Goal: Task Accomplishment & Management: Use online tool/utility

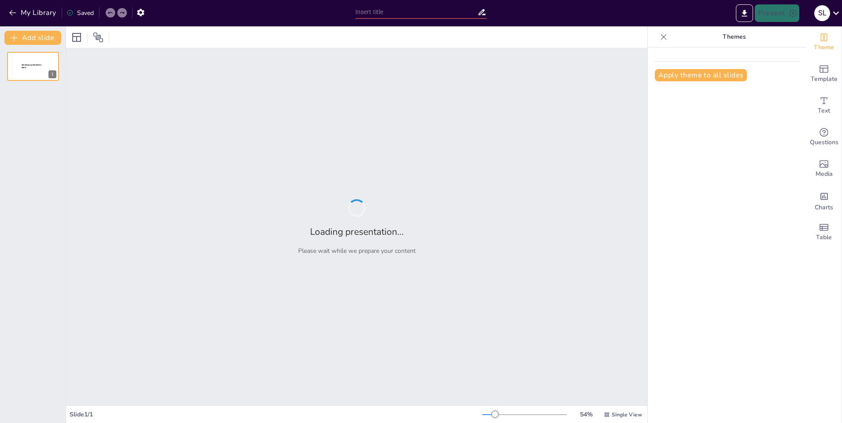
type input "Семейство пионовые"
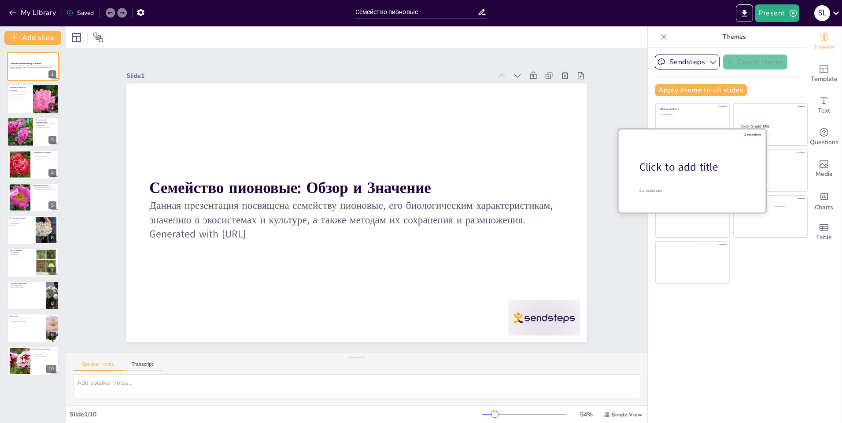
click at [672, 170] on div "Click to add title" at bounding box center [695, 167] width 112 height 15
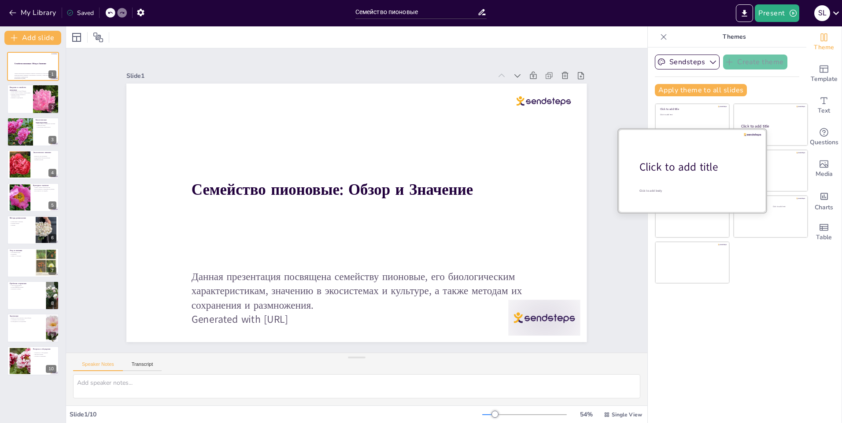
click at [662, 151] on div at bounding box center [692, 170] width 148 height 83
click at [667, 130] on div at bounding box center [692, 170] width 148 height 83
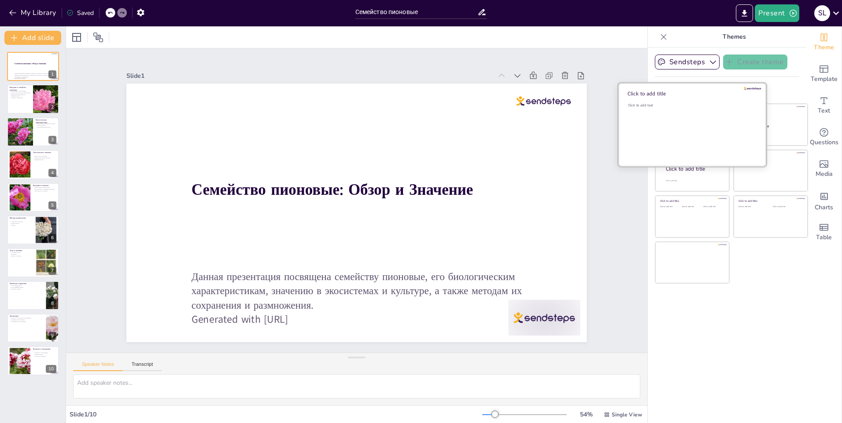
click at [671, 108] on div "Click to add text" at bounding box center [691, 130] width 126 height 55
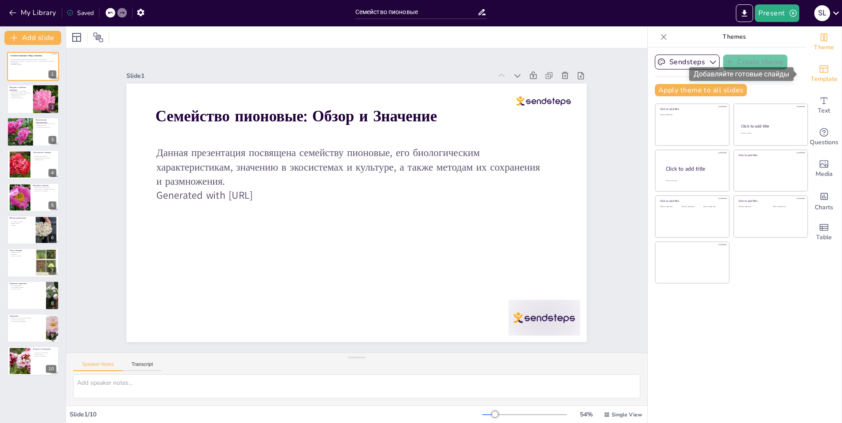
click at [813, 76] on span "Template" at bounding box center [823, 79] width 27 height 10
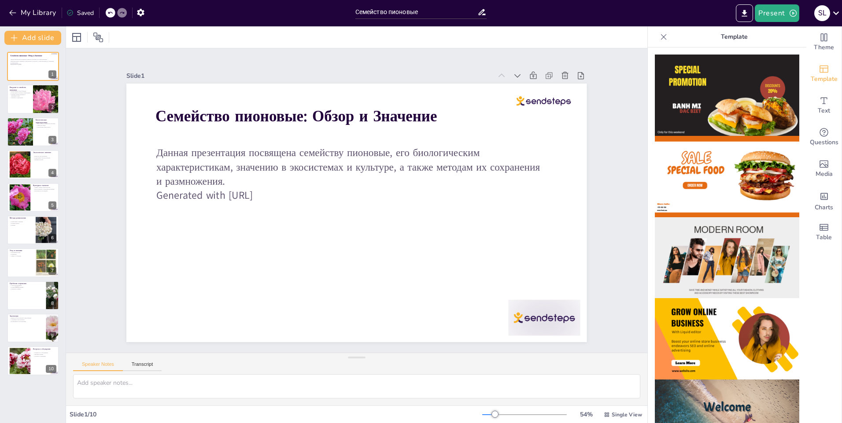
drag, startPoint x: 796, startPoint y: 136, endPoint x: 791, endPoint y: 197, distance: 61.4
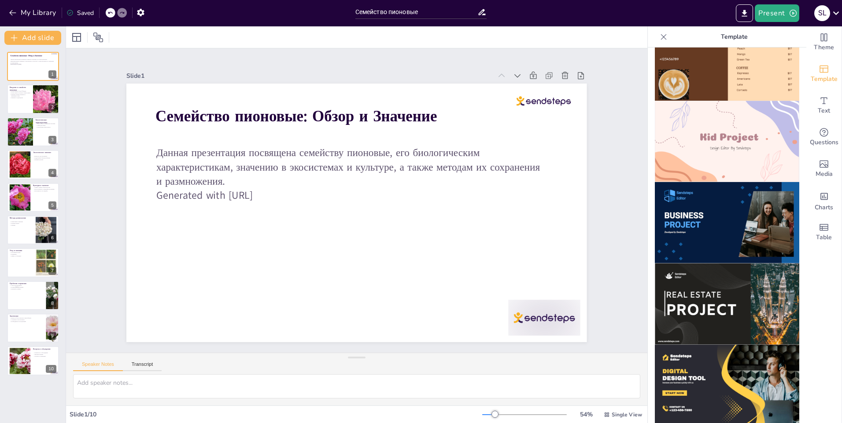
scroll to position [660, 0]
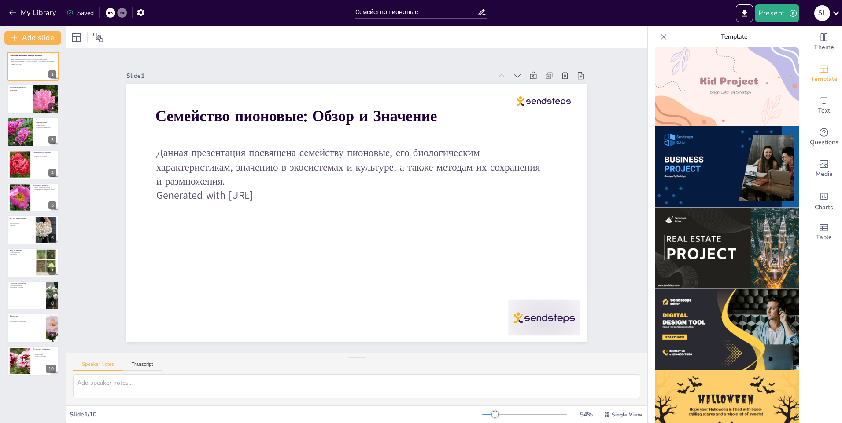
click at [725, 63] on img at bounding box center [726, 85] width 144 height 81
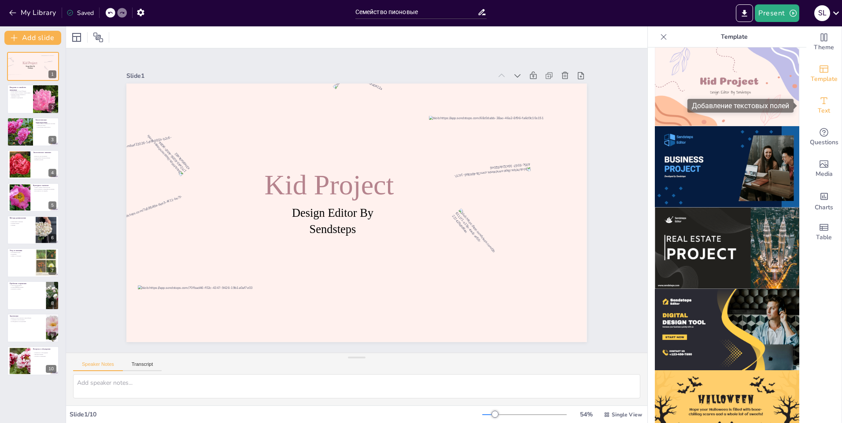
click at [824, 105] on div "Text" at bounding box center [823, 106] width 35 height 32
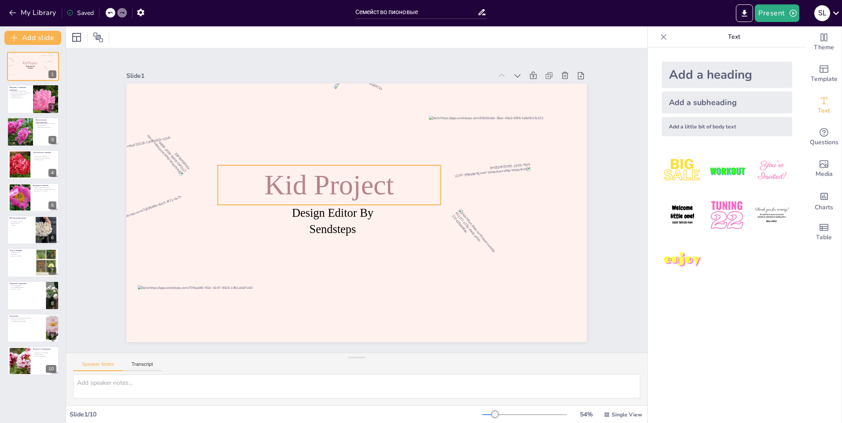
click at [351, 200] on p "Kid Project" at bounding box center [330, 182] width 225 height 62
click at [351, 184] on span "Kid Project" at bounding box center [332, 180] width 133 height 58
click at [351, 180] on span "Kid Project" at bounding box center [331, 182] width 132 height 45
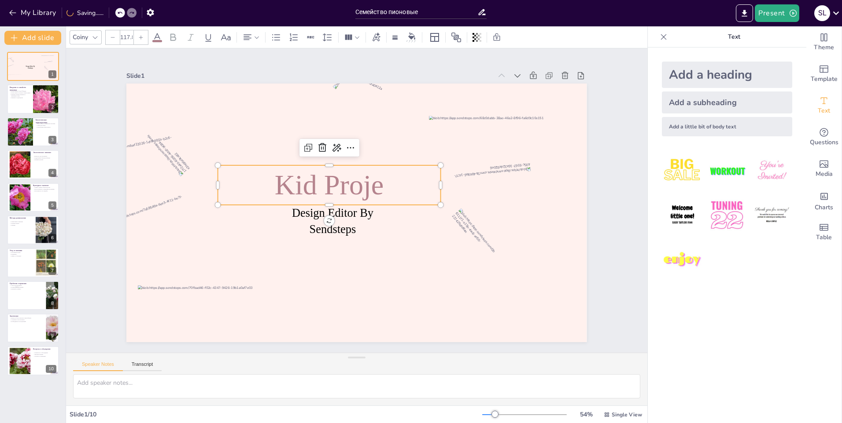
click at [779, 320] on div "Add a heading Add a subheading Add a little bit of body text" at bounding box center [726, 236] width 158 height 376
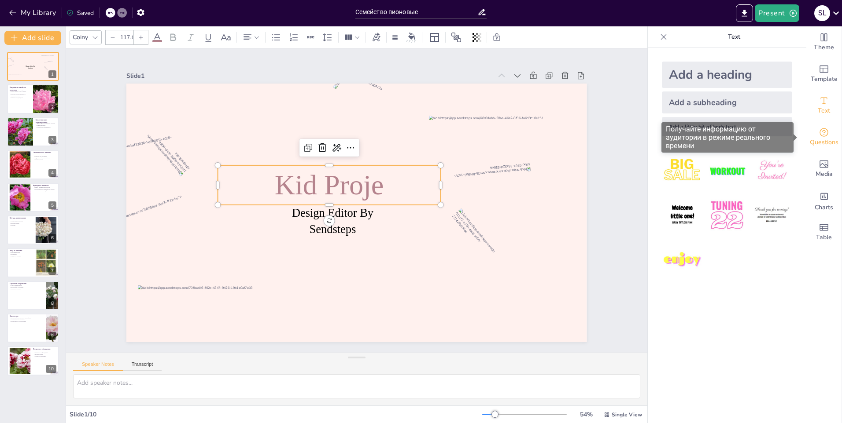
click at [819, 130] on icon "Get real-time input from your audience" at bounding box center [823, 132] width 11 height 11
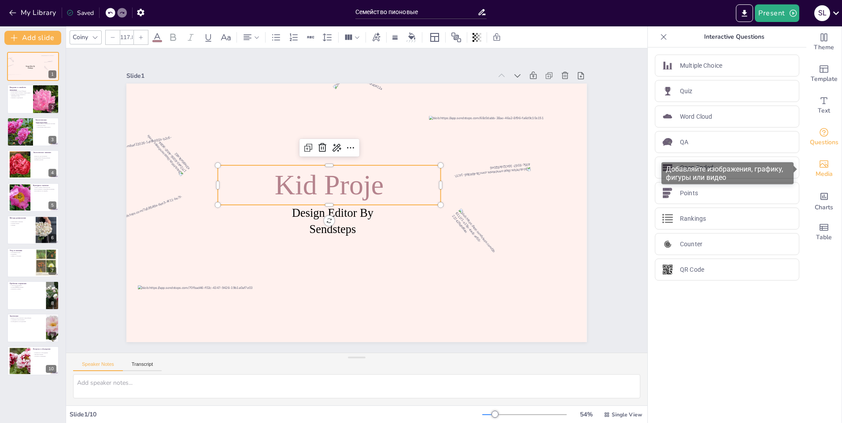
click at [818, 174] on span "Media" at bounding box center [823, 174] width 17 height 10
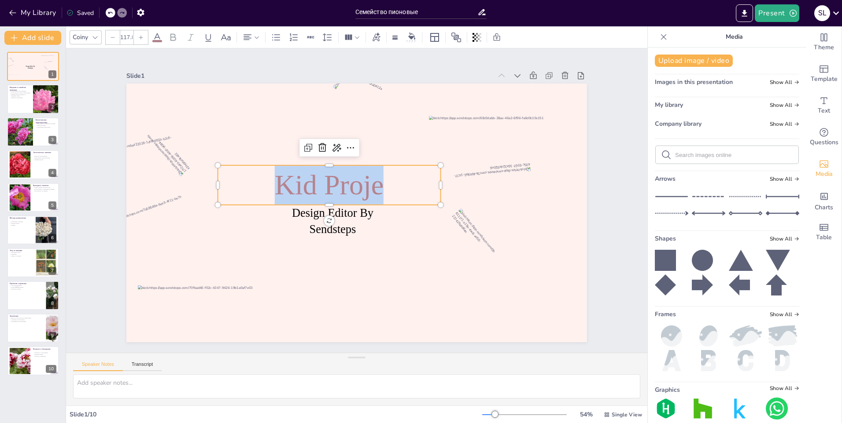
drag, startPoint x: 390, startPoint y: 180, endPoint x: 240, endPoint y: 181, distance: 150.1
click at [240, 181] on p "Kid Proje" at bounding box center [330, 182] width 225 height 62
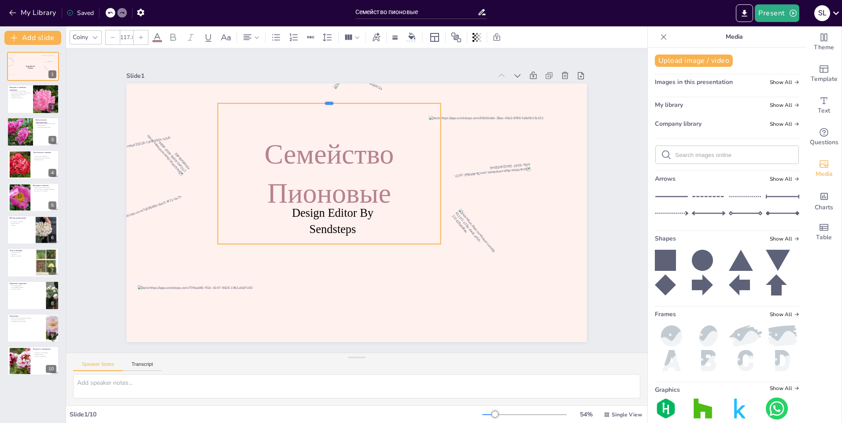
drag, startPoint x: 381, startPoint y: 162, endPoint x: 401, endPoint y: 99, distance: 65.3
click at [401, 99] on div at bounding box center [340, 97] width 222 height 30
click at [353, 228] on div "Семейство Пионовые" at bounding box center [358, 163] width 254 height 260
click at [351, 226] on div "Семейство Пионовые" at bounding box center [332, 170] width 236 height 163
click at [349, 226] on div "Семейство Пионовые" at bounding box center [332, 170] width 236 height 163
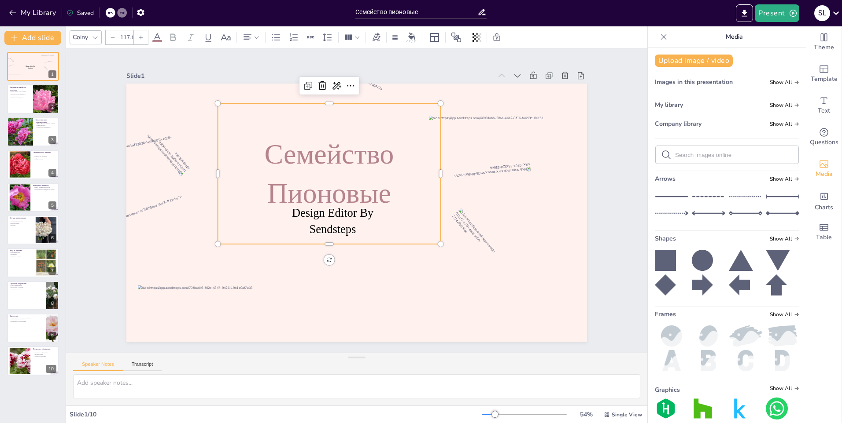
click at [346, 226] on div "Семейство Пионовые" at bounding box center [332, 170] width 236 height 163
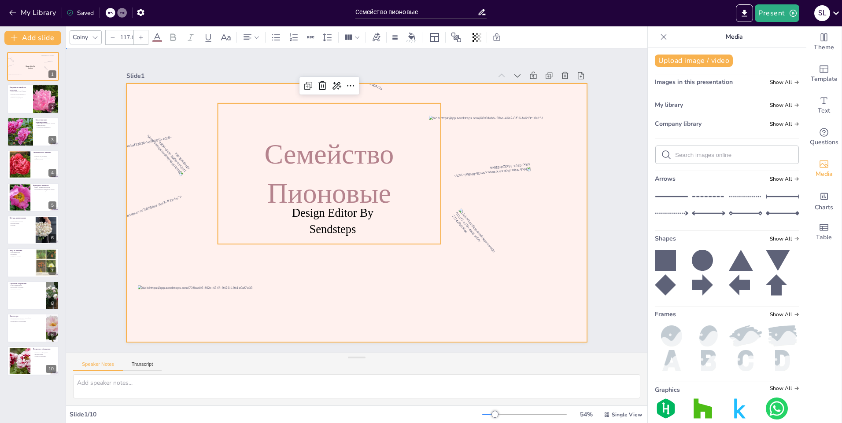
click at [367, 293] on div at bounding box center [353, 212] width 518 height 389
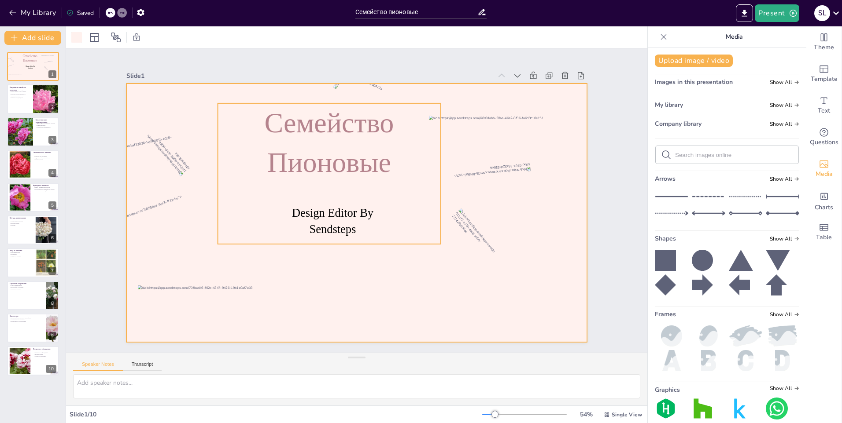
click at [315, 121] on span "Семейство Пионовые" at bounding box center [336, 140] width 133 height 84
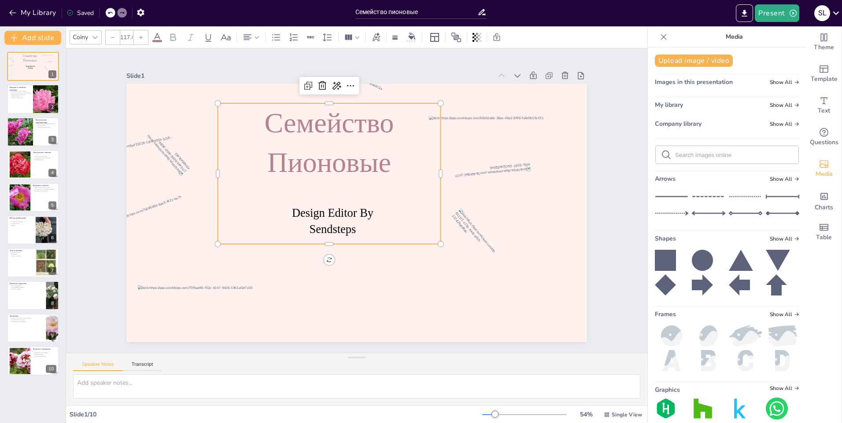
click at [386, 163] on p "Семейство Пионовые" at bounding box center [341, 139] width 234 height 124
click at [817, 111] on span "Text" at bounding box center [823, 111] width 12 height 10
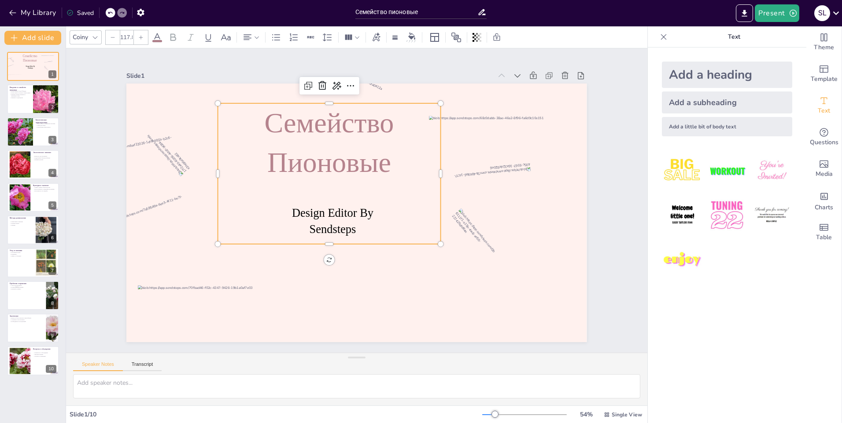
click at [671, 170] on img at bounding box center [682, 171] width 41 height 41
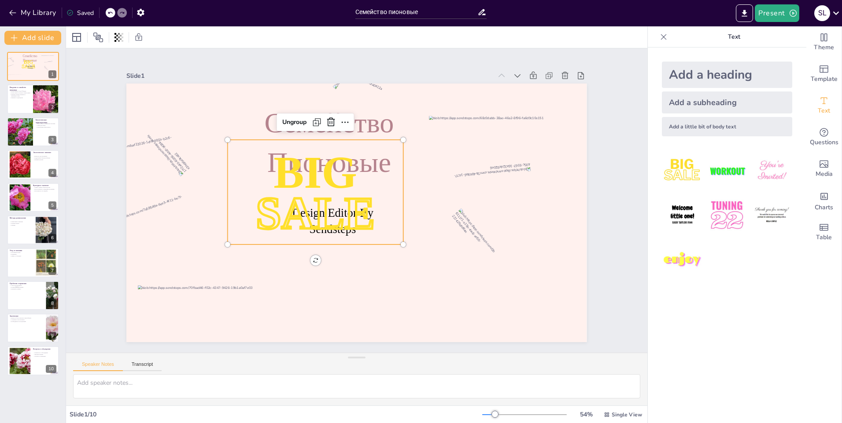
click at [725, 213] on img at bounding box center [726, 215] width 41 height 41
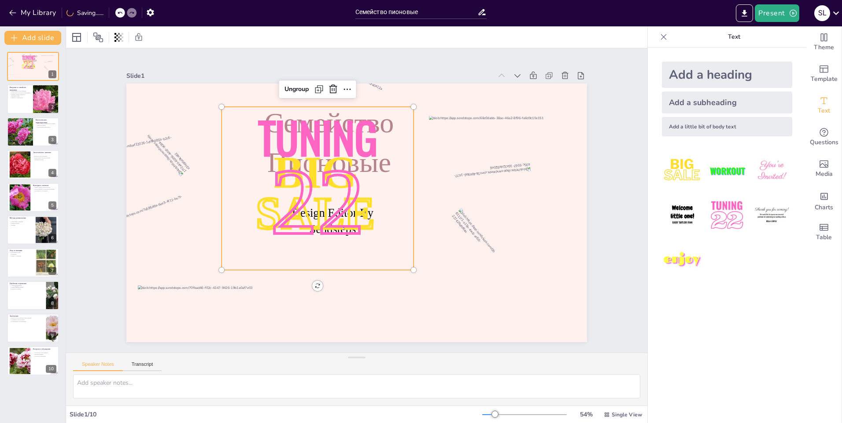
click at [772, 173] on img at bounding box center [771, 171] width 41 height 41
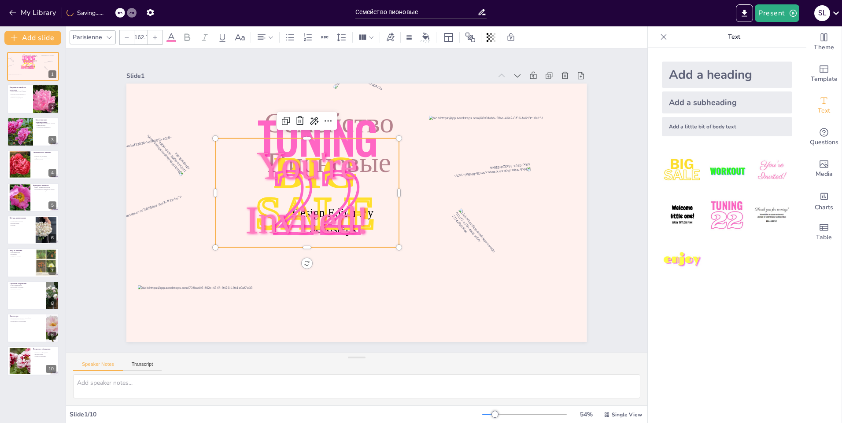
click at [776, 202] on img at bounding box center [771, 215] width 41 height 41
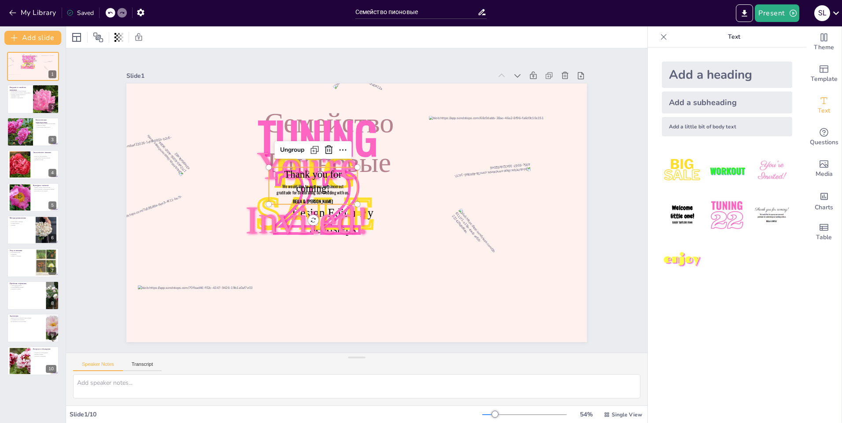
click at [112, 14] on icon at bounding box center [109, 12] width 5 height 5
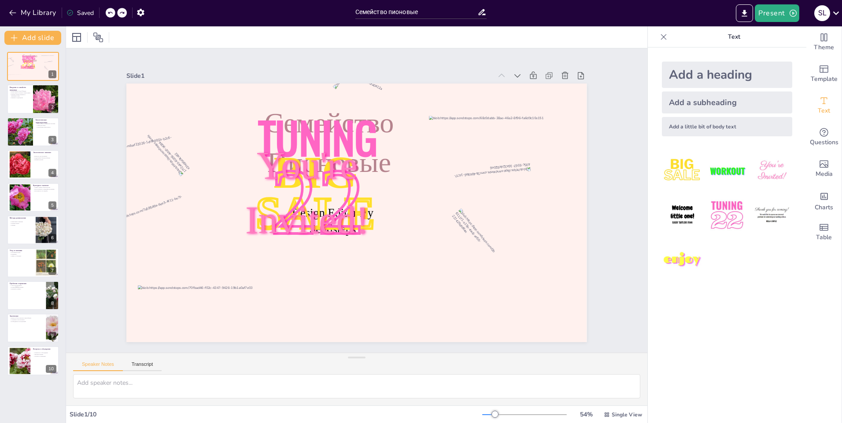
click at [112, 14] on icon at bounding box center [109, 12] width 5 height 5
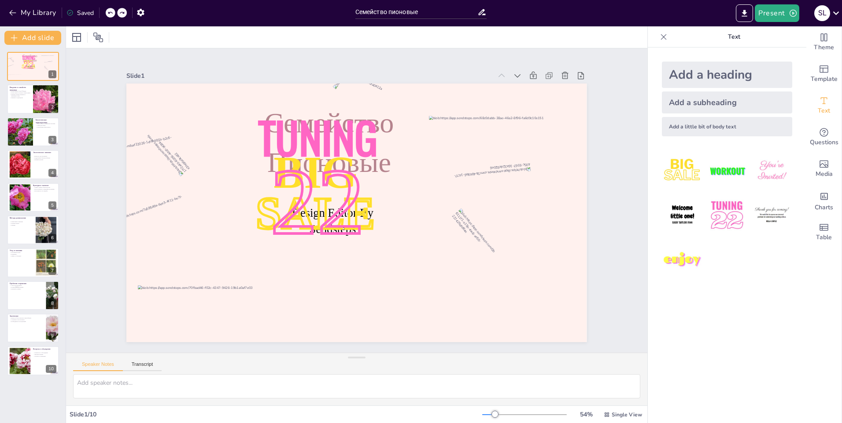
click at [112, 14] on icon at bounding box center [109, 12] width 5 height 5
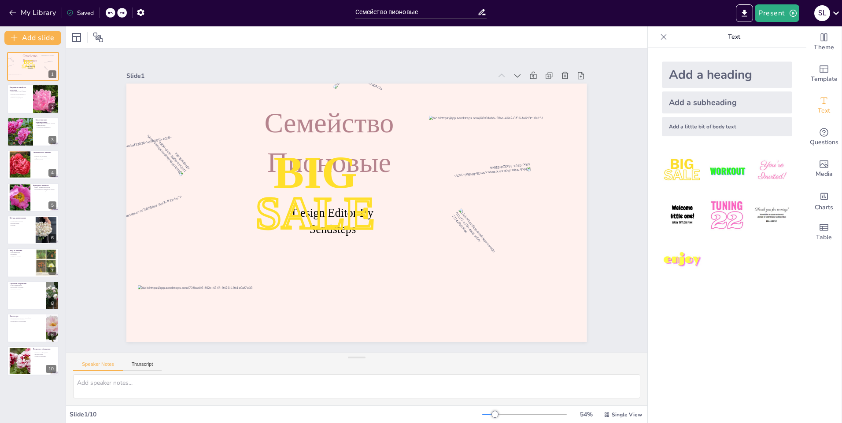
click at [112, 14] on icon at bounding box center [109, 12] width 5 height 5
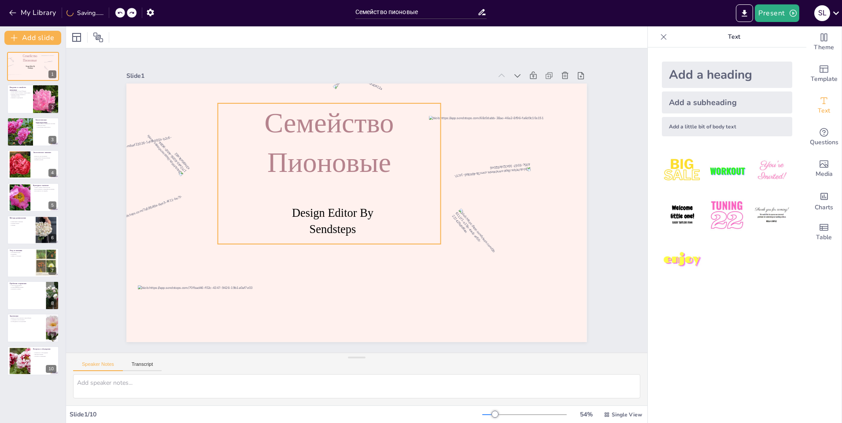
click at [295, 164] on span "Семейство Пионовые" at bounding box center [343, 138] width 139 height 96
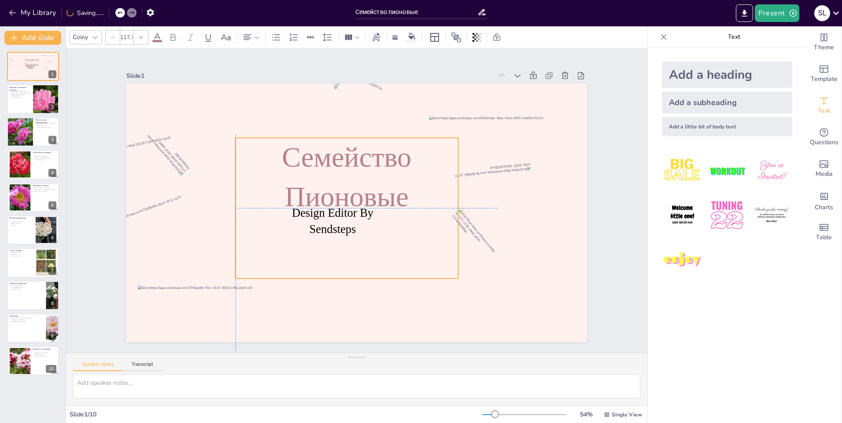
drag, startPoint x: 295, startPoint y: 164, endPoint x: 312, endPoint y: 192, distance: 33.6
click at [312, 192] on span "Семейство Пионовые" at bounding box center [350, 176] width 133 height 84
click at [337, 213] on p "Семейство Пионовые" at bounding box center [352, 176] width 234 height 124
click at [328, 229] on div "Семейство Пионовые" at bounding box center [346, 206] width 236 height 163
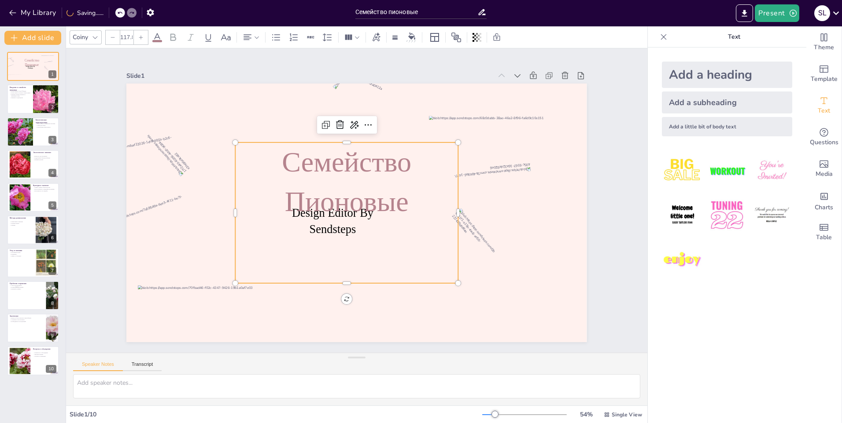
click at [328, 229] on div "Семейство Пионовые" at bounding box center [345, 211] width 236 height 163
click at [328, 229] on div "Семейство Пионовые" at bounding box center [344, 211] width 247 height 184
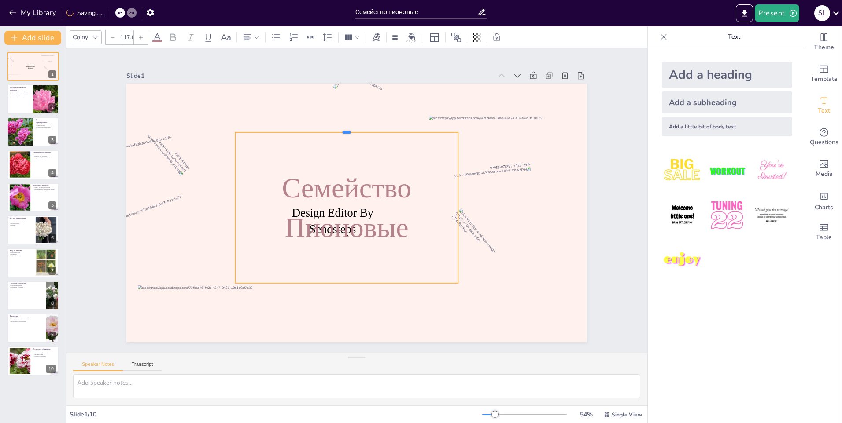
drag, startPoint x: 372, startPoint y: 139, endPoint x: 364, endPoint y: 129, distance: 12.6
click at [364, 129] on div at bounding box center [346, 128] width 223 height 7
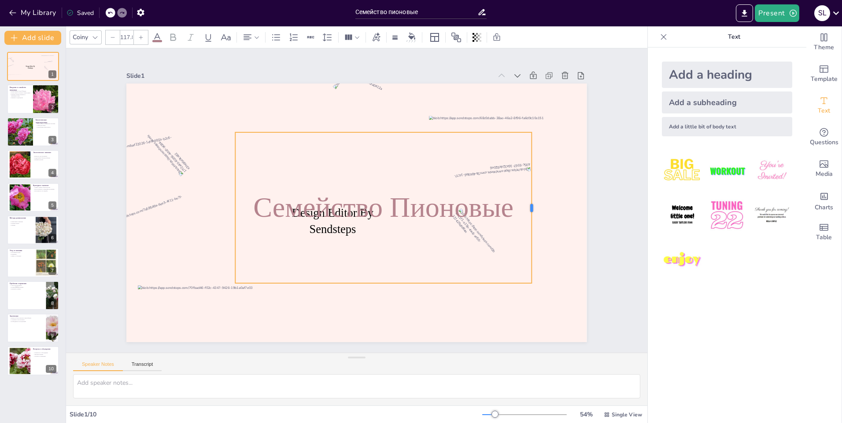
drag, startPoint x: 453, startPoint y: 205, endPoint x: 526, endPoint y: 203, distance: 73.5
click at [526, 203] on div at bounding box center [533, 226] width 23 height 151
drag, startPoint x: 389, startPoint y: 129, endPoint x: 351, endPoint y: 122, distance: 38.6
click at [351, 122] on div "Design Editor By Sendsteps Семейство Пионовые" at bounding box center [355, 212] width 485 height 305
drag, startPoint x: 406, startPoint y: 165, endPoint x: 395, endPoint y: 190, distance: 27.8
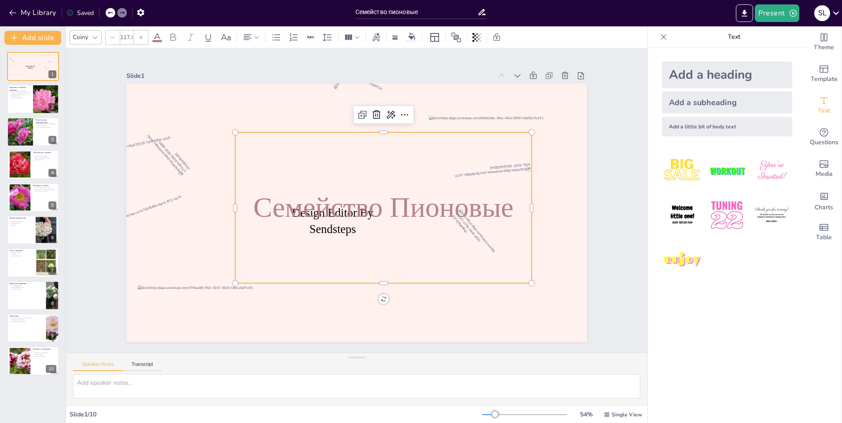
click at [401, 173] on div "Семейство Пионовые" at bounding box center [383, 210] width 310 height 181
drag, startPoint x: 397, startPoint y: 205, endPoint x: 377, endPoint y: 190, distance: 25.1
click at [377, 190] on span "Семейство Пионовые" at bounding box center [379, 216] width 257 height 110
click at [478, 229] on div "Семейство Пионовые" at bounding box center [381, 214] width 321 height 210
click at [446, 206] on span "Семейство Пионовые" at bounding box center [381, 213] width 261 height 85
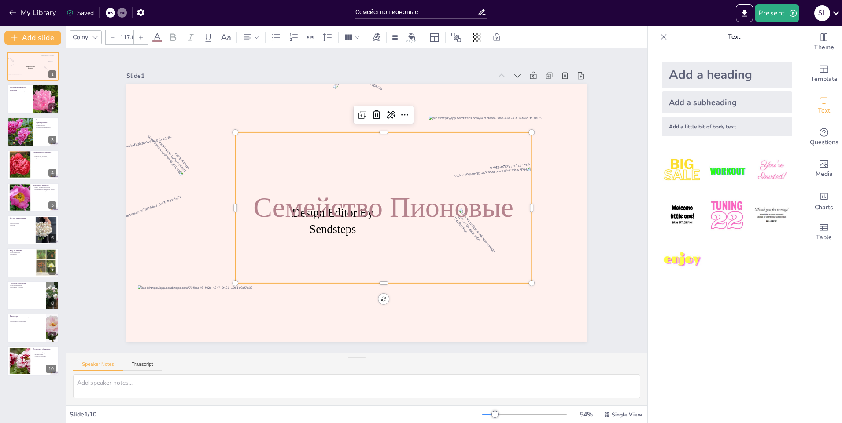
click at [339, 229] on div "Семейство Пионовые" at bounding box center [382, 210] width 310 height 181
click at [339, 229] on div "Семейство Пионовые" at bounding box center [381, 213] width 321 height 209
click at [339, 229] on div "Семейство Пионовые" at bounding box center [382, 210] width 310 height 181
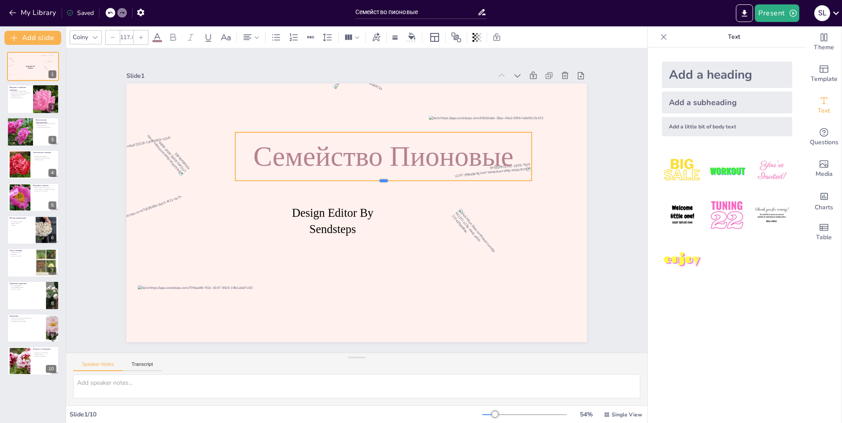
drag, startPoint x: 375, startPoint y: 281, endPoint x: 356, endPoint y: 178, distance: 104.3
click at [356, 178] on div at bounding box center [384, 188] width 295 height 38
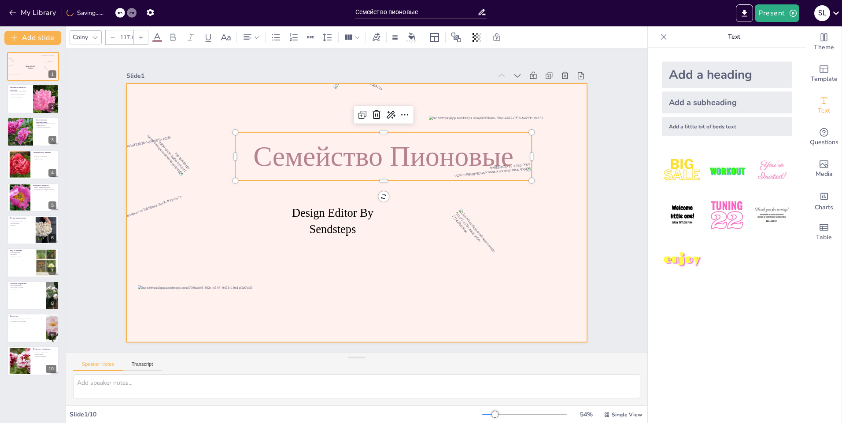
click at [328, 195] on div at bounding box center [356, 213] width 460 height 259
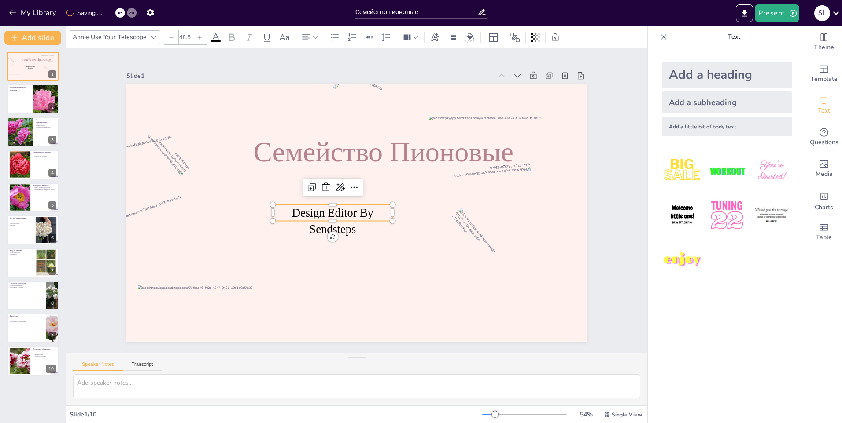
click at [327, 206] on span "Design Editor By Sendsteps" at bounding box center [343, 175] width 42 height 82
click at [363, 211] on span "Design Editor By Sendsteps" at bounding box center [331, 218] width 82 height 36
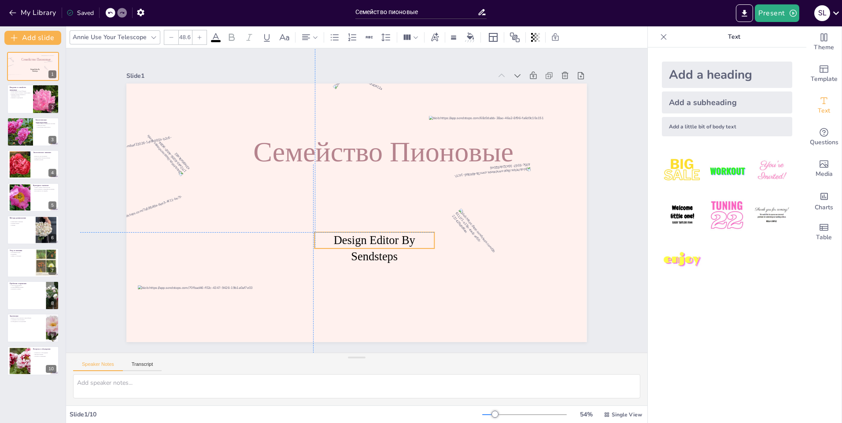
drag, startPoint x: 366, startPoint y: 213, endPoint x: 408, endPoint y: 240, distance: 49.3
click at [408, 240] on span "Design Editor By Sendsteps" at bounding box center [370, 250] width 82 height 36
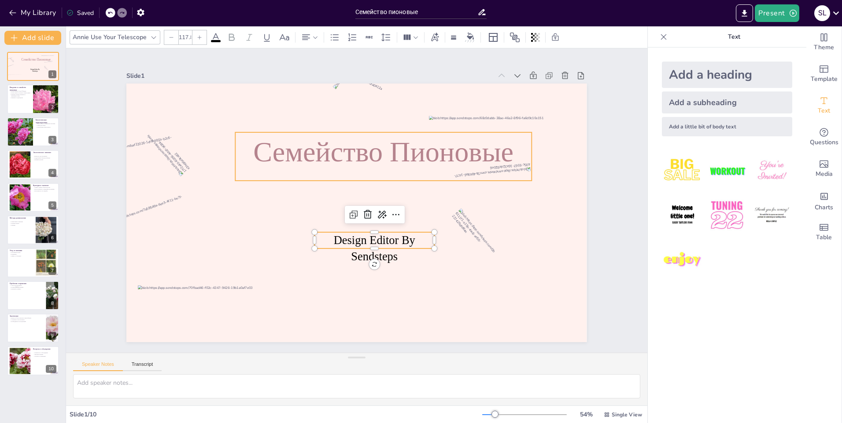
click at [379, 149] on span "Семейство Пионовые" at bounding box center [388, 155] width 262 height 59
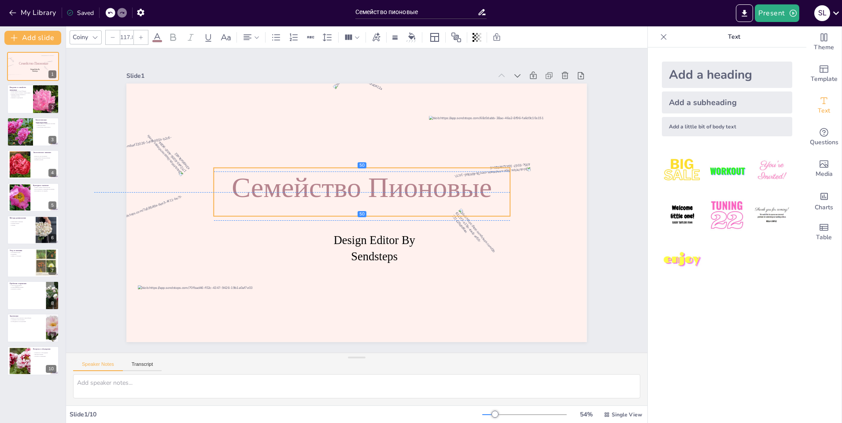
drag, startPoint x: 385, startPoint y: 130, endPoint x: 363, endPoint y: 167, distance: 42.4
click at [363, 168] on p "Семейство Пионовые" at bounding box center [362, 188] width 296 height 40
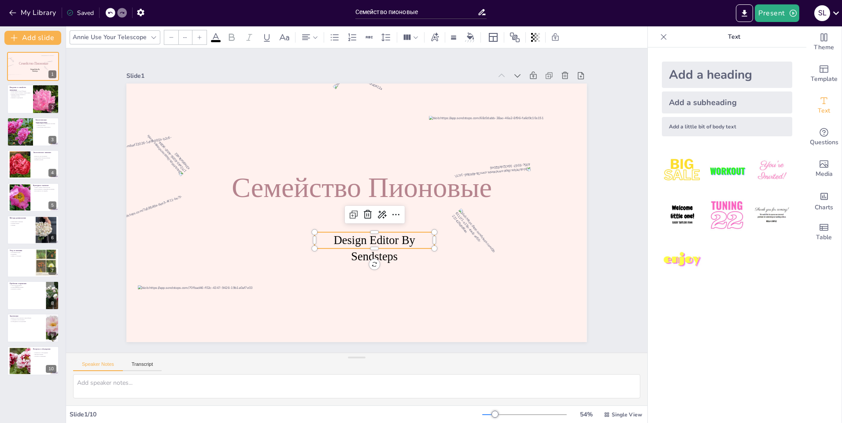
type input "48.6"
click at [368, 247] on div "Design Editor By Sendsteps Семейство Пионовые" at bounding box center [355, 212] width 485 height 305
click at [388, 254] on span "Design Editor By Sendsteps" at bounding box center [370, 250] width 82 height 36
click at [380, 253] on span "Design Editor By Sendsteps" at bounding box center [374, 248] width 81 height 29
click at [406, 237] on span "Design Editor By Sendsteps" at bounding box center [370, 250] width 82 height 36
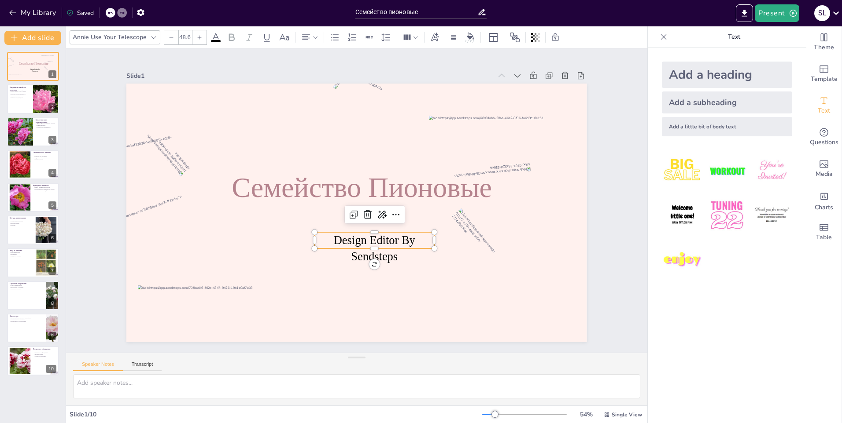
click at [395, 238] on span "Design Editor By Sendsteps" at bounding box center [374, 248] width 81 height 29
click at [369, 235] on span "Design Editor By Sendsteps" at bounding box center [374, 248] width 81 height 29
click at [367, 235] on span "Design Editor By Sendsteps" at bounding box center [370, 250] width 82 height 36
click at [367, 235] on span "Design Editor By Sendsteps" at bounding box center [365, 249] width 82 height 42
click at [37, 98] on div at bounding box center [46, 100] width 43 height 30
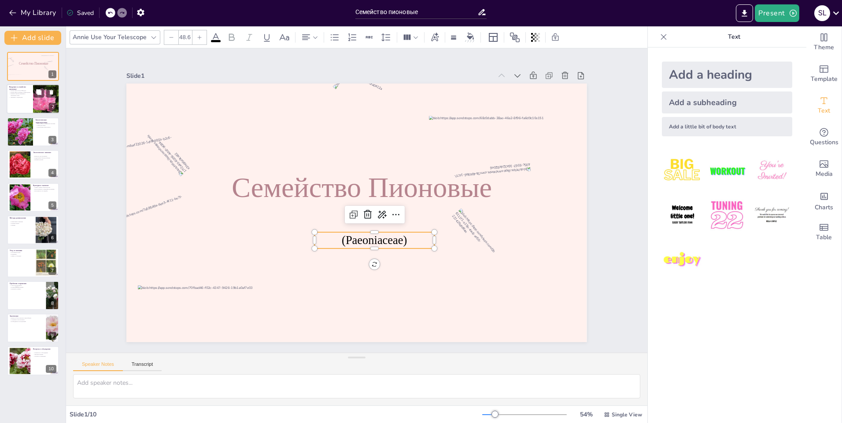
type textarea "Пионы представляют собой многообразное семейство с большим количеством видов. Э…"
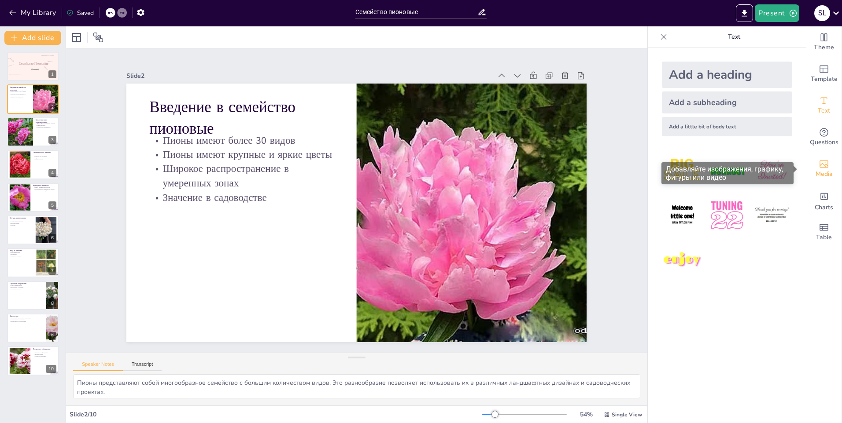
click at [818, 162] on icon "Add images, graphics, shapes or video" at bounding box center [823, 164] width 11 height 11
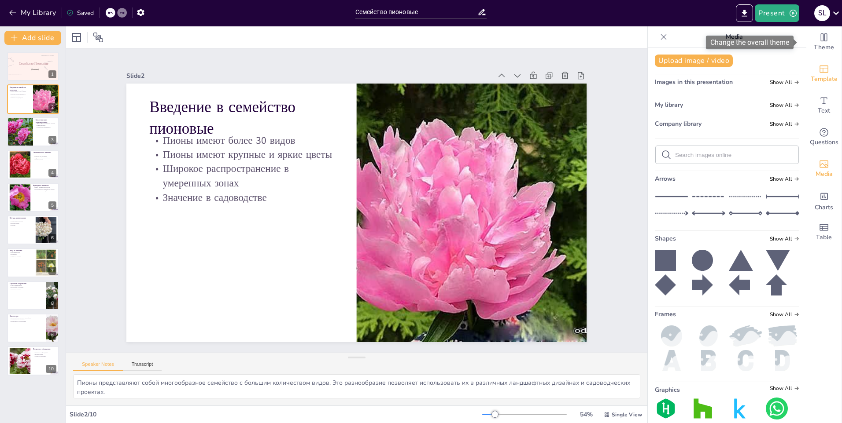
click at [819, 66] on icon "Add ready made slides" at bounding box center [823, 69] width 9 height 7
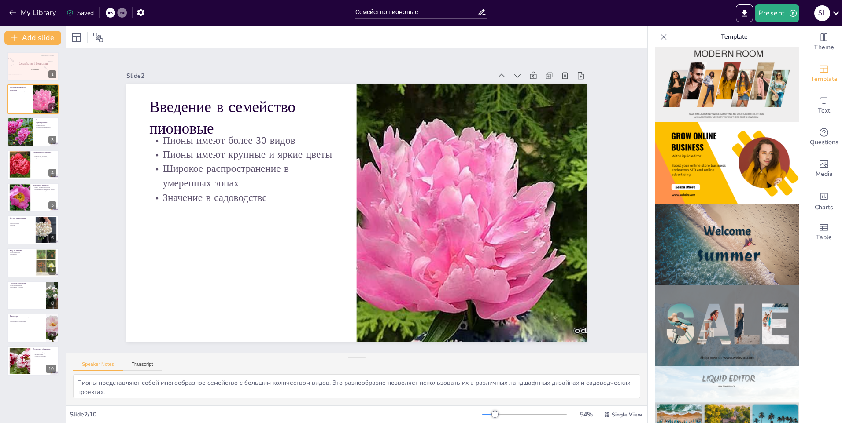
scroll to position [82, 0]
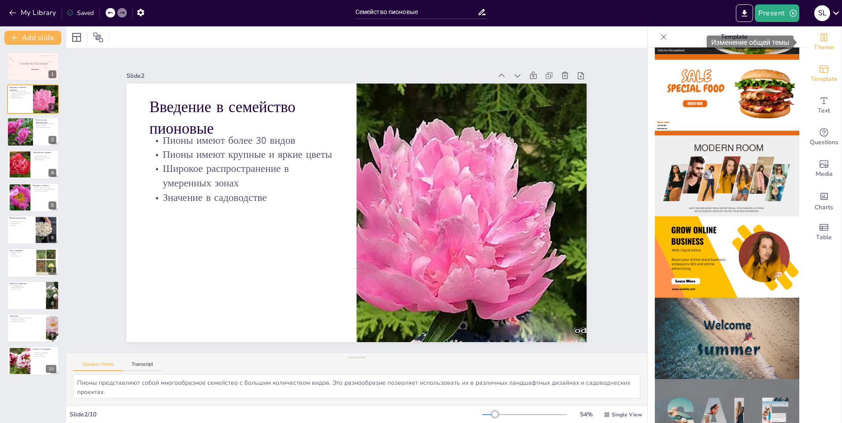
click at [824, 41] on div "Theme" at bounding box center [823, 42] width 35 height 32
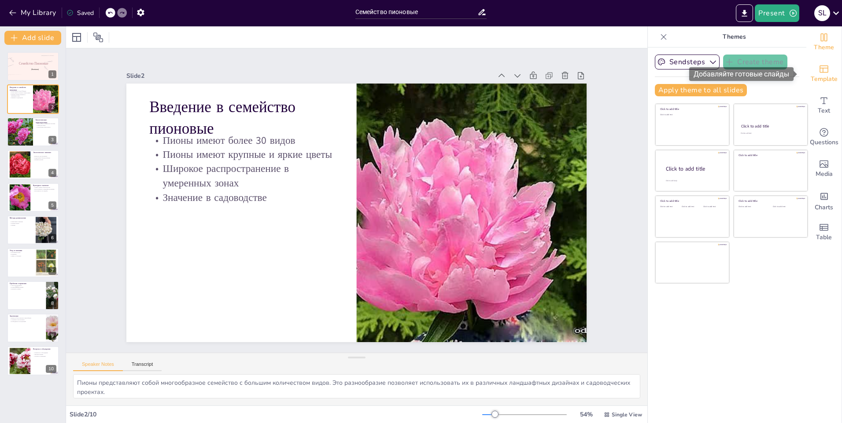
click at [814, 79] on span "Template" at bounding box center [823, 79] width 27 height 10
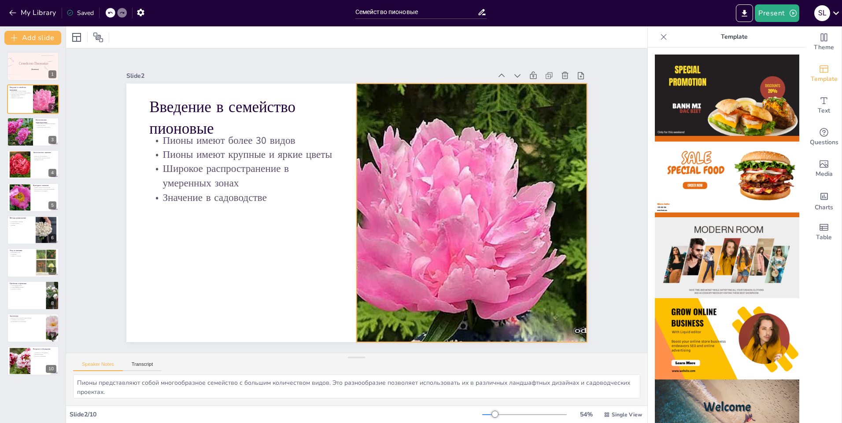
click at [440, 198] on div at bounding box center [466, 237] width 415 height 330
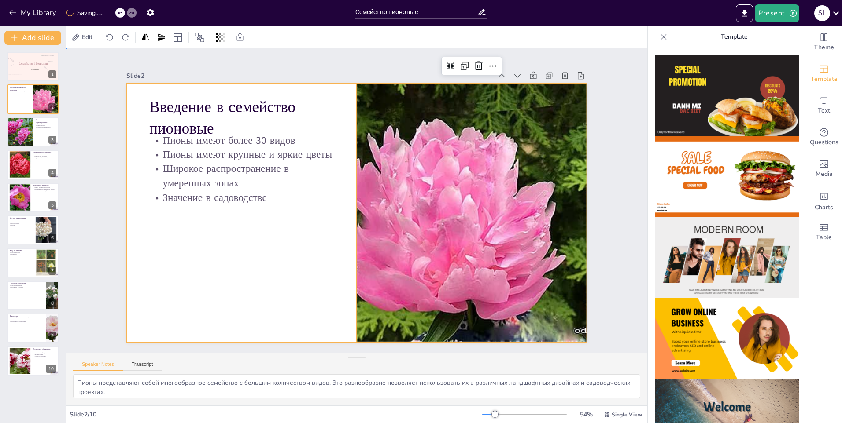
click at [248, 333] on div at bounding box center [356, 213] width 460 height 259
click at [722, 161] on img at bounding box center [726, 176] width 144 height 81
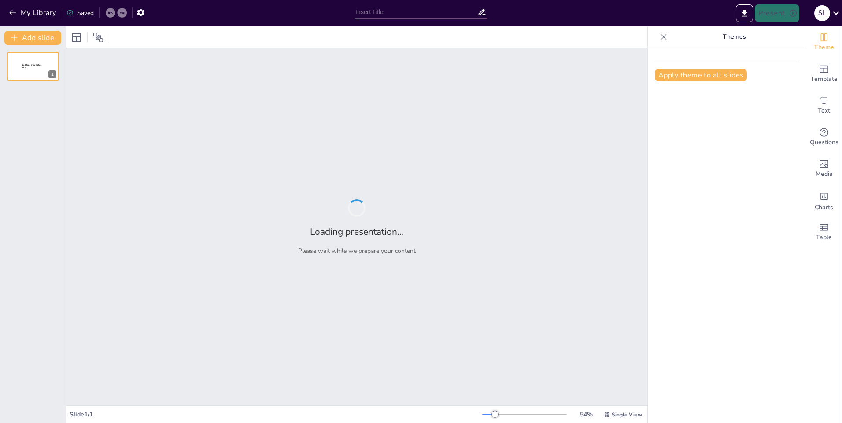
type input "Семейство пионовые"
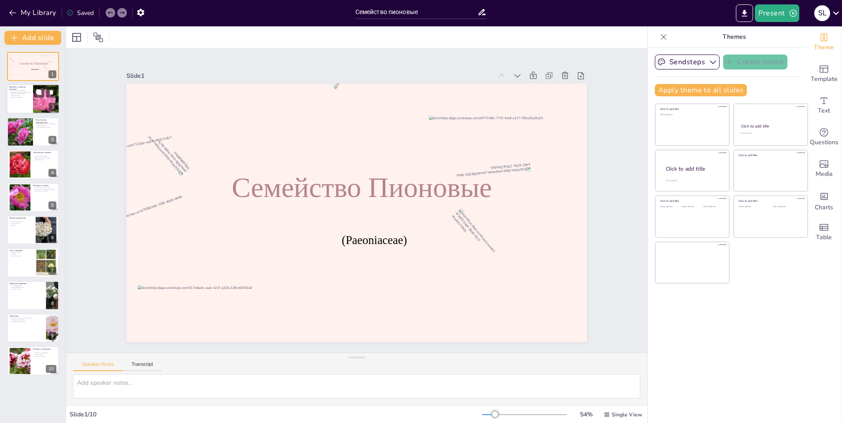
click at [29, 90] on p "Пионы имеют более 30 видов" at bounding box center [19, 91] width 21 height 2
type textarea "Пионы представляют собой многообразное семейство с большим количеством видов. Э…"
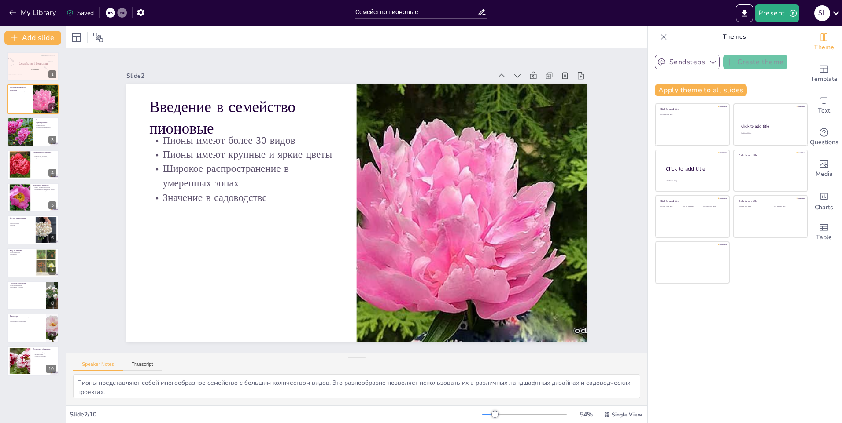
click at [696, 62] on button "Sendsteps" at bounding box center [686, 62] width 65 height 15
click at [818, 69] on icon "Add ready made slides" at bounding box center [823, 69] width 11 height 11
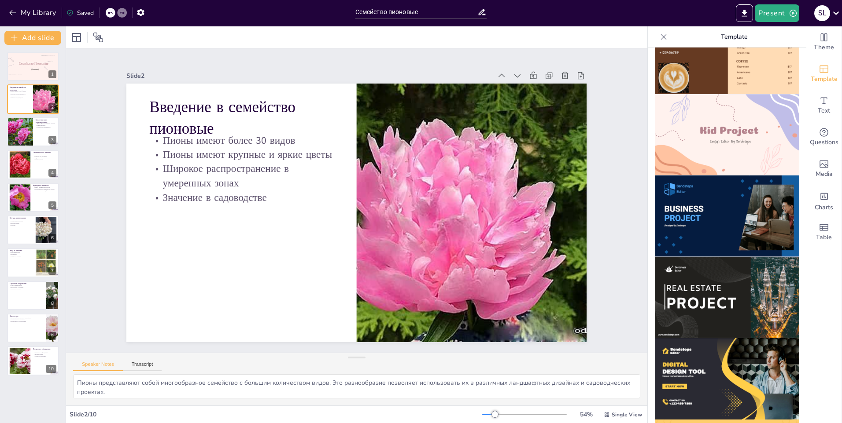
scroll to position [478, 0]
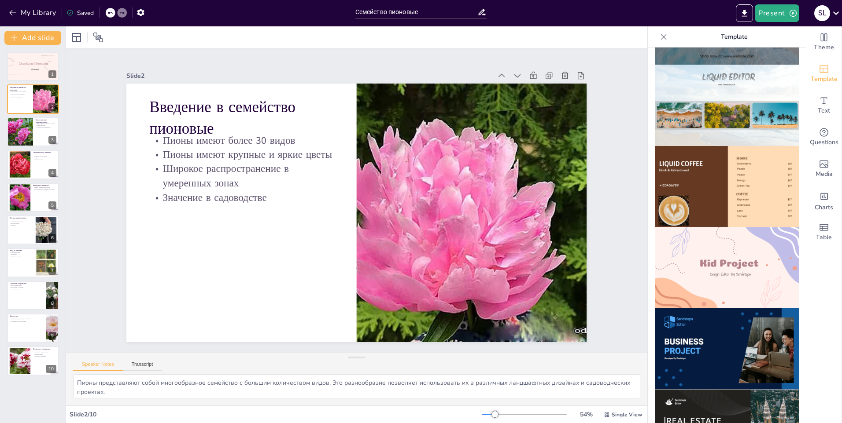
click at [710, 243] on img at bounding box center [726, 267] width 144 height 81
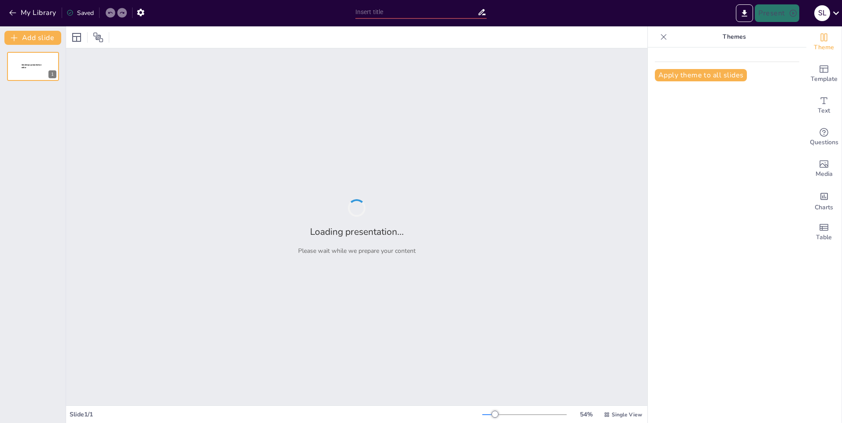
type input "Семейство пионовые"
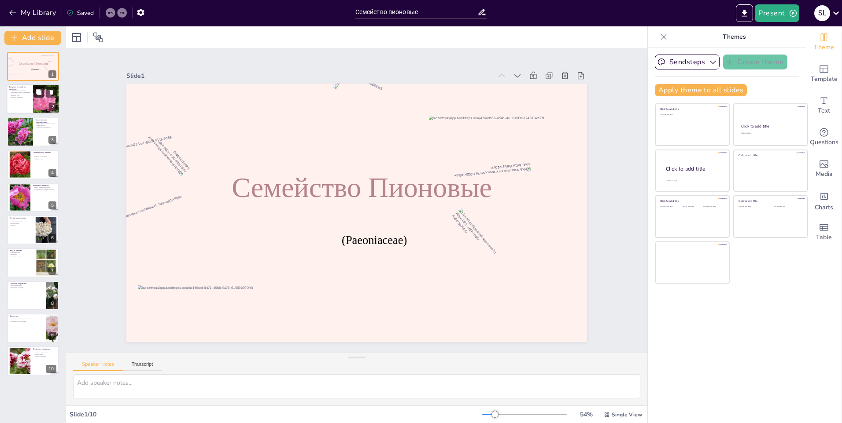
click at [36, 93] on icon at bounding box center [39, 92] width 6 height 6
type textarea "Пионы представляют собой многообразное семейство с большим количеством видов. Э…"
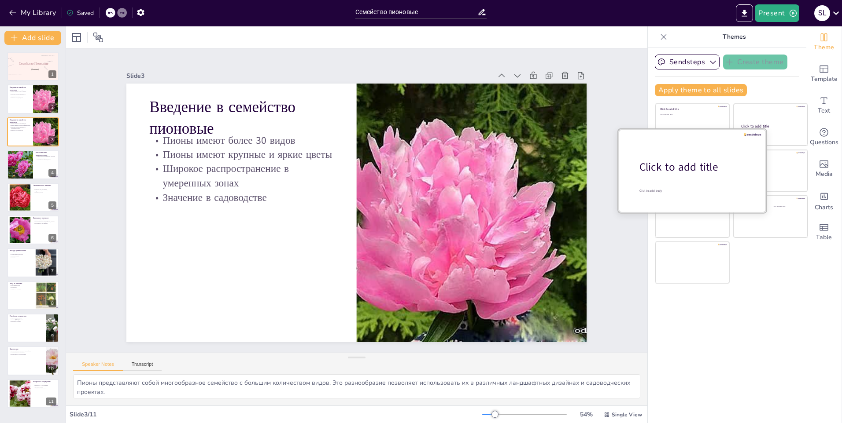
click at [678, 164] on div "Click to add title" at bounding box center [695, 167] width 112 height 15
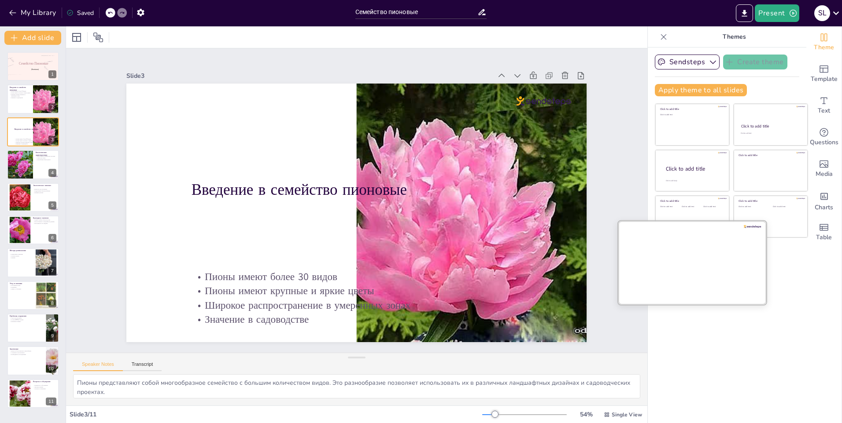
click at [706, 245] on div at bounding box center [692, 262] width 148 height 83
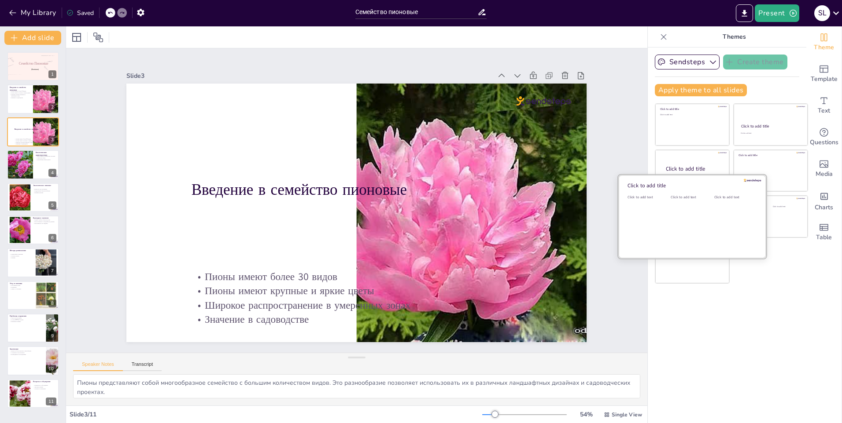
click at [683, 211] on div "Click to add text" at bounding box center [690, 222] width 40 height 55
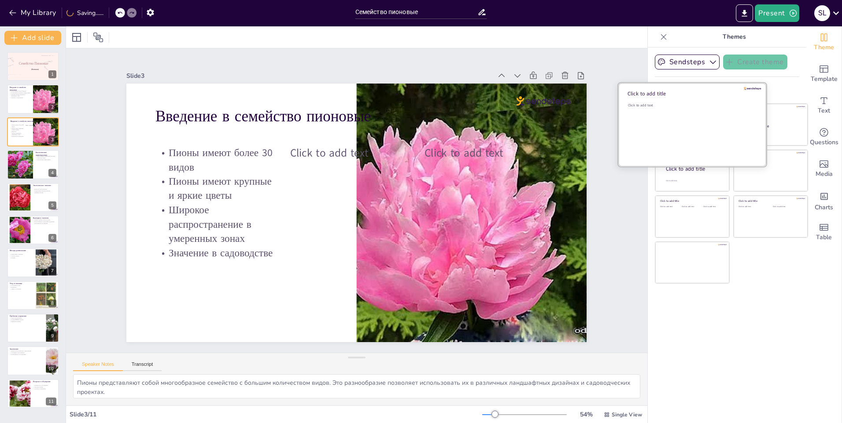
click at [695, 118] on div "Click to add text" at bounding box center [691, 130] width 126 height 55
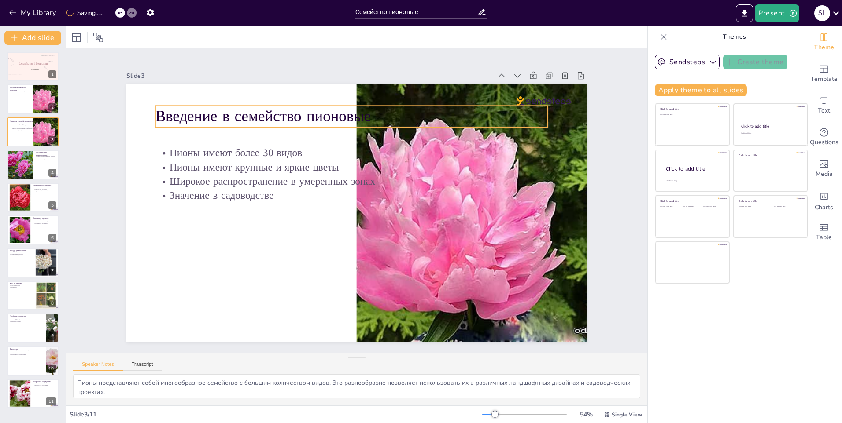
click at [236, 111] on p "Введение в семейство пионовые" at bounding box center [296, 141] width 306 height 278
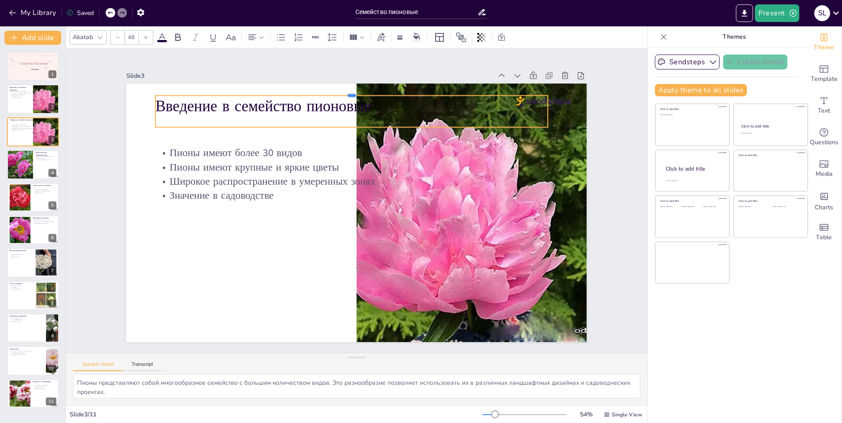
drag, startPoint x: 182, startPoint y: 101, endPoint x: 142, endPoint y: 91, distance: 41.7
click at [215, 91] on div "Введение в семейство пионовые Пионы имеют более 30 видов Пионы имеют крупные и …" at bounding box center [344, 201] width 259 height 460
drag, startPoint x: 148, startPoint y: 109, endPoint x: 125, endPoint y: 111, distance: 23.5
click at [581, 124] on div at bounding box center [593, 139] width 24 height 30
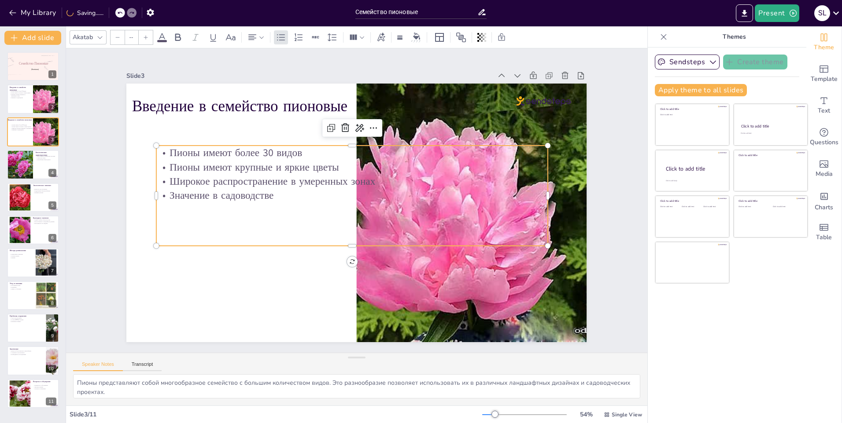
type input "32"
click at [244, 201] on div "Пионы имеют более 30 видов Пионы имеют крупные и яркие цветы Широкое распростра…" at bounding box center [363, 199] width 283 height 389
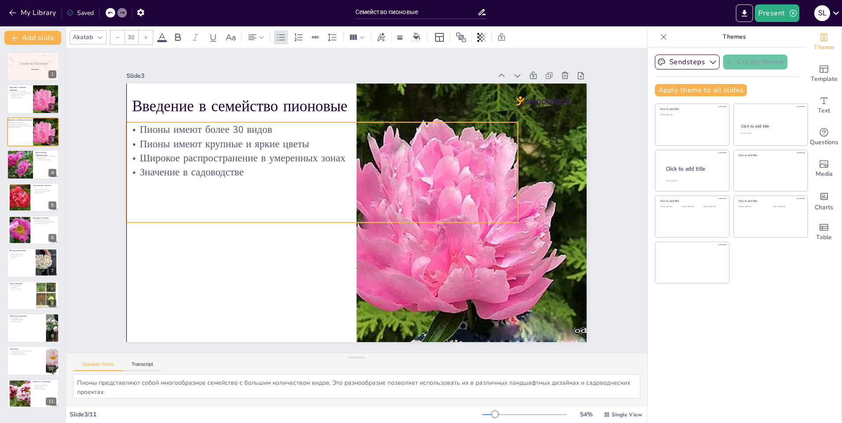
drag, startPoint x: 348, startPoint y: 158, endPoint x: 315, endPoint y: 134, distance: 40.1
click at [315, 134] on p "Пионы имеют крупные и яркие цветы" at bounding box center [347, 135] width 363 height 172
click at [28, 169] on div at bounding box center [19, 165] width 44 height 30
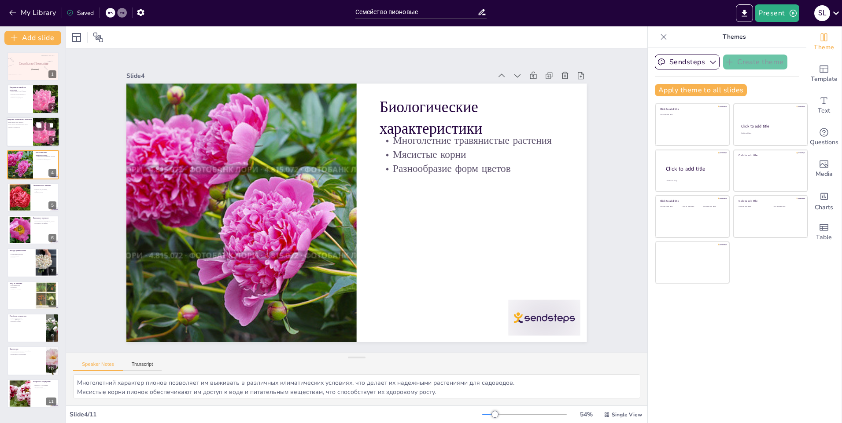
click at [28, 143] on div at bounding box center [33, 132] width 53 height 30
type textarea "Пионы представляют собой многообразное семейство с большим количеством видов. Э…"
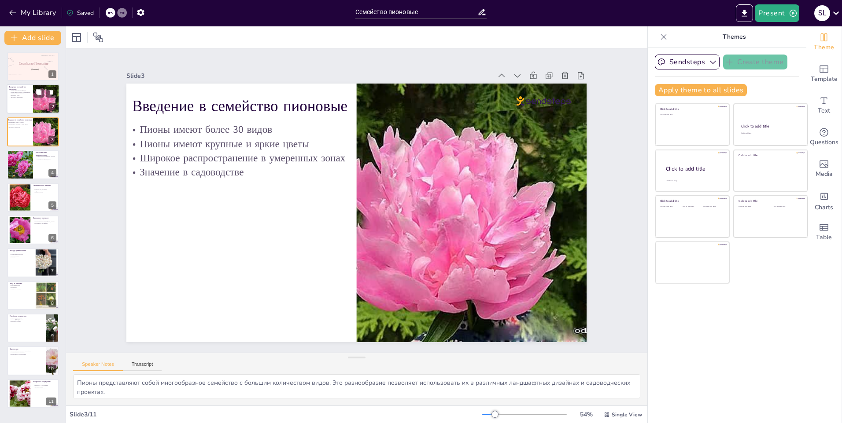
click at [26, 109] on div at bounding box center [33, 100] width 53 height 30
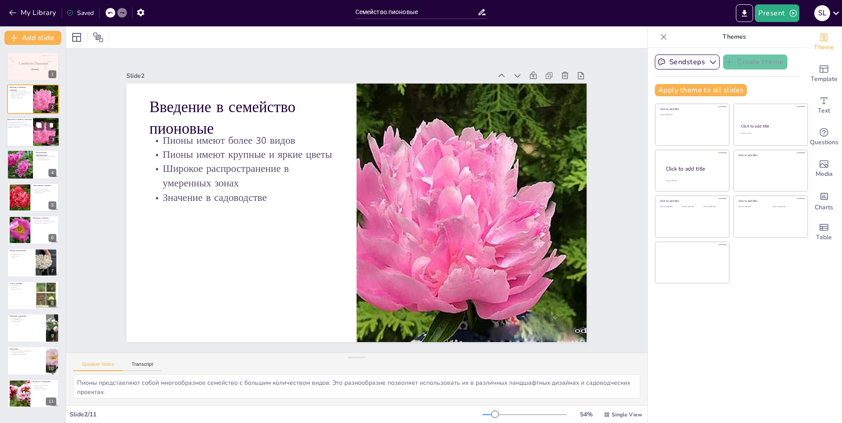
click at [30, 142] on div at bounding box center [33, 132] width 53 height 30
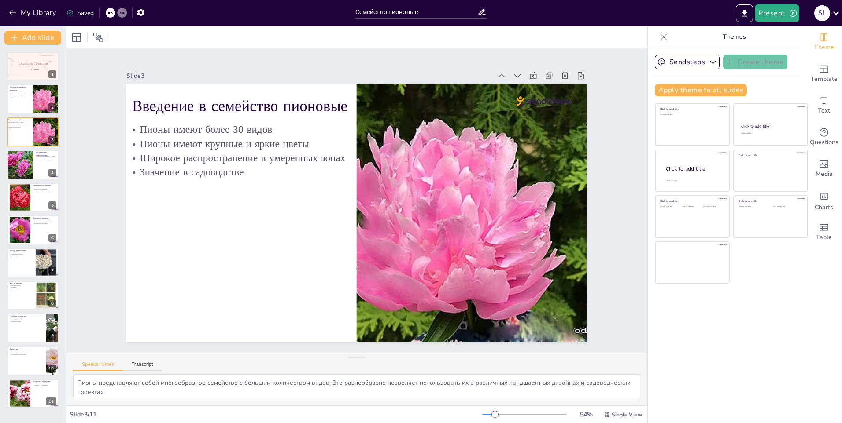
click at [30, 115] on div "(Paeoniaceae) Семейство Пионовые 1 Введение в семейство пионовые Пионы имеют бо…" at bounding box center [33, 230] width 66 height 357
click at [30, 113] on div at bounding box center [33, 100] width 53 height 30
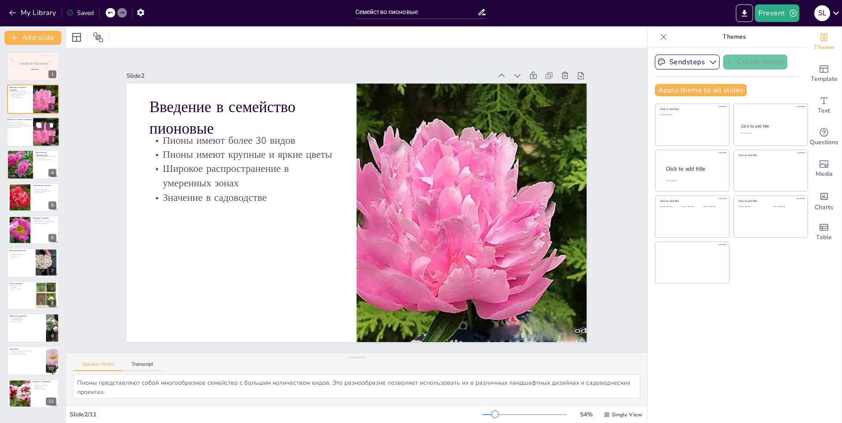
click at [28, 124] on p "Пионы имеют крупные и яркие цветы" at bounding box center [29, 124] width 45 height 2
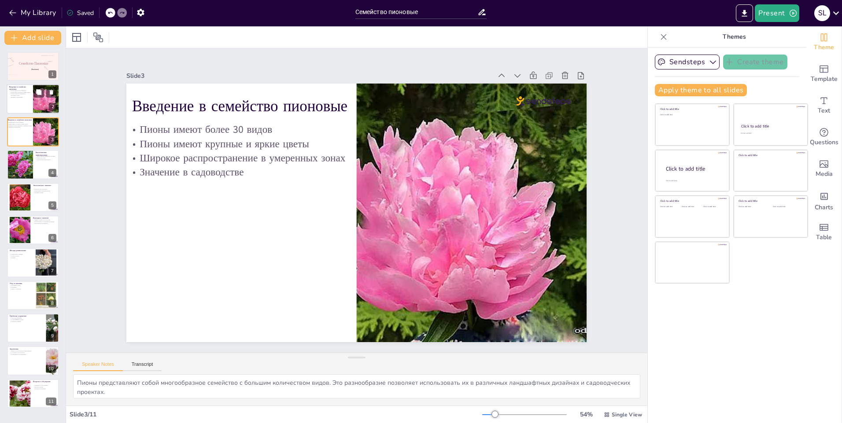
click at [34, 107] on div at bounding box center [46, 100] width 43 height 30
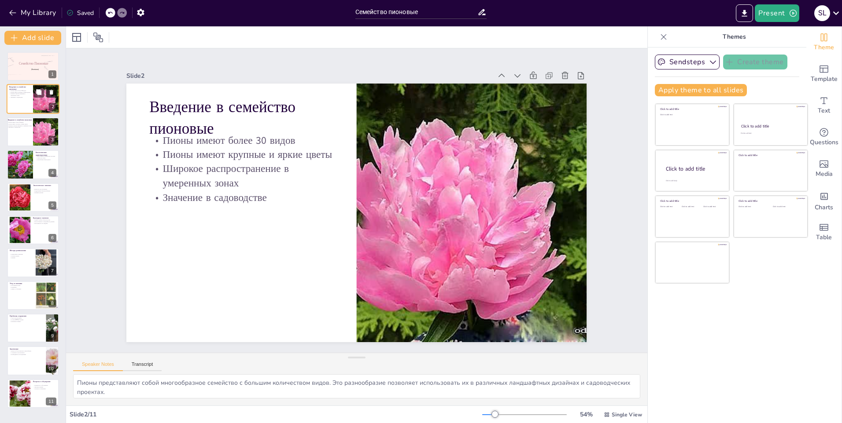
click at [54, 96] on button at bounding box center [51, 92] width 11 height 11
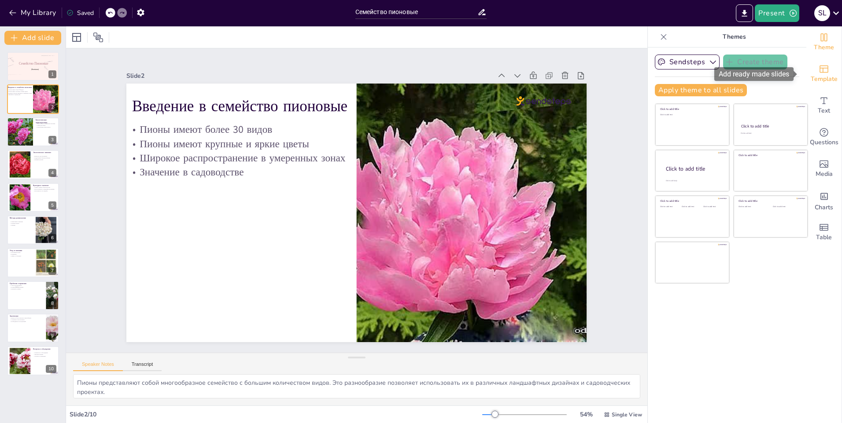
click at [824, 68] on div "Template" at bounding box center [823, 74] width 35 height 32
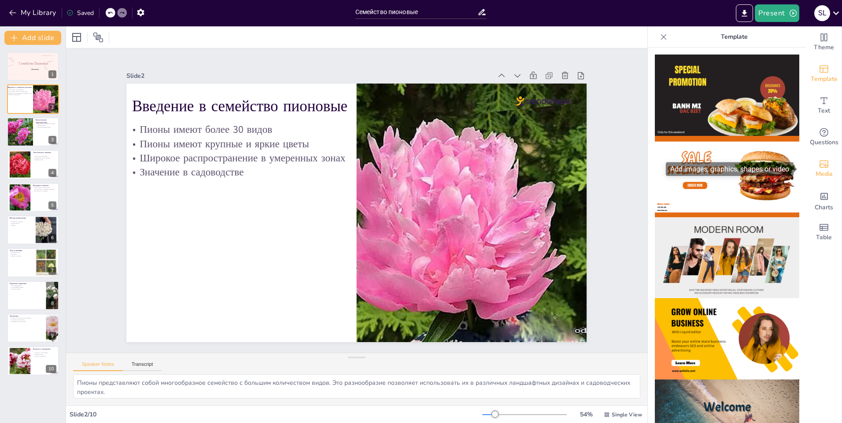
click at [822, 175] on span "Media" at bounding box center [823, 174] width 17 height 10
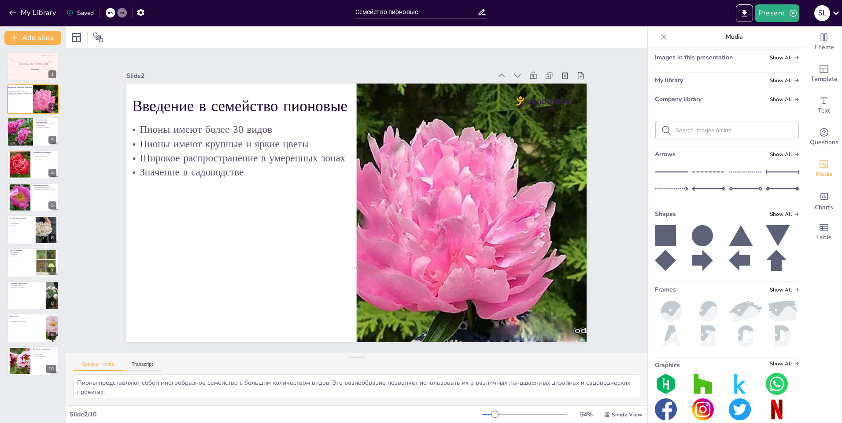
scroll to position [36, 0]
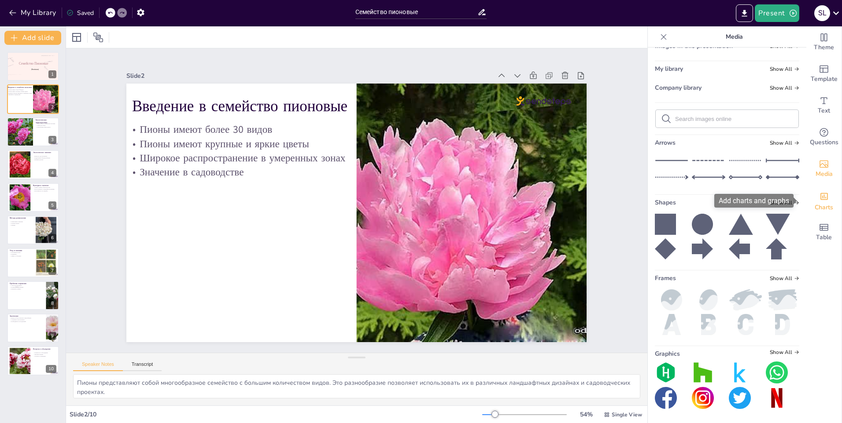
click at [806, 200] on div "Charts" at bounding box center [823, 201] width 35 height 32
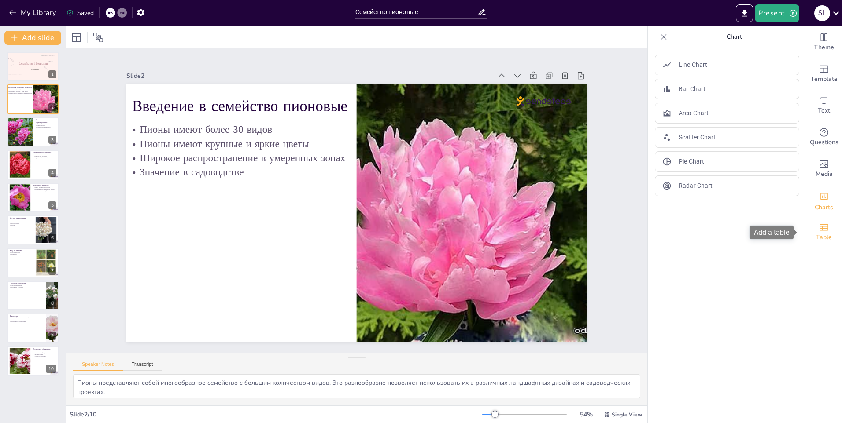
click at [816, 233] on span "Table" at bounding box center [824, 238] width 16 height 10
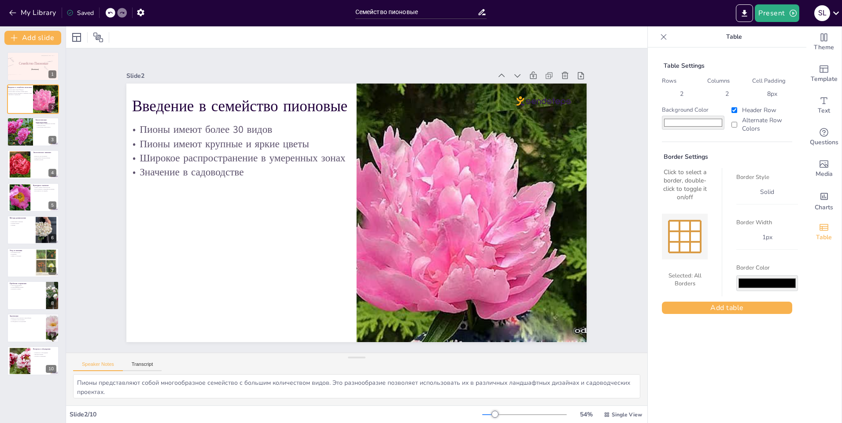
click at [762, 279] on input "#000000" at bounding box center [767, 284] width 62 height 16
type input "#000000"
click at [666, 348] on div "Table Settings Rows 2 Columns 2 Cell Padding 8 px Background Color #ffffff Head…" at bounding box center [726, 236] width 158 height 376
click at [821, 50] on span "Theme" at bounding box center [823, 48] width 20 height 10
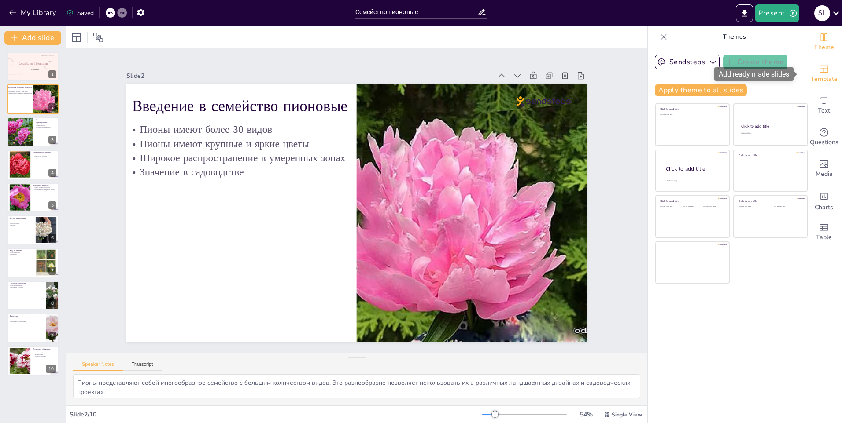
click at [819, 65] on icon "Add ready made slides" at bounding box center [823, 69] width 11 height 11
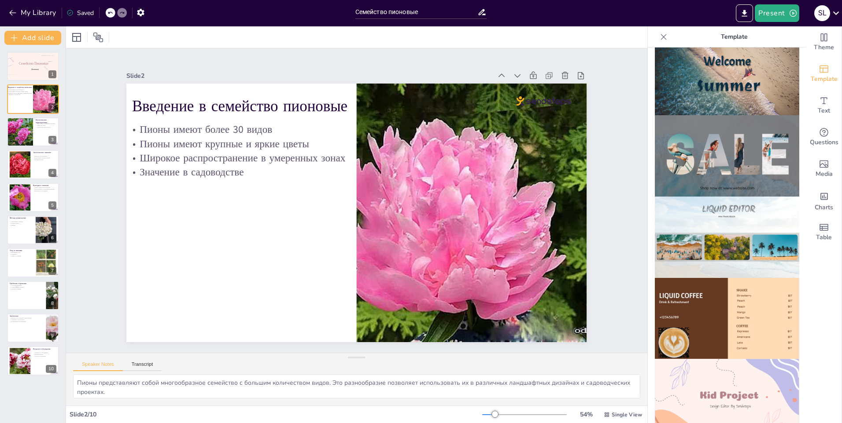
scroll to position [0, 0]
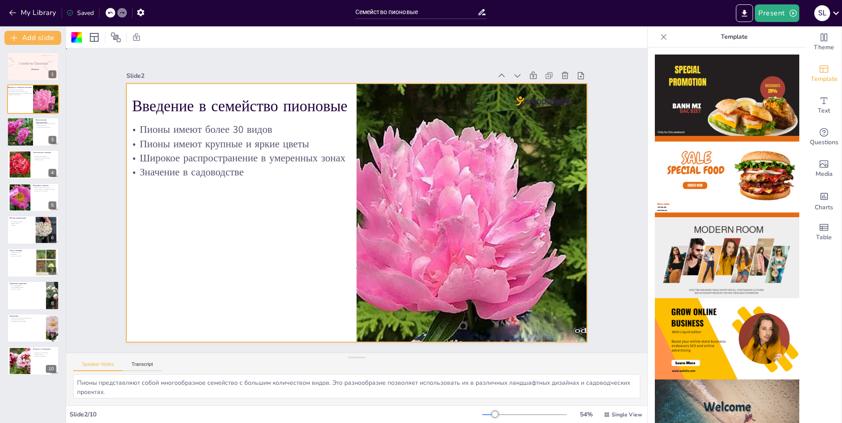
click at [240, 243] on div at bounding box center [347, 208] width 480 height 524
click at [74, 40] on div at bounding box center [76, 37] width 11 height 11
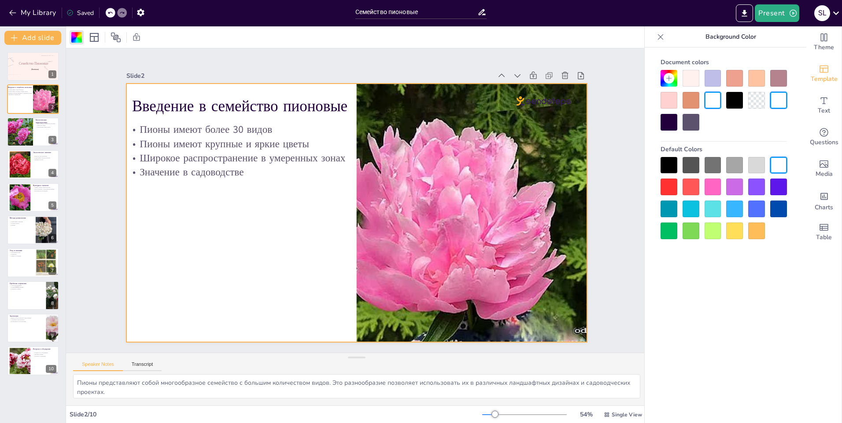
click at [714, 208] on div at bounding box center [712, 209] width 17 height 17
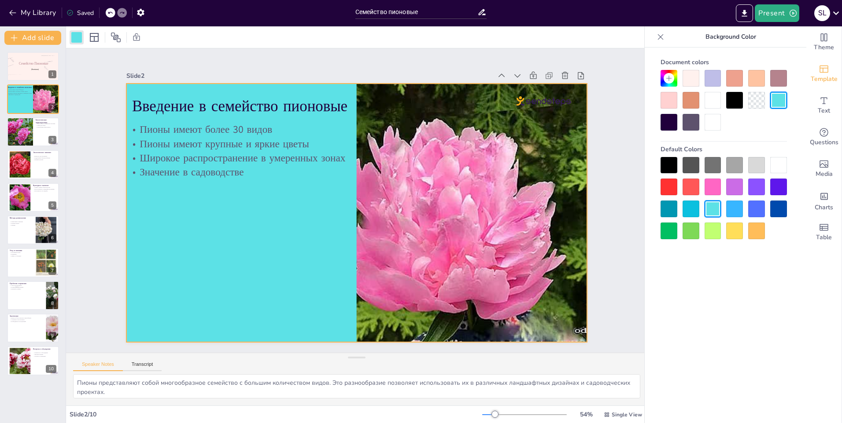
click at [710, 187] on div at bounding box center [712, 187] width 17 height 17
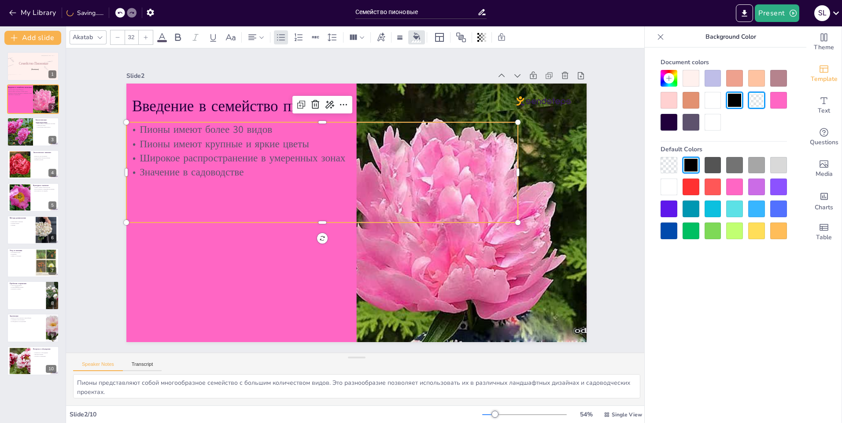
click at [228, 125] on p "Пионы имеют более 30 видов" at bounding box center [378, 125] width 300 height 272
click at [668, 187] on div at bounding box center [668, 187] width 17 height 17
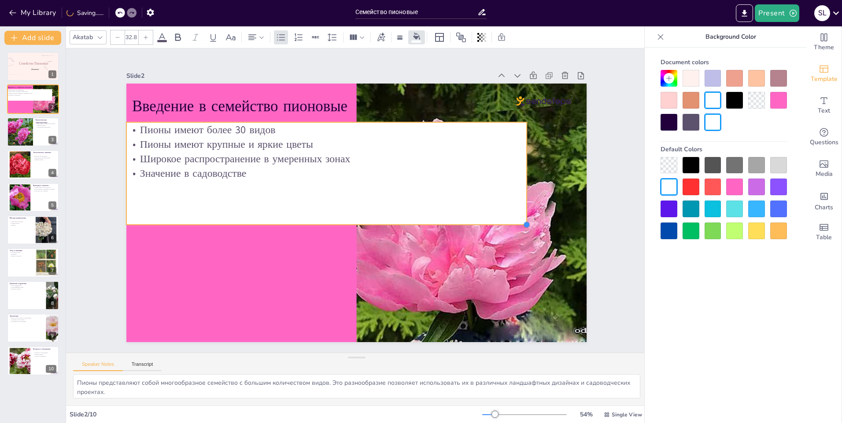
type input "32.7"
drag, startPoint x: 511, startPoint y: 219, endPoint x: 427, endPoint y: 221, distance: 83.7
click at [427, 221] on div "Введение в семейство пионовые Пионы имеют более 30 видов Пионы имеют крупные и …" at bounding box center [344, 203] width 349 height 504
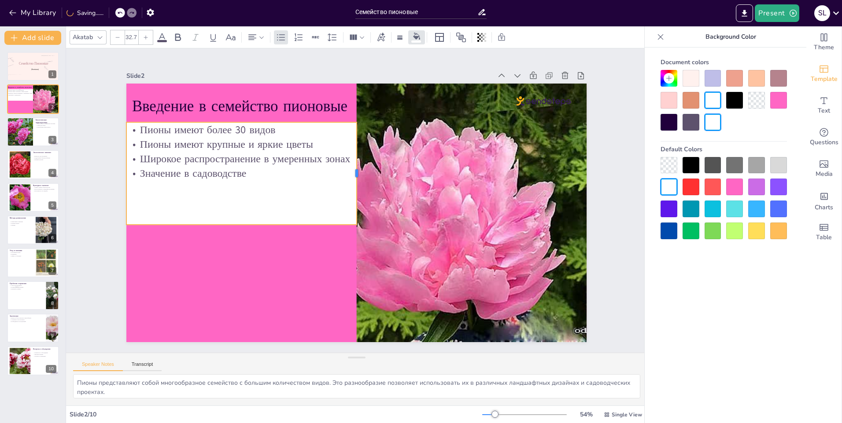
drag, startPoint x: 519, startPoint y: 171, endPoint x: 349, endPoint y: 158, distance: 170.4
click at [349, 176] on div at bounding box center [383, 195] width 99 height 38
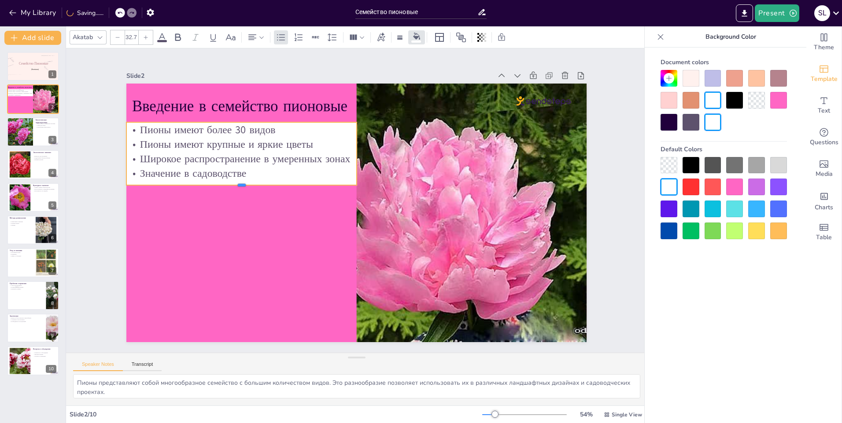
drag, startPoint x: 235, startPoint y: 222, endPoint x: 233, endPoint y: 183, distance: 39.7
click at [271, 183] on div at bounding box center [321, 90] width 100 height 213
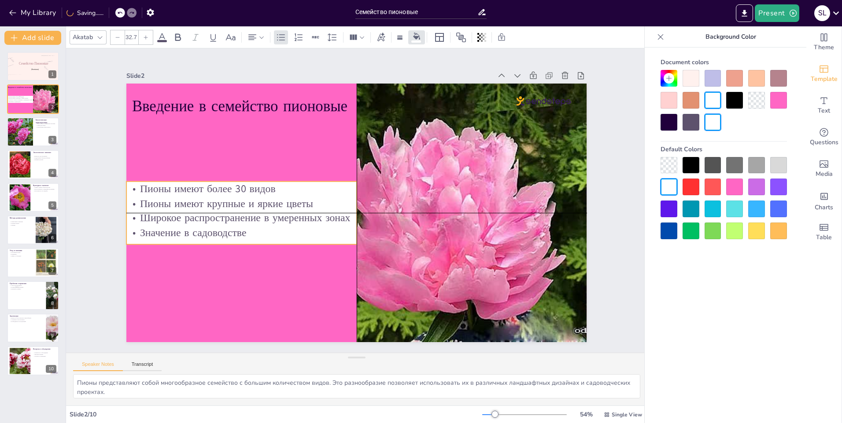
drag, startPoint x: 277, startPoint y: 158, endPoint x: 279, endPoint y: 219, distance: 61.6
click at [279, 219] on p "Широкое распространение в умеренных зонах" at bounding box center [244, 170] width 216 height 107
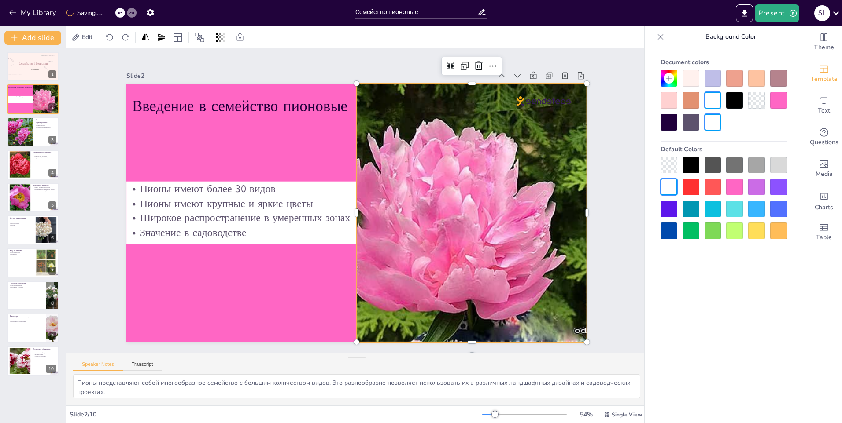
click at [503, 228] on div at bounding box center [345, 85] width 330 height 415
click at [488, 209] on div at bounding box center [380, 314] width 360 height 432
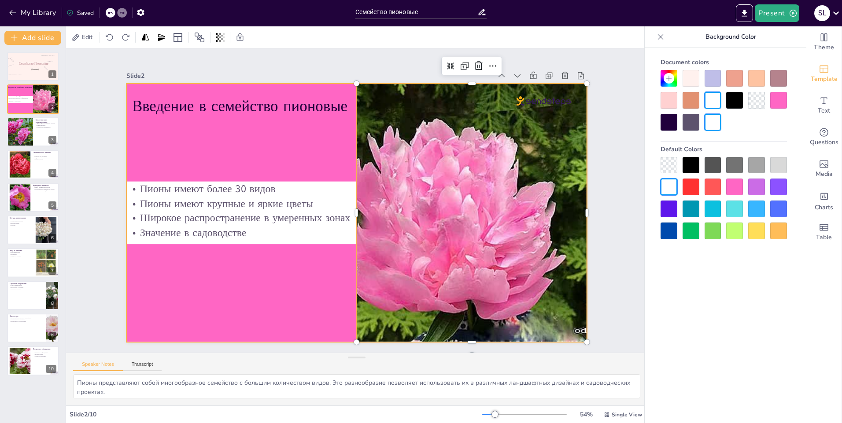
click at [201, 290] on div at bounding box center [343, 199] width 305 height 485
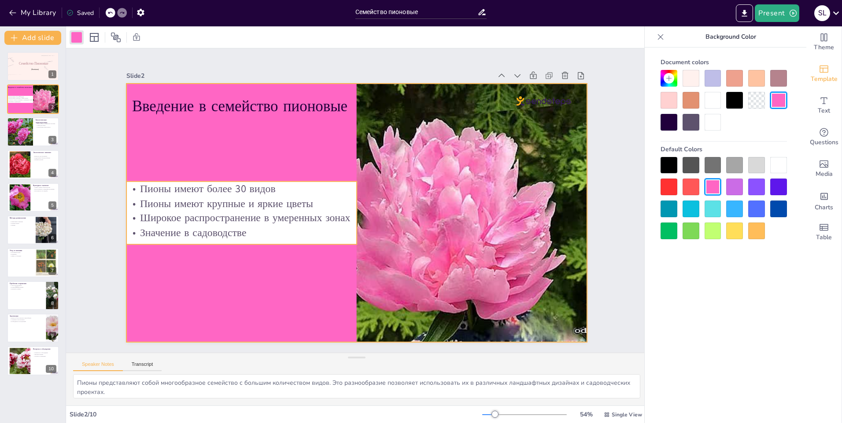
click at [277, 229] on p "Значение в садоводстве" at bounding box center [241, 171] width 206 height 128
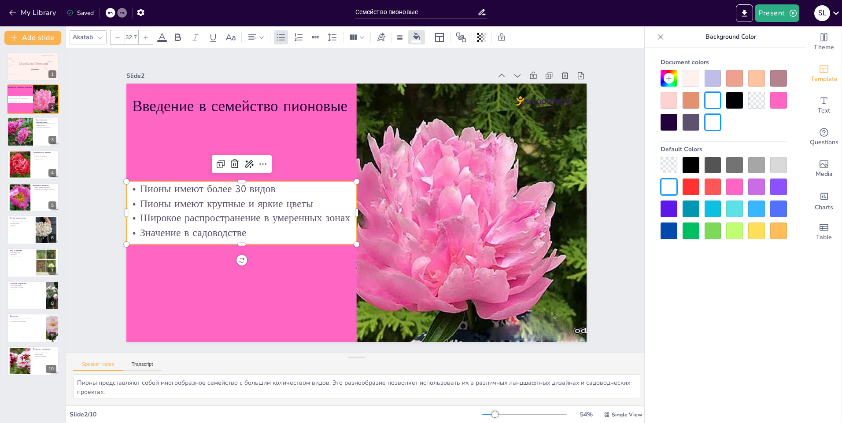
click at [694, 86] on div at bounding box center [690, 78] width 17 height 17
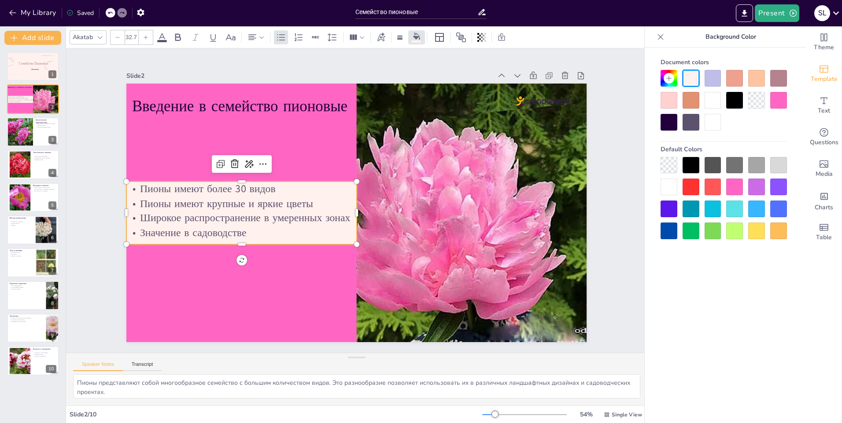
click at [713, 313] on div "Document colors Default Colors" at bounding box center [723, 249] width 158 height 402
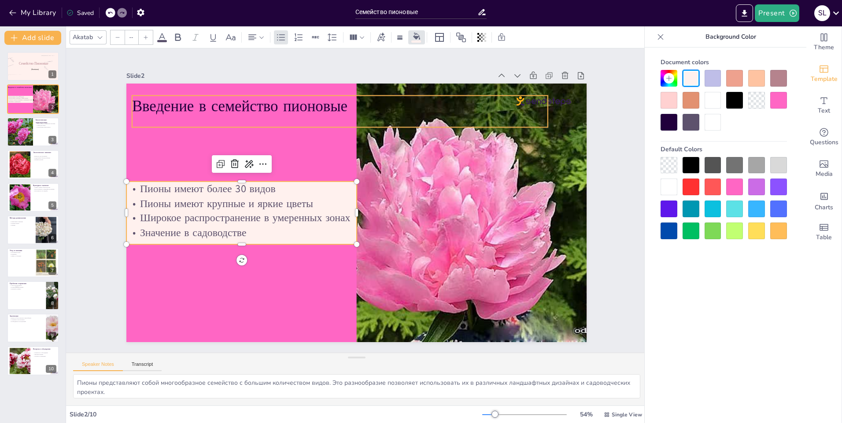
type input "48"
click at [244, 107] on p "Введение в семейство пионовые" at bounding box center [295, 127] width 371 height 226
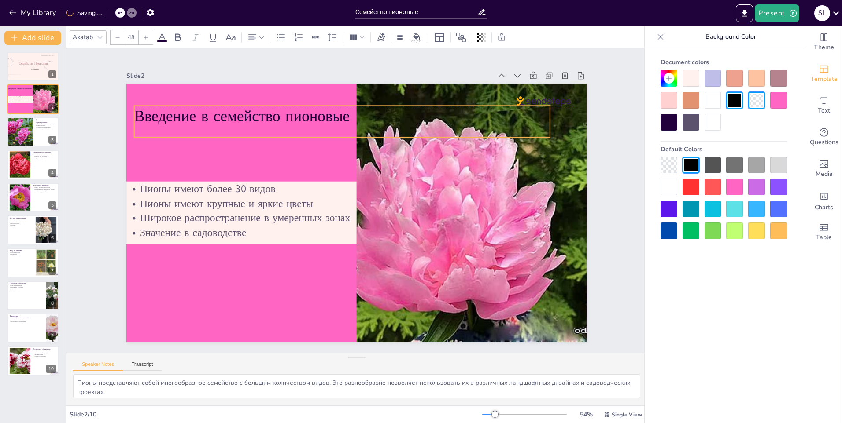
drag, startPoint x: 541, startPoint y: 109, endPoint x: 543, endPoint y: 120, distance: 11.1
click at [515, 120] on p "Введение в семейство пионовые" at bounding box center [441, 213] width 149 height 402
drag, startPoint x: 544, startPoint y: 118, endPoint x: 349, endPoint y: 106, distance: 195.8
click at [349, 106] on div "Введение в семейство пионовые Пионы имеют более 30 видов Пионы имеют крупные и …" at bounding box center [345, 196] width 424 height 526
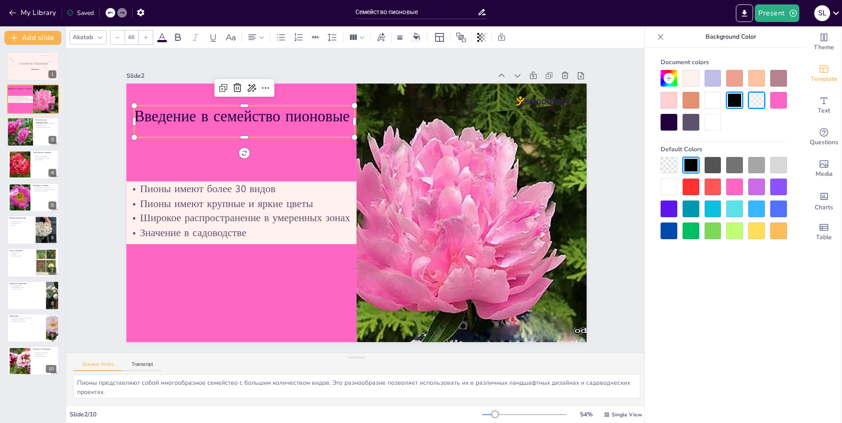
click at [691, 79] on div at bounding box center [690, 78] width 17 height 17
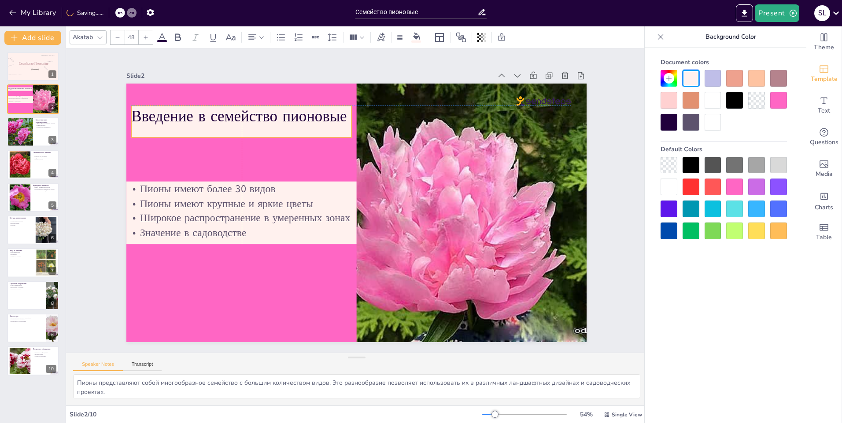
click at [426, 104] on p "Введение в семейство пионовые" at bounding box center [480, 130] width 109 height 210
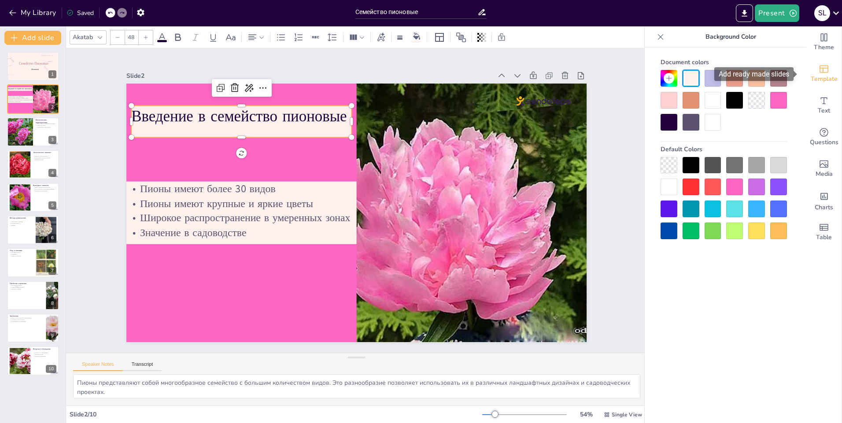
click at [820, 75] on span "Template" at bounding box center [823, 79] width 27 height 10
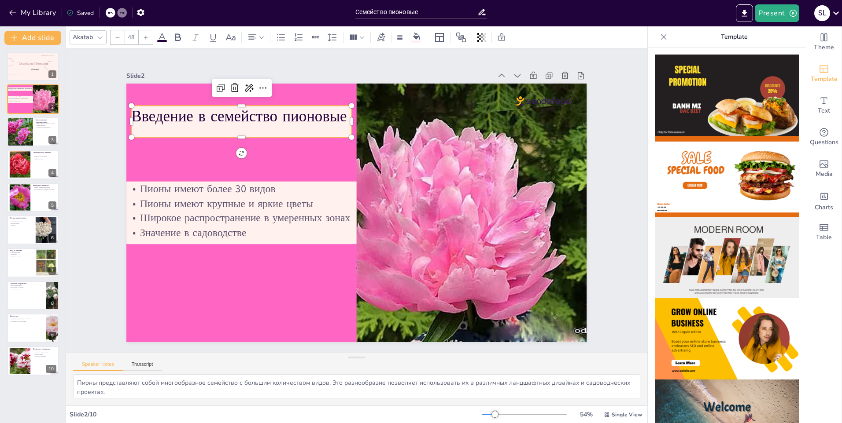
click at [361, 264] on div "Введение в семейство пионовые" at bounding box center [471, 280] width 220 height 32
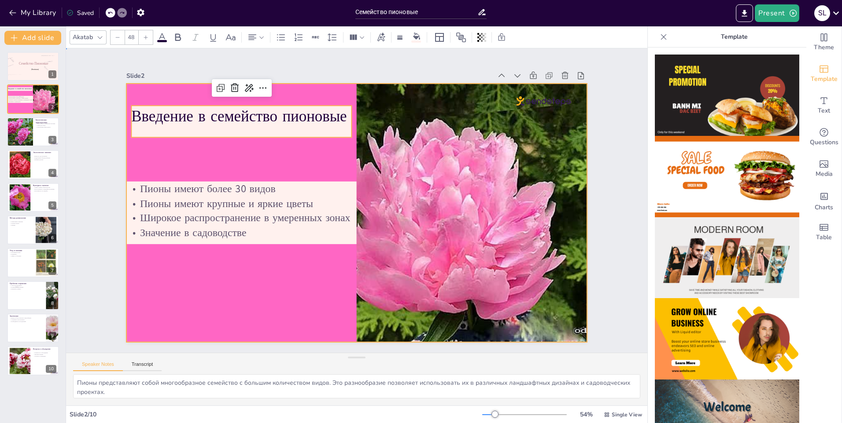
click at [166, 146] on div at bounding box center [365, 192] width 500 height 515
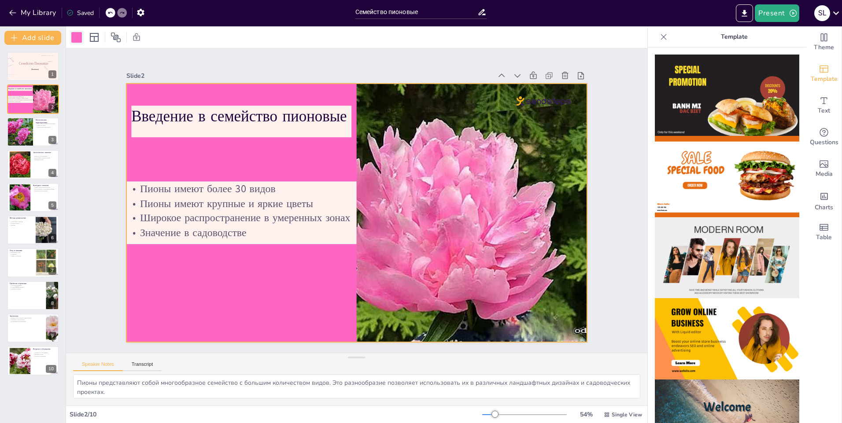
click at [82, 40] on div at bounding box center [77, 37] width 14 height 14
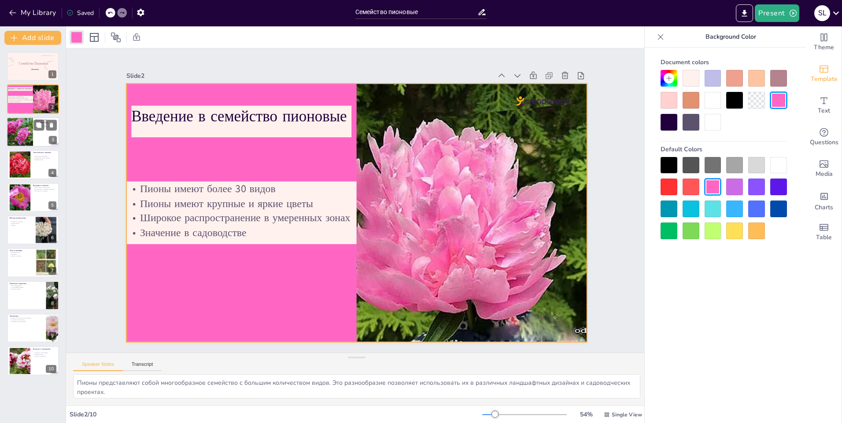
click at [29, 127] on div at bounding box center [19, 132] width 44 height 30
type textarea "Многолетний характер пионов позволяет им выживать в различных климатических усл…"
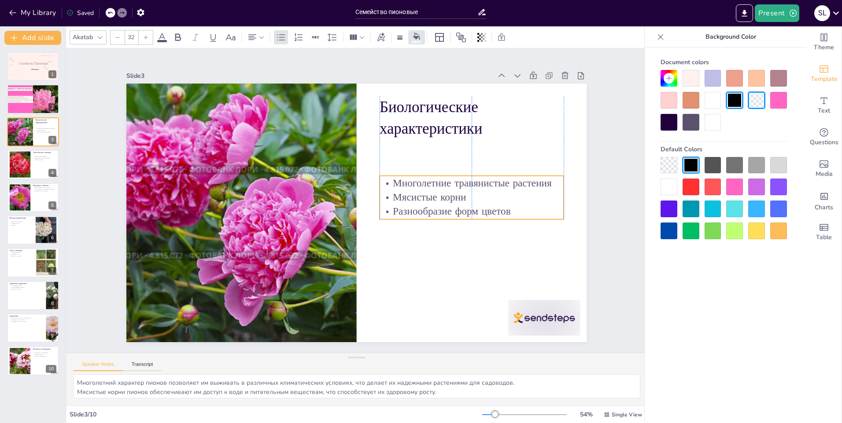
drag, startPoint x: 464, startPoint y: 171, endPoint x: 466, endPoint y: 214, distance: 42.8
click at [334, 197] on p "Разнообразие форм цветов" at bounding box center [242, 190] width 184 height 15
type input "48"
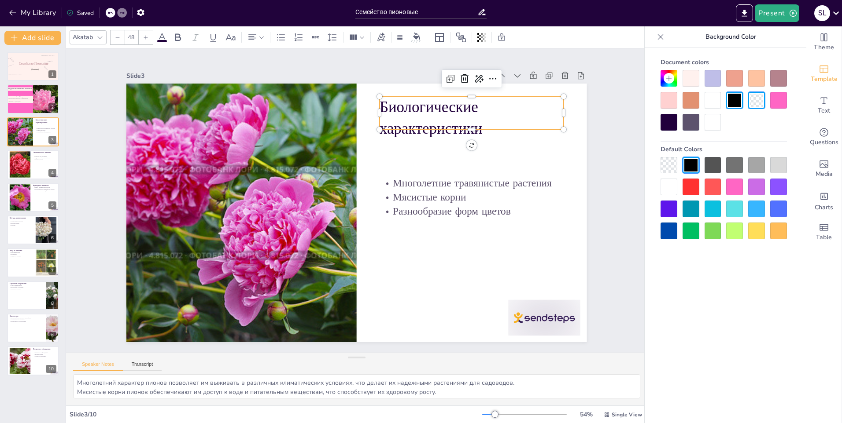
click at [302, 131] on p "Биологические характеристики" at bounding box center [215, 200] width 174 height 143
drag, startPoint x: 465, startPoint y: 127, endPoint x: 456, endPoint y: 149, distance: 24.4
click at [338, 245] on div at bounding box center [247, 258] width 184 height 26
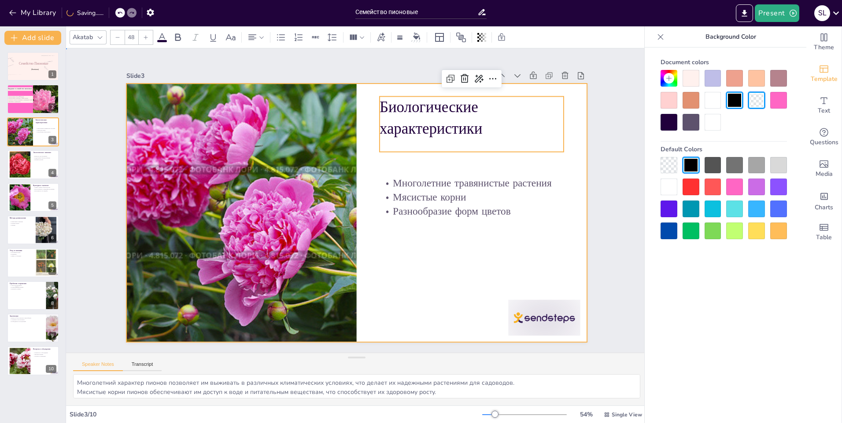
click at [395, 281] on div at bounding box center [346, 207] width 454 height 528
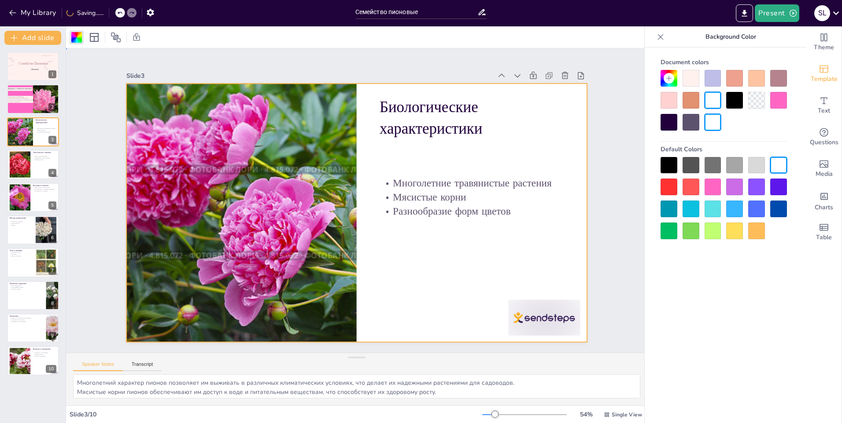
click at [415, 269] on div at bounding box center [368, 198] width 349 height 504
click at [778, 105] on div at bounding box center [778, 100] width 17 height 17
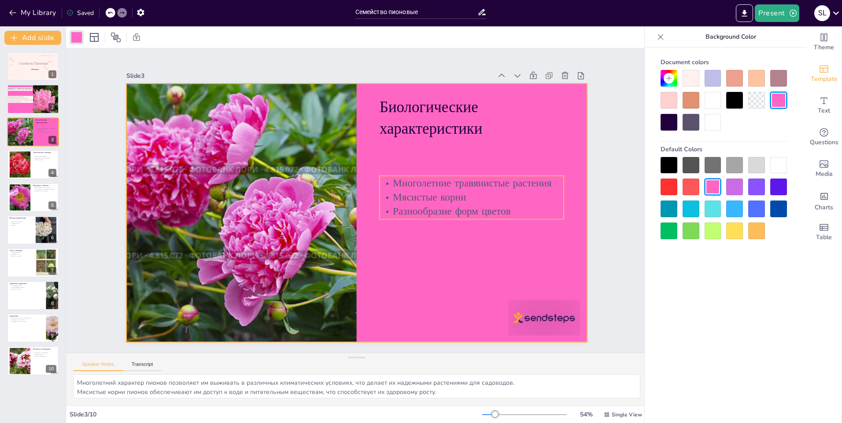
click at [344, 211] on p "Мясистые корни" at bounding box center [265, 271] width 157 height 120
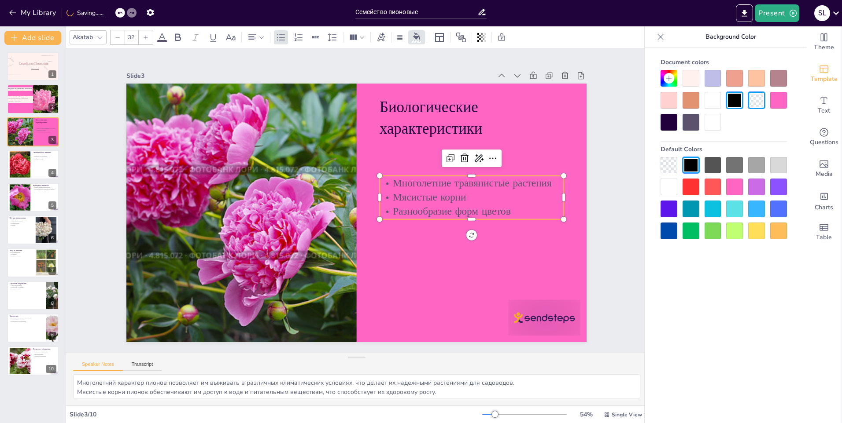
click at [757, 79] on div at bounding box center [756, 78] width 17 height 17
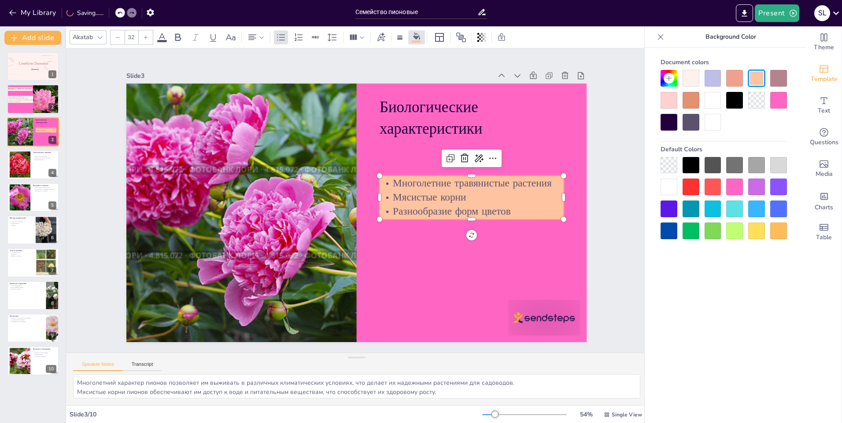
click at [692, 77] on div at bounding box center [690, 78] width 17 height 17
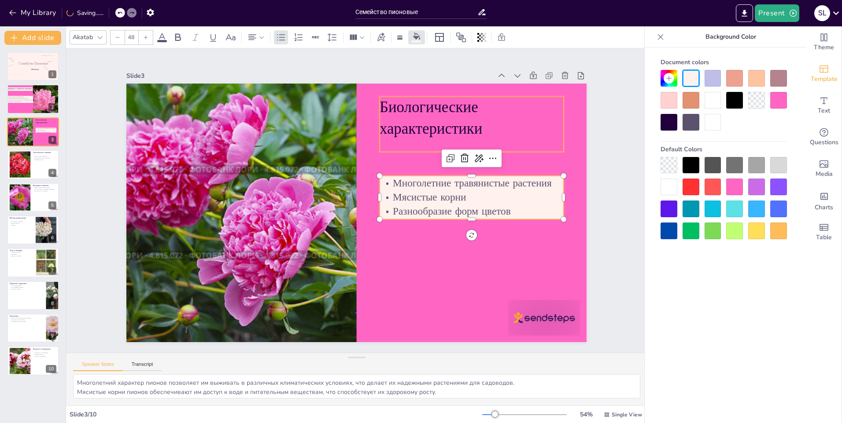
click at [295, 129] on p "Биологические характеристики" at bounding box center [273, 86] width 43 height 184
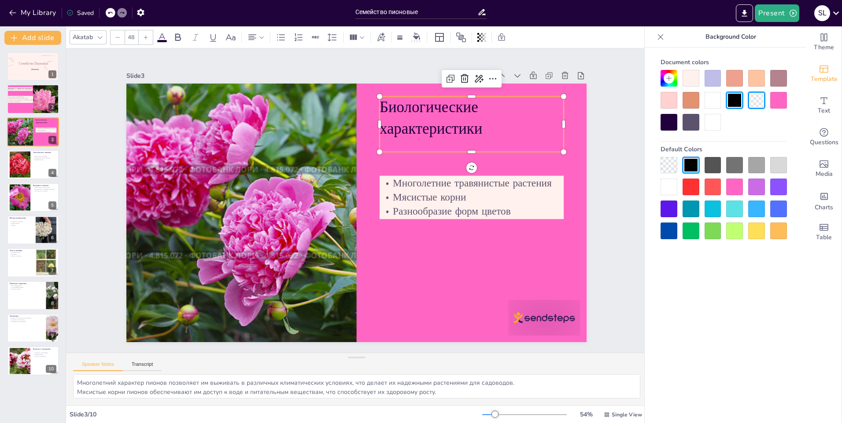
click at [695, 80] on div at bounding box center [690, 78] width 17 height 17
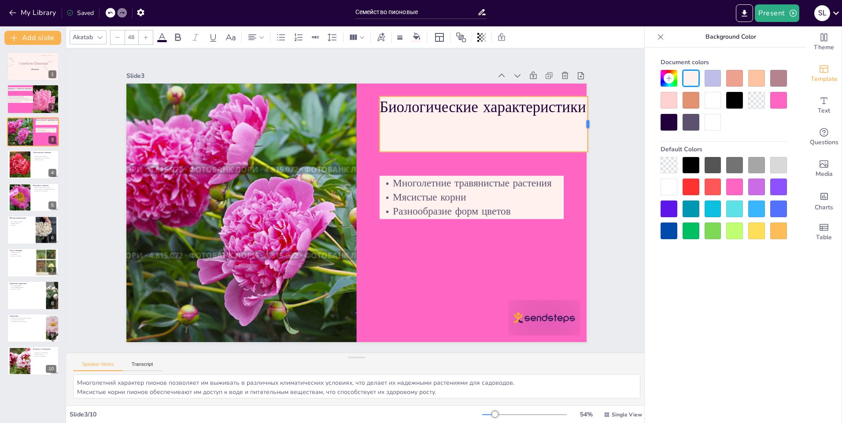
drag, startPoint x: 559, startPoint y: 119, endPoint x: 583, endPoint y: 124, distance: 24.8
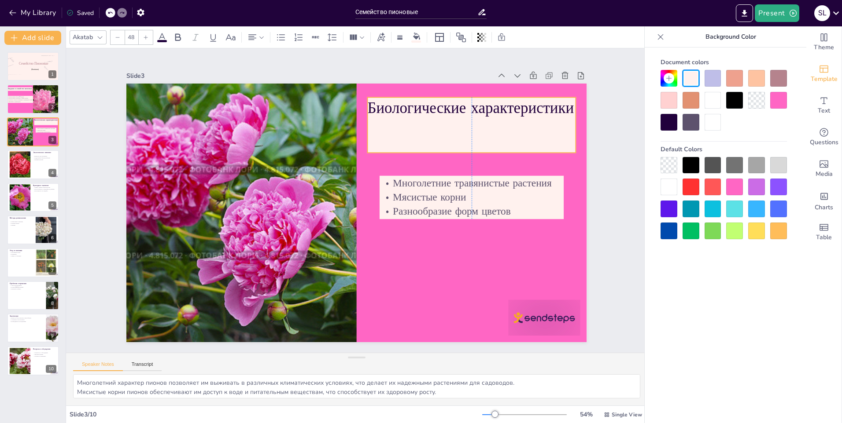
drag, startPoint x: 510, startPoint y: 125, endPoint x: 498, endPoint y: 126, distance: 11.9
click at [498, 131] on div "Биологические характеристики" at bounding box center [493, 221] width 192 height 180
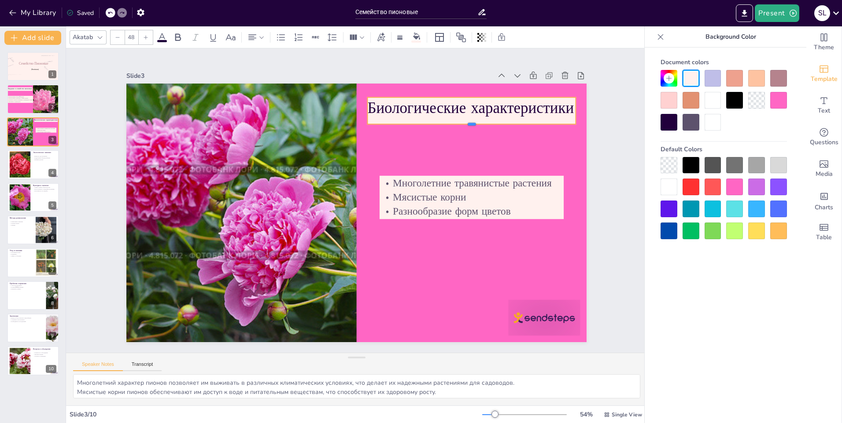
drag, startPoint x: 466, startPoint y: 150, endPoint x: 468, endPoint y: 121, distance: 28.7
click at [468, 121] on div at bounding box center [392, 69] width 159 height 144
type input "32"
click at [471, 221] on p "Разнообразие форм цветов" at bounding box center [425, 294] width 134 height 147
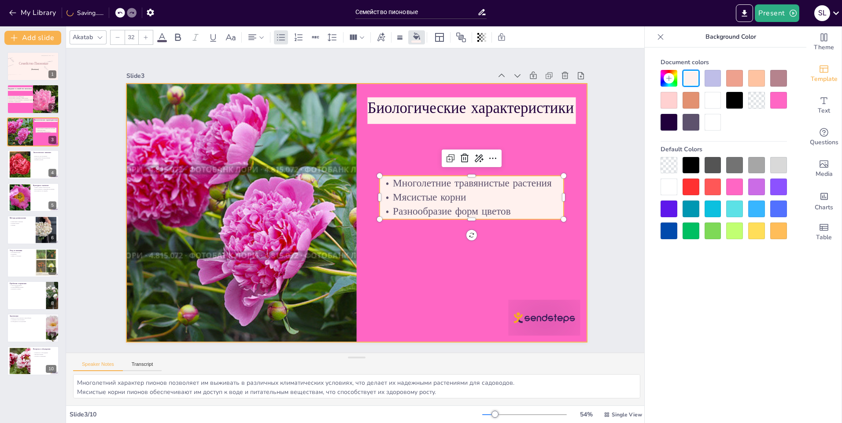
click at [414, 287] on div at bounding box center [356, 188] width 460 height 259
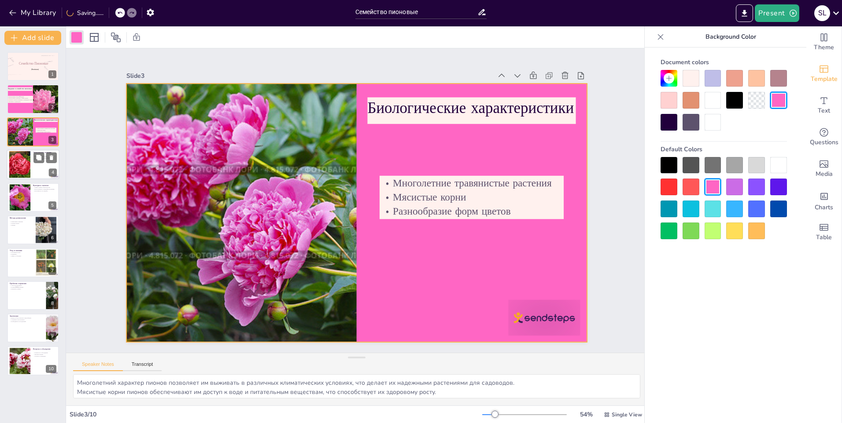
click at [24, 166] on div at bounding box center [19, 164] width 27 height 27
type textarea "Пионы привлекают насекомых, что делает их важными участниками экосистемы и спос…"
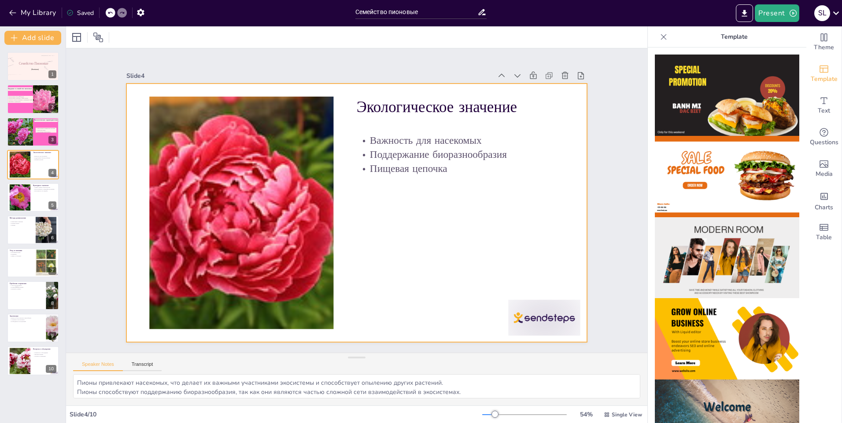
click at [396, 195] on div at bounding box center [345, 197] width 388 height 518
click at [96, 34] on icon at bounding box center [94, 37] width 11 height 11
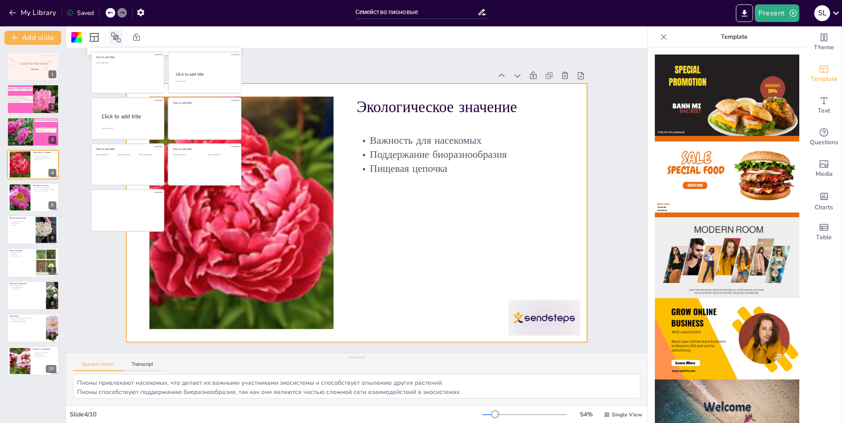
click at [118, 33] on icon at bounding box center [115, 37] width 11 height 11
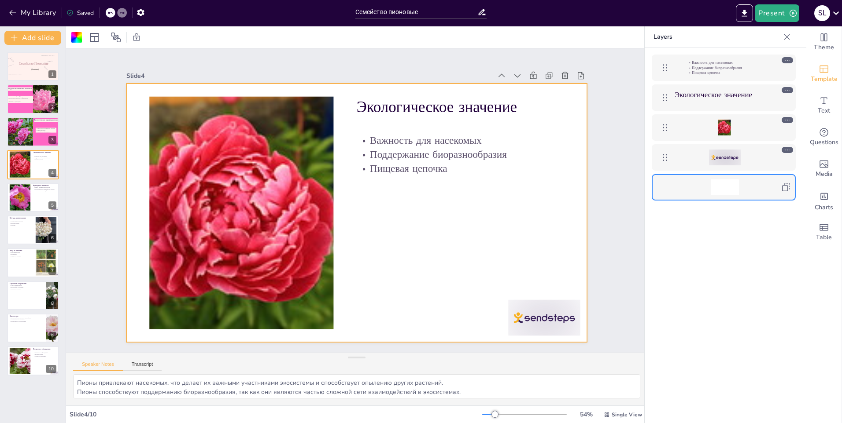
click at [702, 129] on div at bounding box center [724, 128] width 102 height 16
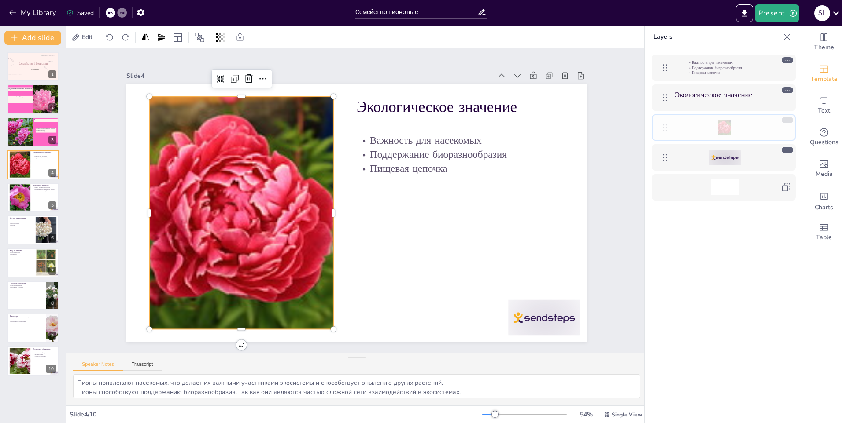
click at [663, 130] on icon at bounding box center [664, 127] width 11 height 11
click at [423, 73] on icon at bounding box center [430, 66] width 14 height 14
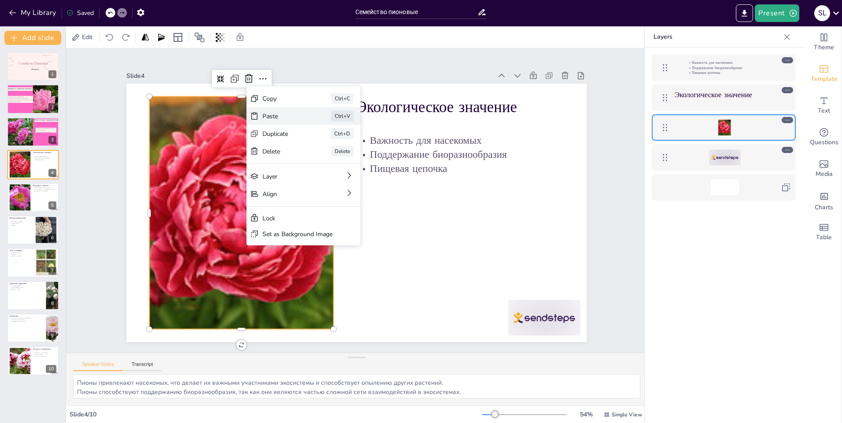
click at [359, 214] on div "Paste" at bounding box center [380, 228] width 42 height 29
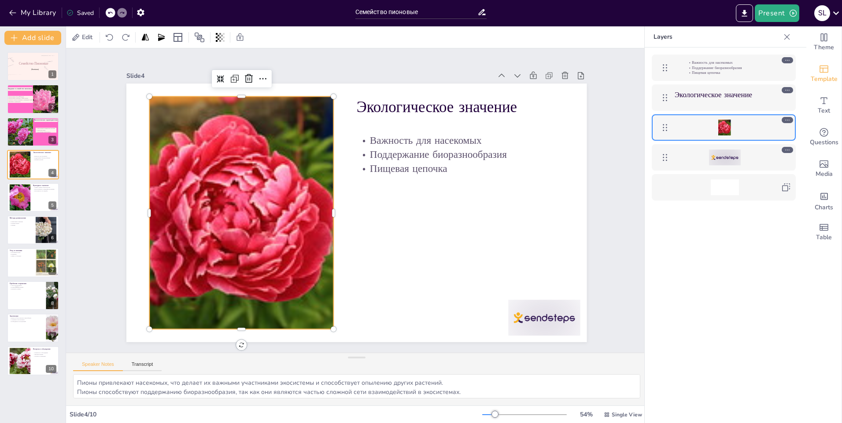
click at [228, 161] on div at bounding box center [344, 85] width 233 height 233
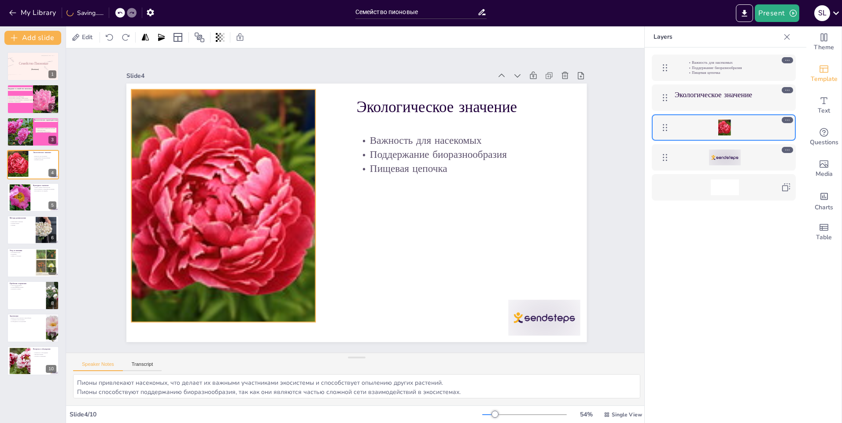
drag, startPoint x: 223, startPoint y: 192, endPoint x: 205, endPoint y: 185, distance: 19.4
click at [251, 191] on div at bounding box center [389, 329] width 276 height 276
click at [311, 360] on icon at bounding box center [318, 367] width 15 height 15
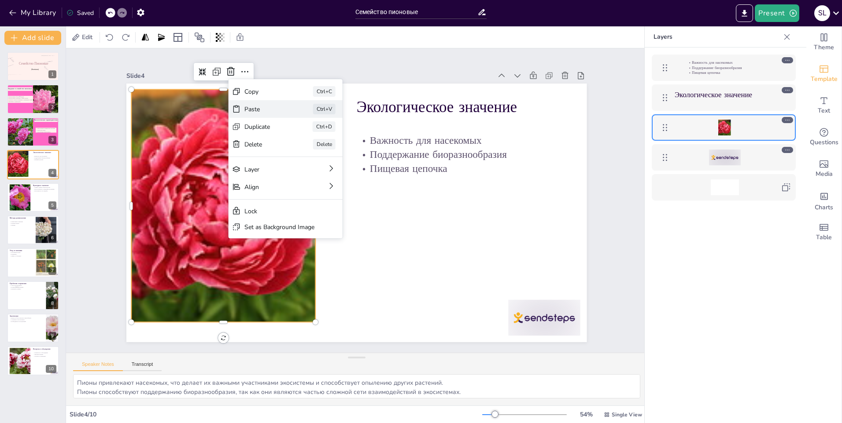
click at [319, 145] on div "Paste" at bounding box center [341, 153] width 45 height 17
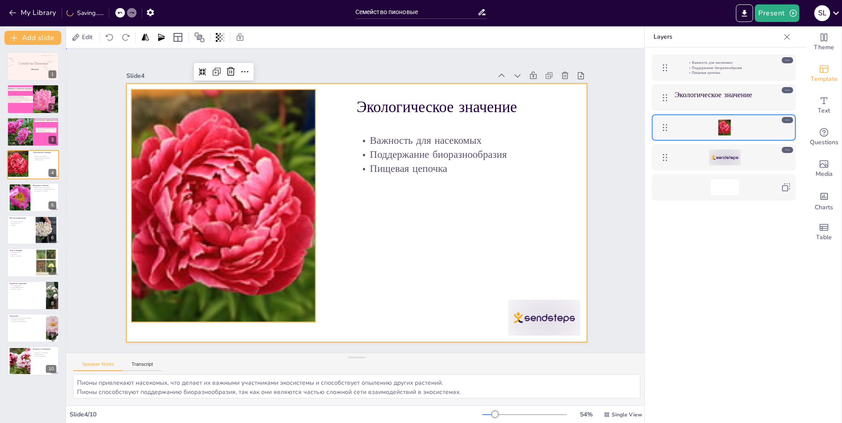
click at [373, 224] on div at bounding box center [343, 202] width 305 height 485
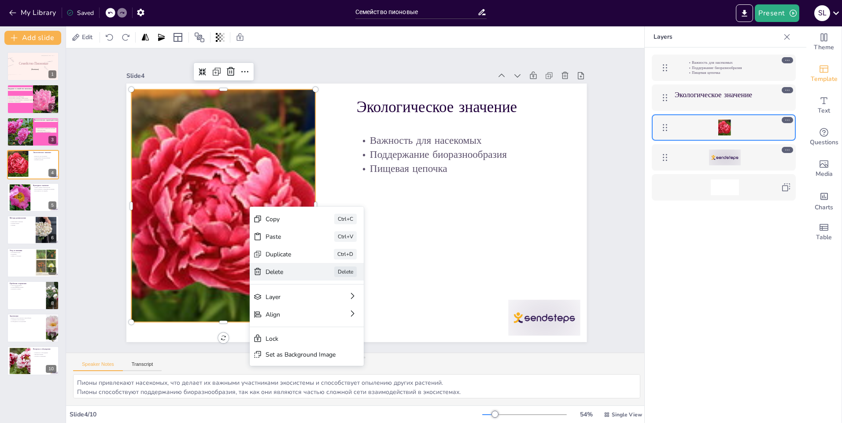
click at [249, 195] on div "Delete" at bounding box center [240, 173] width 17 height 45
click at [289, 269] on div at bounding box center [353, 212] width 518 height 388
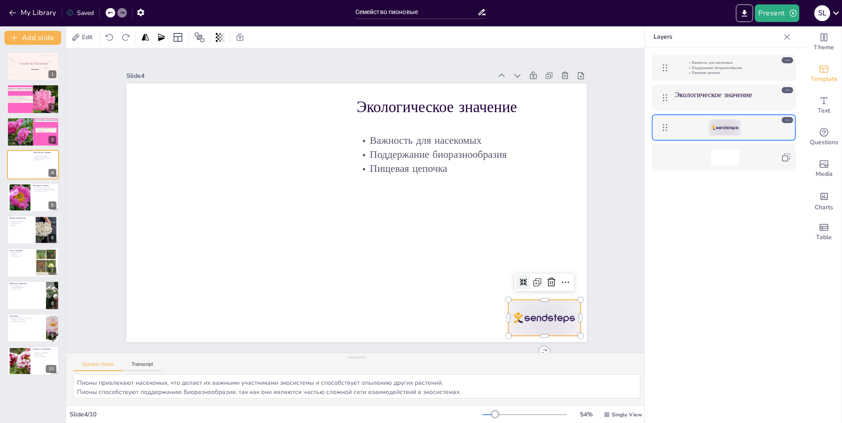
click at [432, 380] on div at bounding box center [394, 418] width 75 height 77
click at [452, 386] on icon at bounding box center [446, 392] width 11 height 12
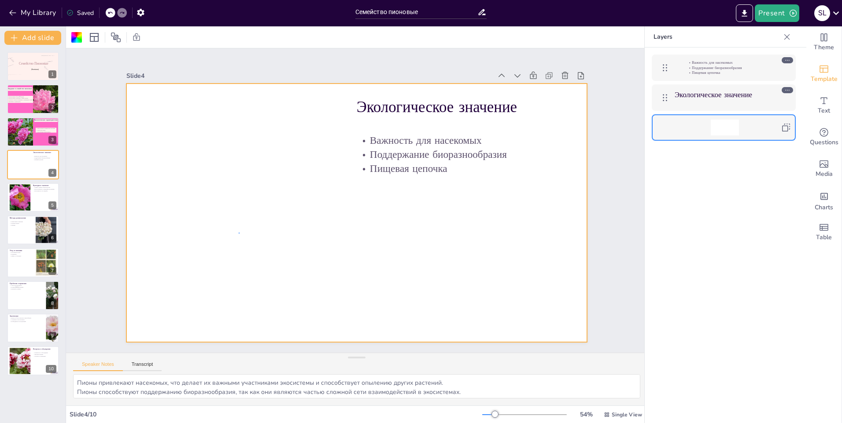
drag, startPoint x: 737, startPoint y: 119, endPoint x: 239, endPoint y: 233, distance: 511.4
click at [216, 158] on div at bounding box center [348, 210] width 515 height 500
click at [596, 120] on icon at bounding box center [601, 125] width 11 height 11
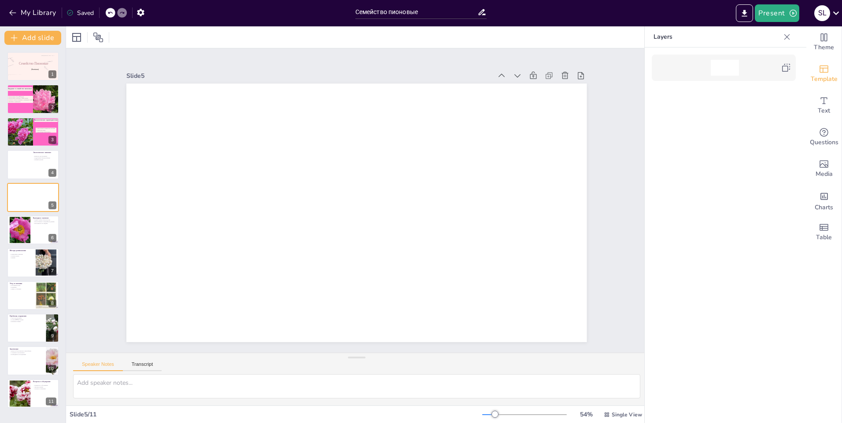
click at [112, 15] on icon at bounding box center [109, 12] width 5 height 5
type textarea "Пионы привлекают насекомых, что делает их важными участниками экосистемы и спос…"
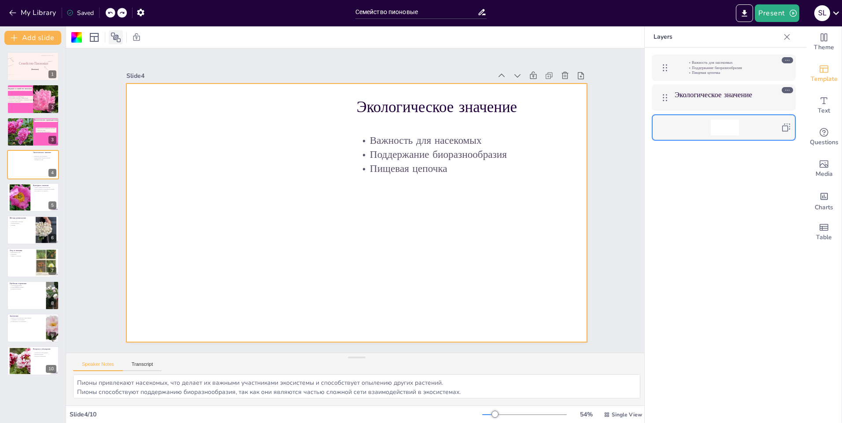
click at [116, 37] on icon at bounding box center [116, 38] width 10 height 10
click at [96, 35] on icon at bounding box center [94, 37] width 11 height 11
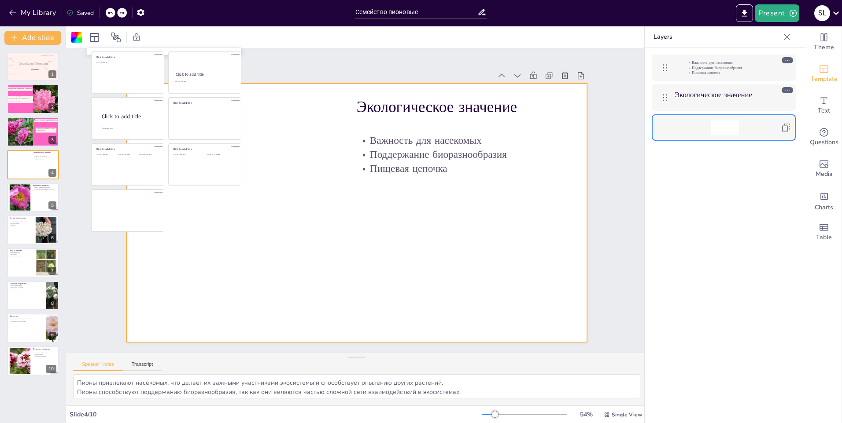
click at [85, 41] on div at bounding box center [111, 37] width 82 height 14
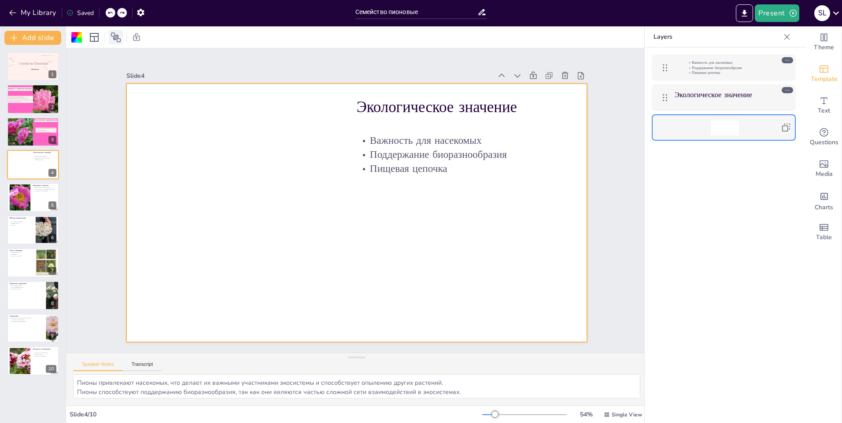
click at [114, 36] on icon at bounding box center [116, 38] width 10 height 10
click at [123, 37] on div at bounding box center [114, 37] width 55 height 14
click at [116, 38] on icon at bounding box center [116, 38] width 10 height 10
click at [117, 36] on icon at bounding box center [115, 37] width 11 height 11
click at [720, 119] on div at bounding box center [723, 128] width 135 height 18
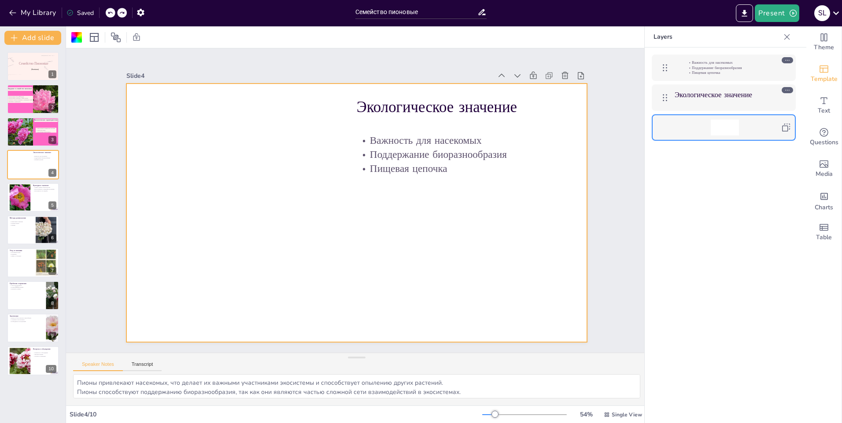
click at [235, 143] on div at bounding box center [354, 212] width 504 height 349
click at [232, 148] on div at bounding box center [345, 197] width 388 height 518
click at [818, 167] on icon "Add images, graphics, shapes or video" at bounding box center [823, 164] width 11 height 11
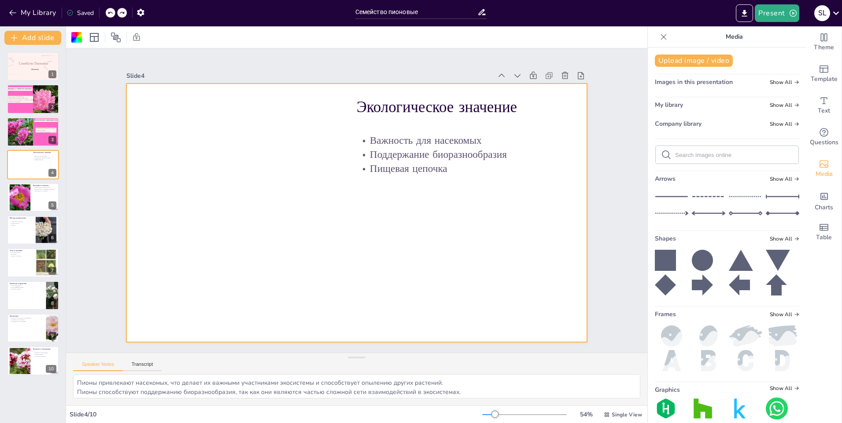
click at [683, 105] on div "My library Show All" at bounding box center [726, 107] width 144 height 12
click at [772, 108] on span "Show All" at bounding box center [783, 105] width 29 height 6
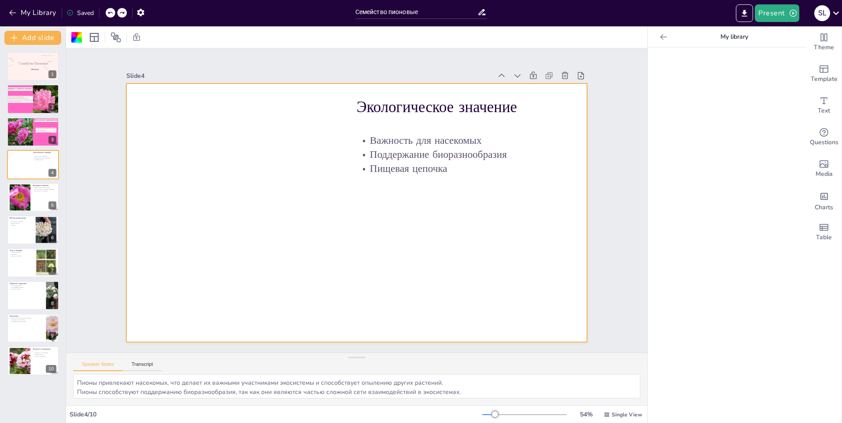
click at [660, 37] on icon at bounding box center [663, 37] width 7 height 6
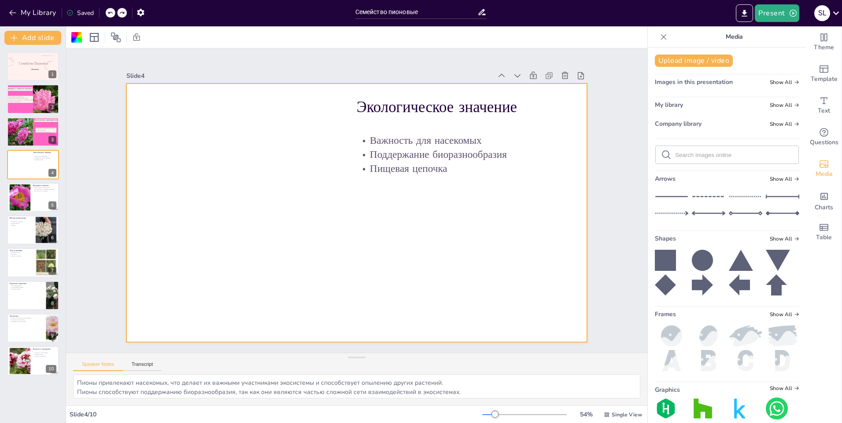
scroll to position [36, 0]
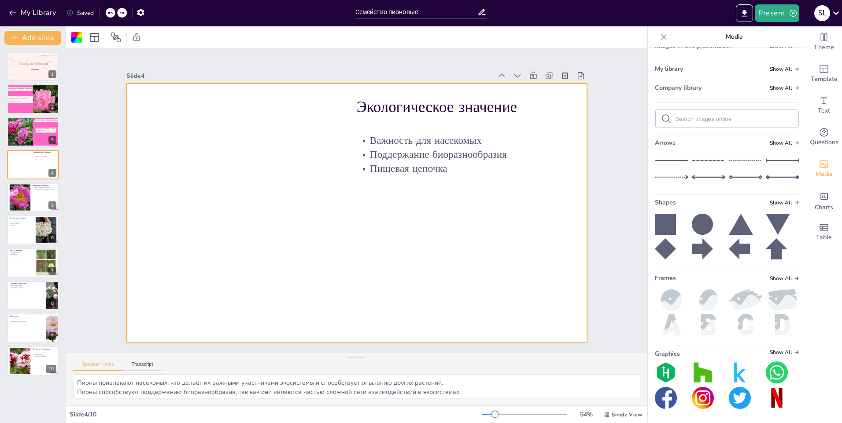
click at [673, 296] on img at bounding box center [670, 300] width 33 height 21
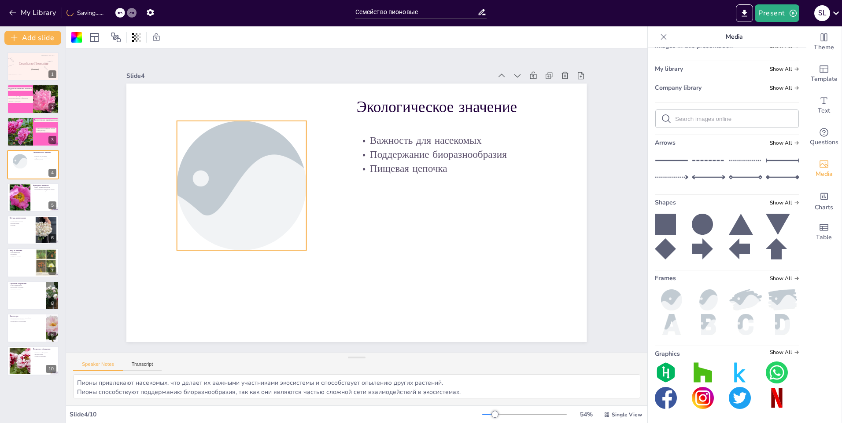
drag, startPoint x: 381, startPoint y: 215, endPoint x: 276, endPoint y: 187, distance: 108.9
click at [276, 187] on div at bounding box center [258, 140] width 230 height 197
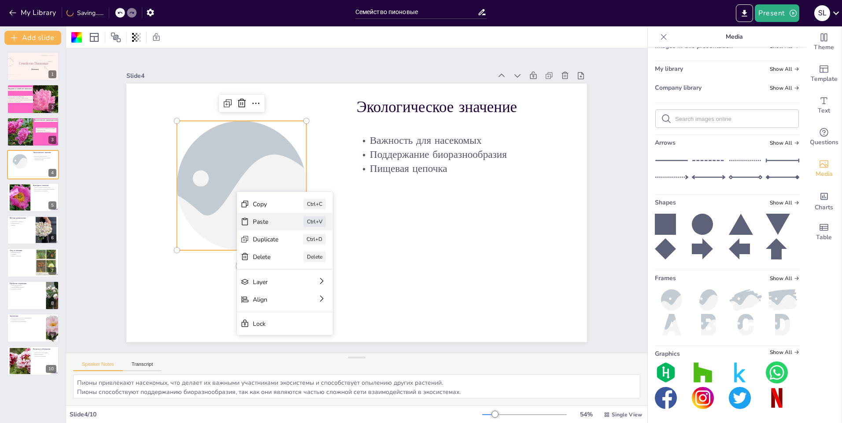
click at [319, 266] on div "Paste" at bounding box center [332, 270] width 26 height 8
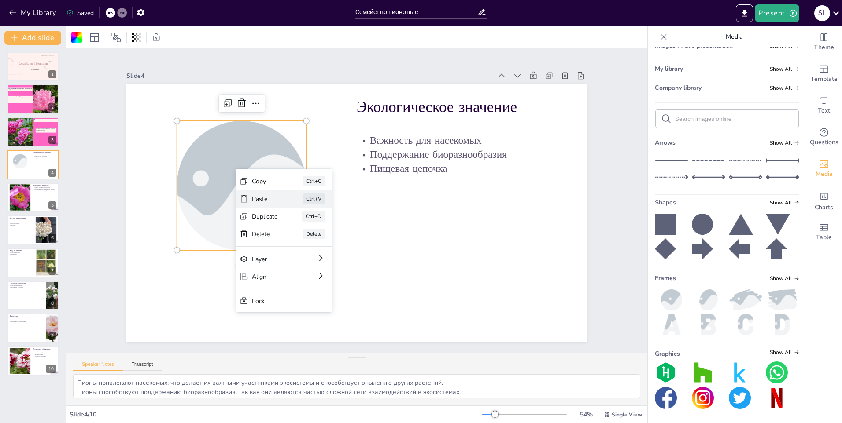
click at [293, 196] on div "Paste" at bounding box center [304, 208] width 22 height 26
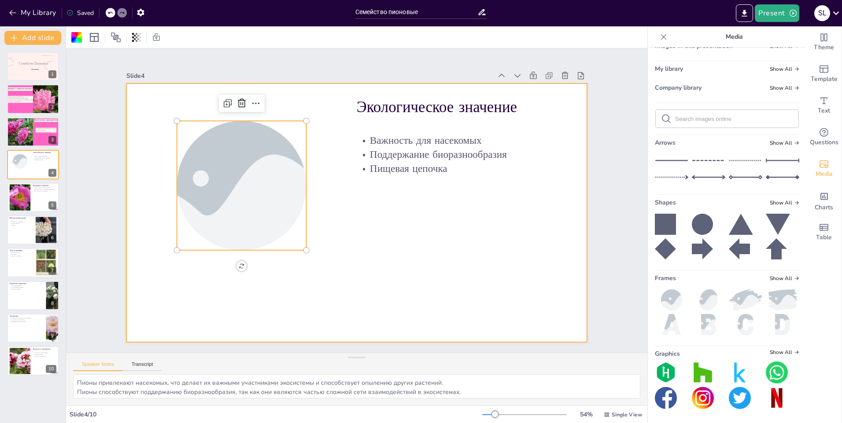
click at [474, 266] on div at bounding box center [344, 201] width 259 height 460
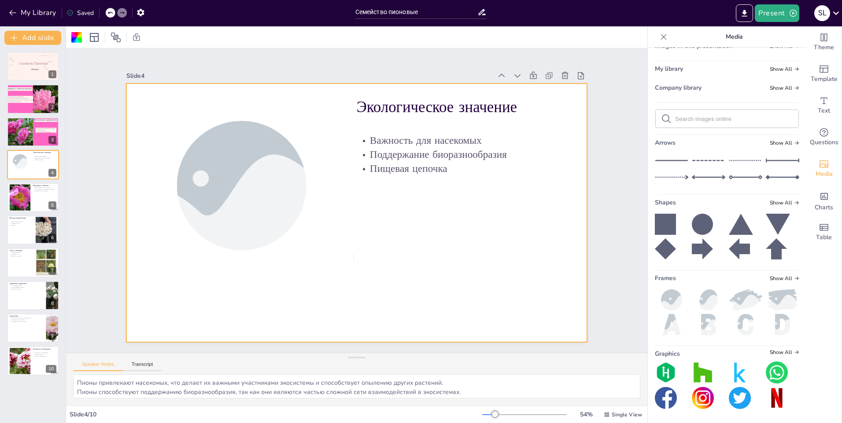
click at [110, 14] on icon at bounding box center [110, 13] width 4 height 2
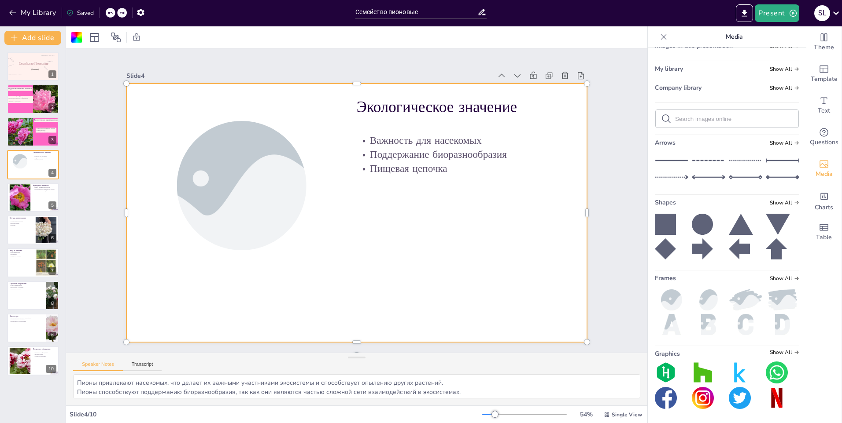
click at [110, 14] on icon at bounding box center [110, 13] width 4 height 2
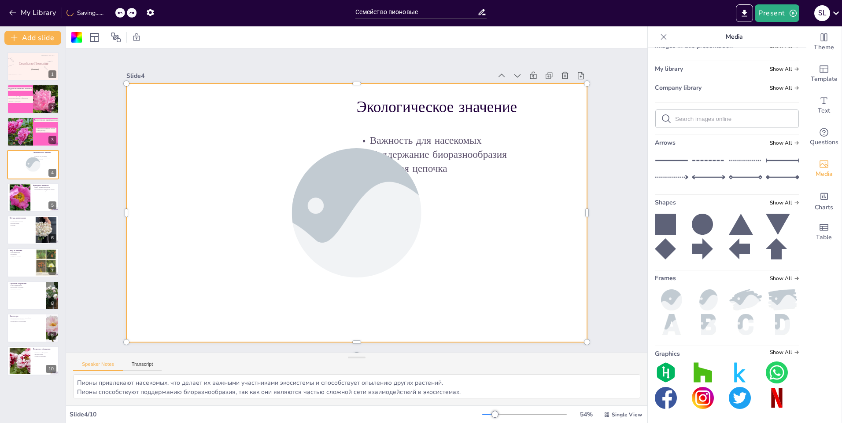
click at [110, 14] on div "My Library Saving......" at bounding box center [79, 12] width 158 height 16
click at [110, 14] on icon at bounding box center [110, 13] width 4 height 2
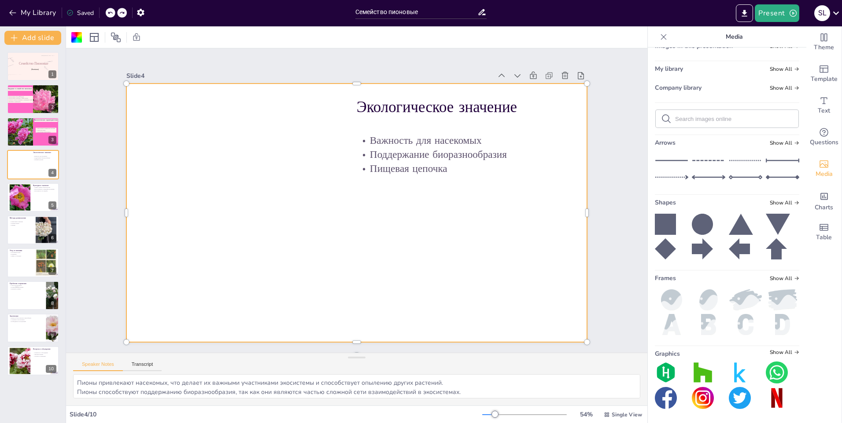
click at [110, 14] on icon at bounding box center [110, 13] width 4 height 2
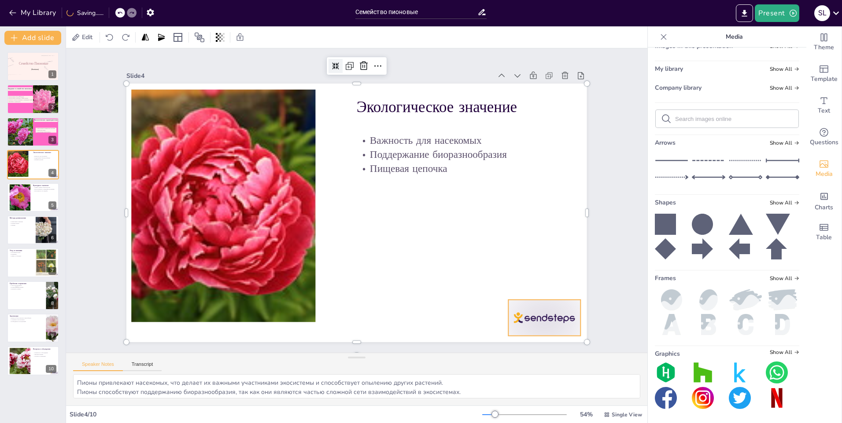
click at [382, 382] on div at bounding box center [348, 422] width 67 height 80
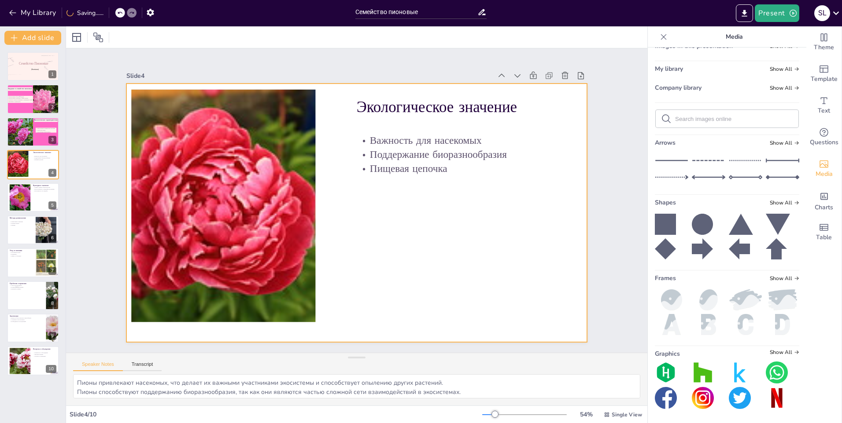
click at [463, 251] on div at bounding box center [344, 196] width 423 height 526
click at [78, 38] on div at bounding box center [76, 37] width 11 height 11
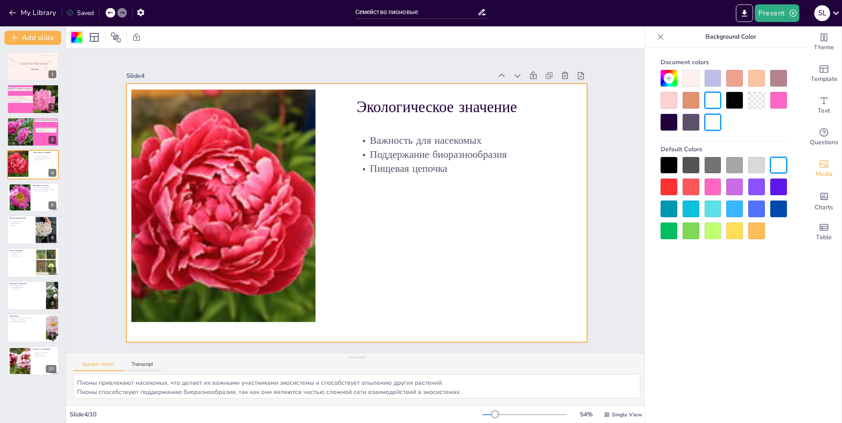
click at [779, 103] on div at bounding box center [778, 100] width 17 height 17
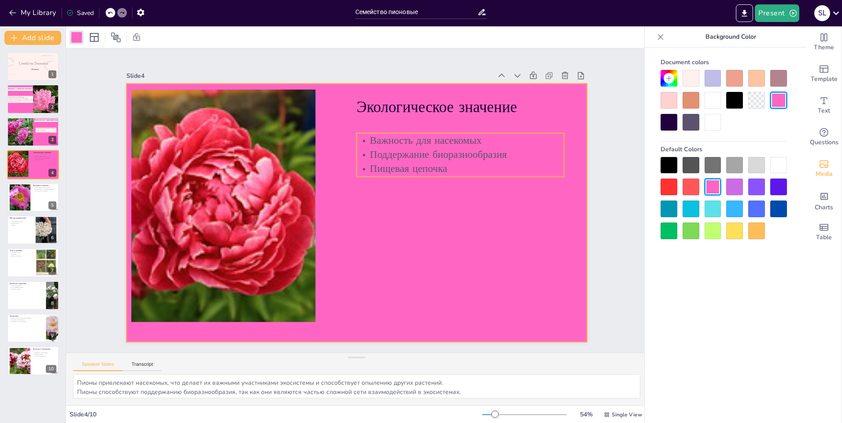
click at [375, 234] on p "Поддержание биоразнообразия" at bounding box center [290, 292] width 187 height 116
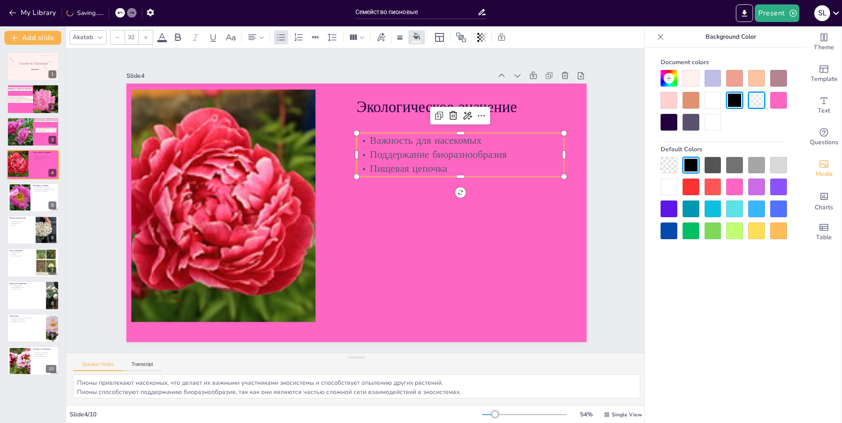
click at [693, 80] on div at bounding box center [690, 78] width 17 height 17
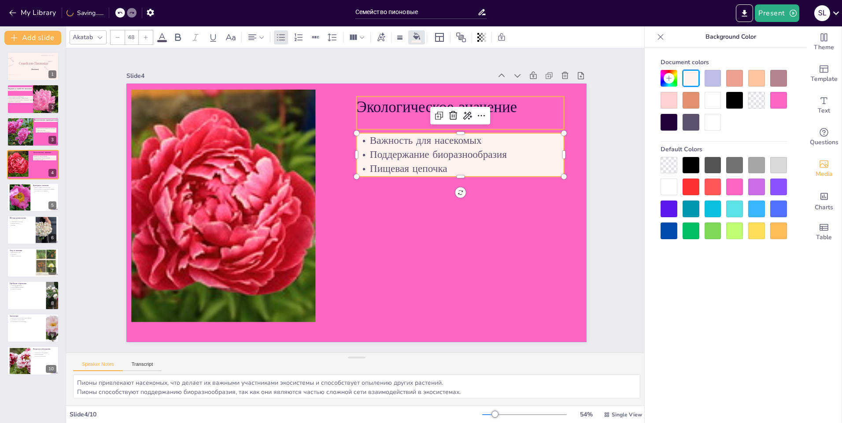
click at [517, 106] on p "Экологическое значение" at bounding box center [489, 158] width 198 height 104
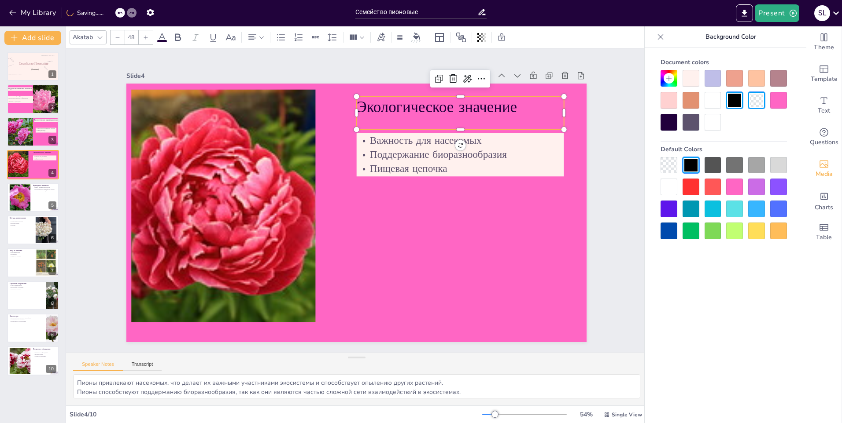
click at [695, 81] on div at bounding box center [690, 78] width 17 height 17
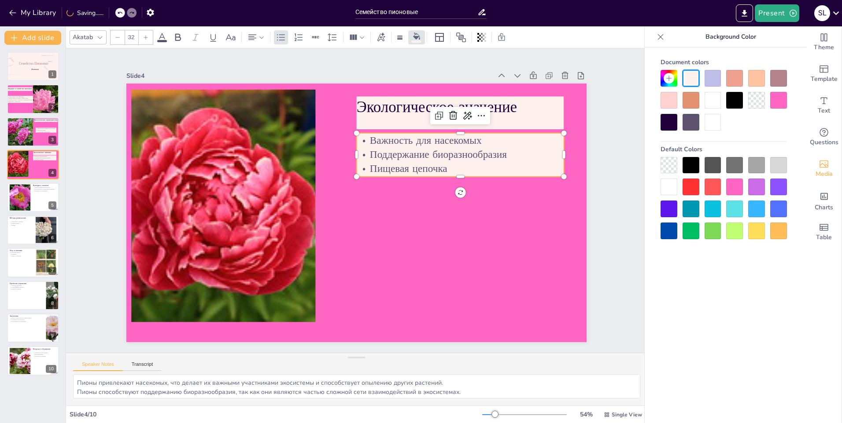
click at [530, 154] on p "Поддержание биоразнообразия" at bounding box center [432, 116] width 195 height 97
click at [471, 184] on p "Поддержание биоразнообразия" at bounding box center [431, 284] width 77 height 201
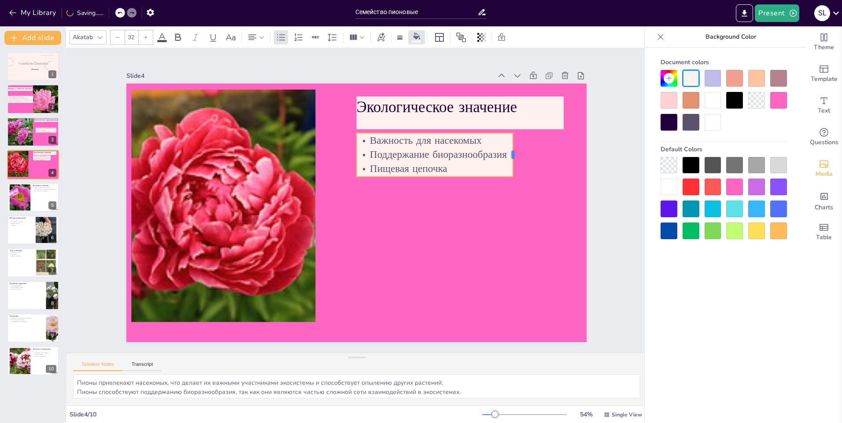
drag, startPoint x: 557, startPoint y: 152, endPoint x: 506, endPoint y: 152, distance: 51.1
click at [373, 357] on div at bounding box center [351, 367] width 44 height 20
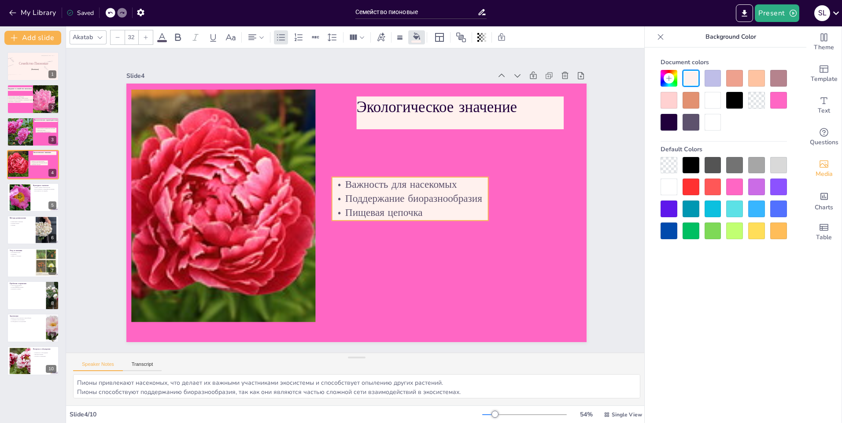
drag, startPoint x: 440, startPoint y: 149, endPoint x: 415, endPoint y: 197, distance: 53.9
click at [415, 197] on p "Поддержание биоразнообразия" at bounding box center [385, 246] width 90 height 142
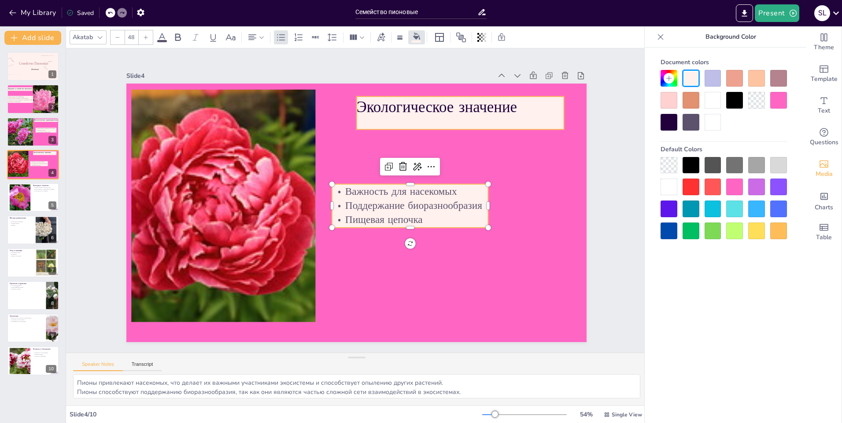
click at [529, 123] on p "Экологическое значение" at bounding box center [496, 200] width 168 height 154
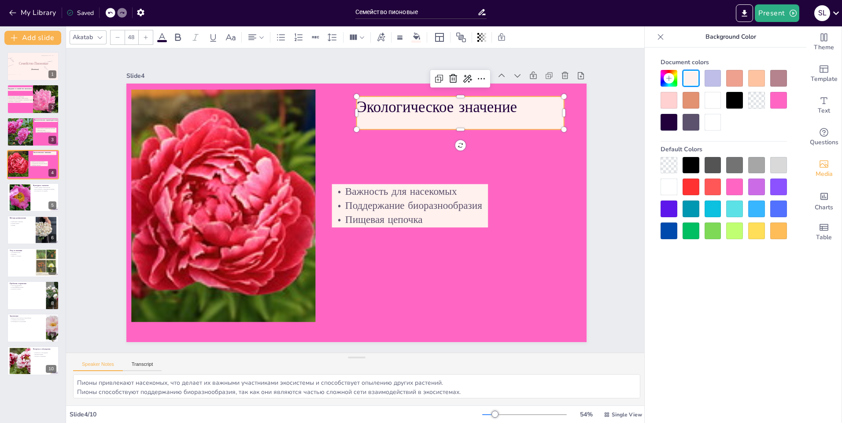
click at [339, 239] on p "Экологическое значение" at bounding box center [235, 271] width 207 height 64
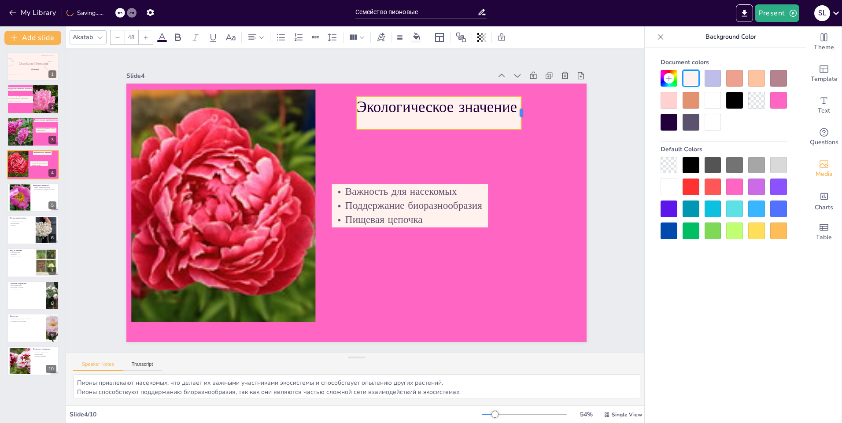
drag, startPoint x: 559, startPoint y: 110, endPoint x: 516, endPoint y: 110, distance: 42.7
click at [519, 253] on div at bounding box center [533, 266] width 29 height 27
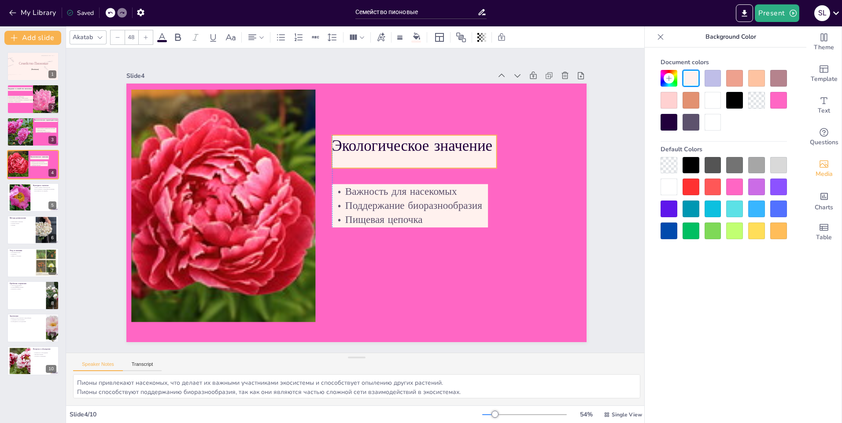
drag, startPoint x: 475, startPoint y: 105, endPoint x: 449, endPoint y: 144, distance: 46.4
click at [449, 144] on p "Экологическое значение" at bounding box center [436, 207] width 126 height 136
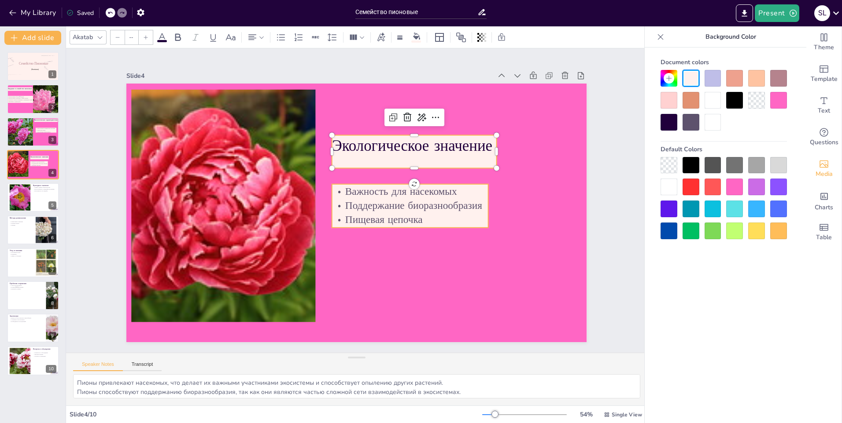
type input "32"
click at [417, 214] on p "Пищевая цепочка" at bounding box center [407, 225] width 157 height 30
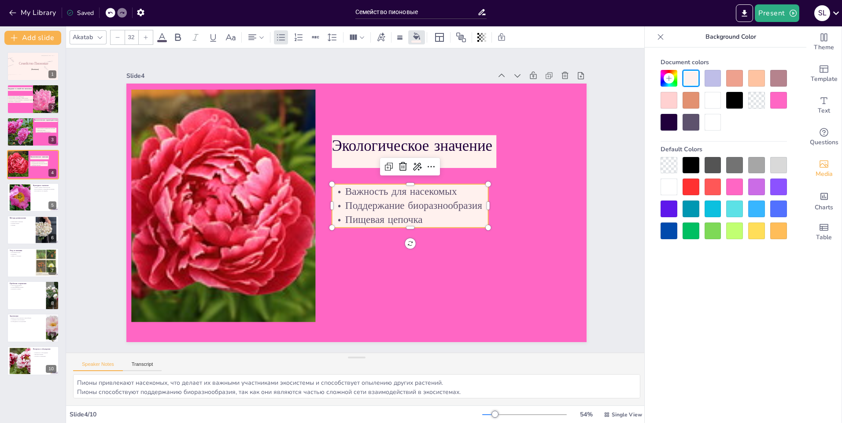
click at [358, 217] on p "Пищевая цепочка" at bounding box center [313, 237] width 90 height 142
click at [416, 217] on p "Пищевая цепочка" at bounding box center [388, 247] width 135 height 103
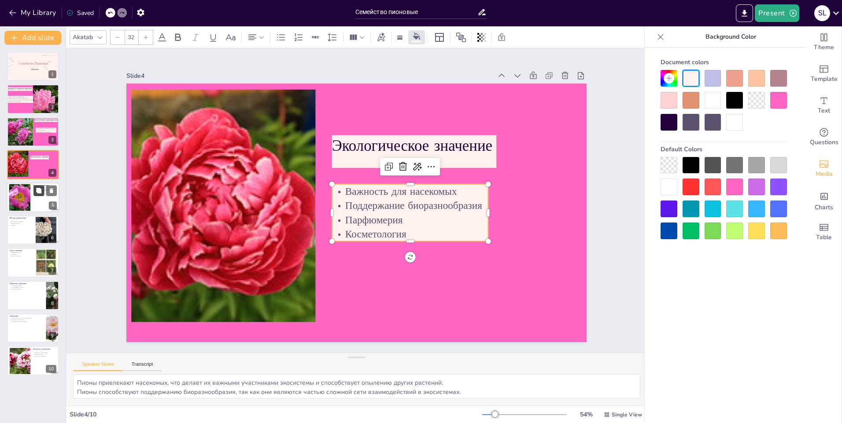
click at [36, 191] on icon at bounding box center [39, 190] width 6 height 6
type textarea "Пионы символизируют важные ценности, такие как любовь и благополучие, что делае…"
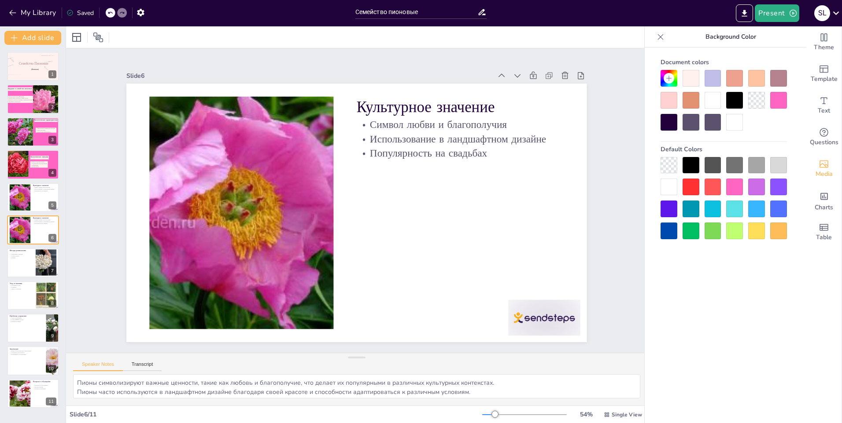
click at [728, 181] on div at bounding box center [734, 187] width 17 height 17
click at [737, 185] on div at bounding box center [734, 187] width 17 height 17
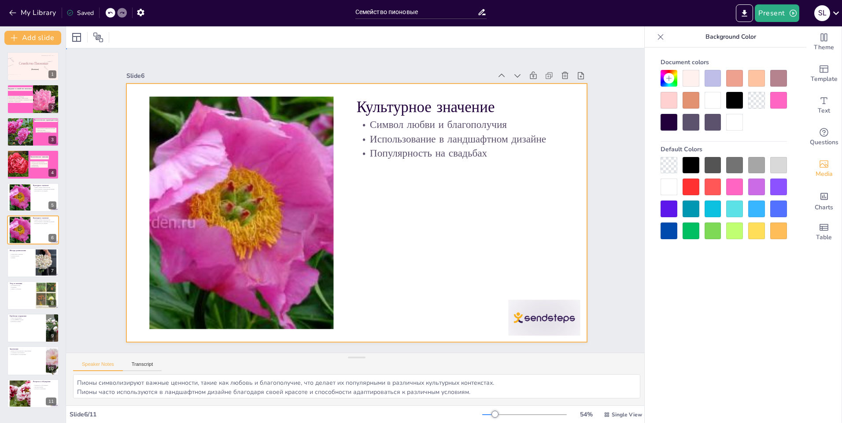
click at [468, 199] on div at bounding box center [355, 212] width 485 height 305
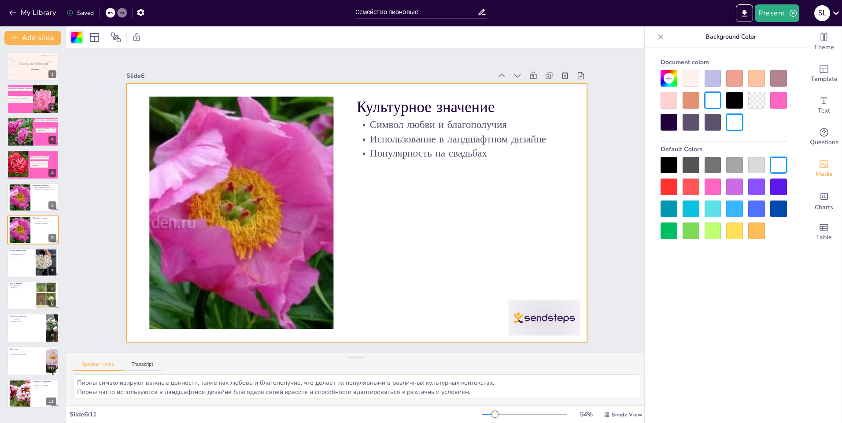
click at [710, 187] on div at bounding box center [712, 187] width 17 height 17
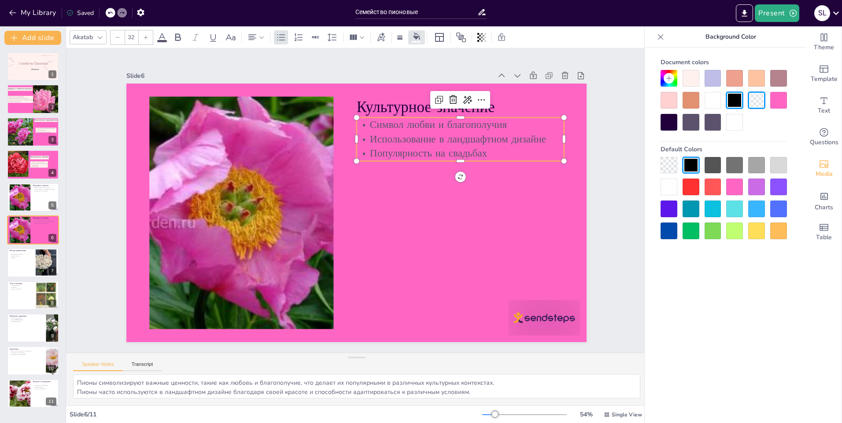
click at [432, 229] on p "Символ любви и благополучия" at bounding box center [383, 326] width 97 height 195
click at [695, 83] on div at bounding box center [690, 78] width 17 height 17
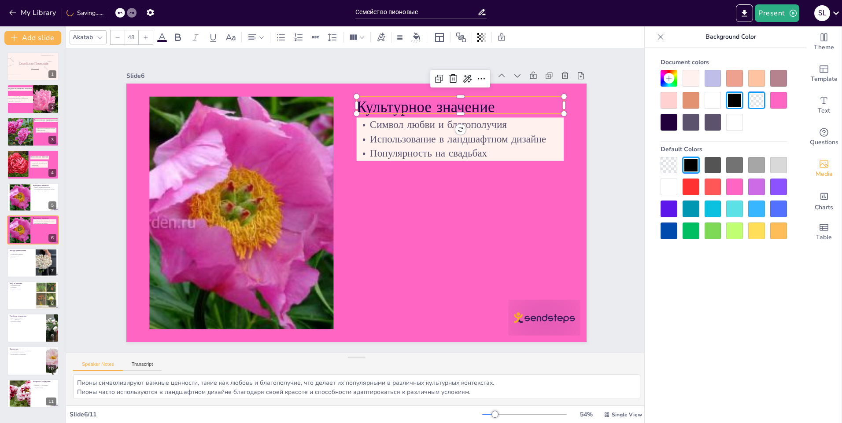
click at [409, 272] on p "Культурное значение" at bounding box center [314, 333] width 190 height 122
click at [696, 83] on div at bounding box center [690, 78] width 17 height 17
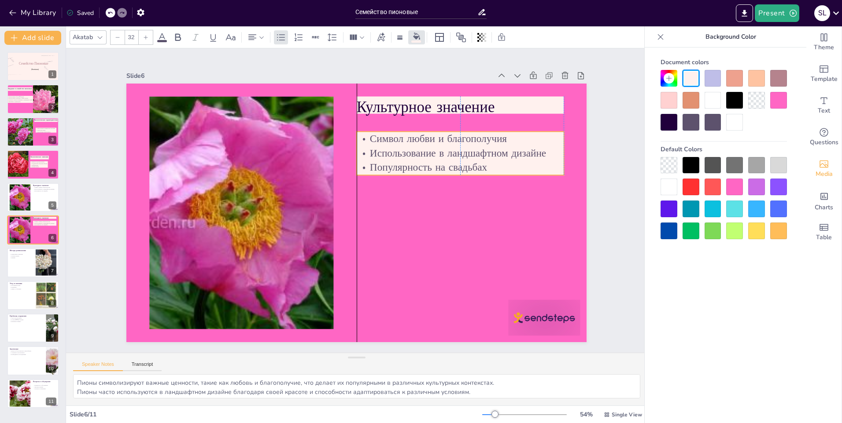
drag, startPoint x: 499, startPoint y: 156, endPoint x: 500, endPoint y: 170, distance: 14.1
click at [500, 171] on p "Популярность на свадьбах" at bounding box center [455, 245] width 163 height 149
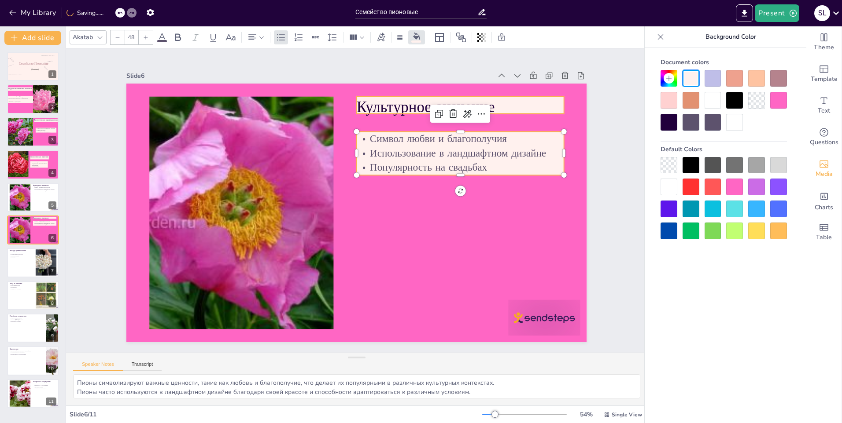
click at [496, 105] on p "Культурное значение" at bounding box center [460, 107] width 207 height 22
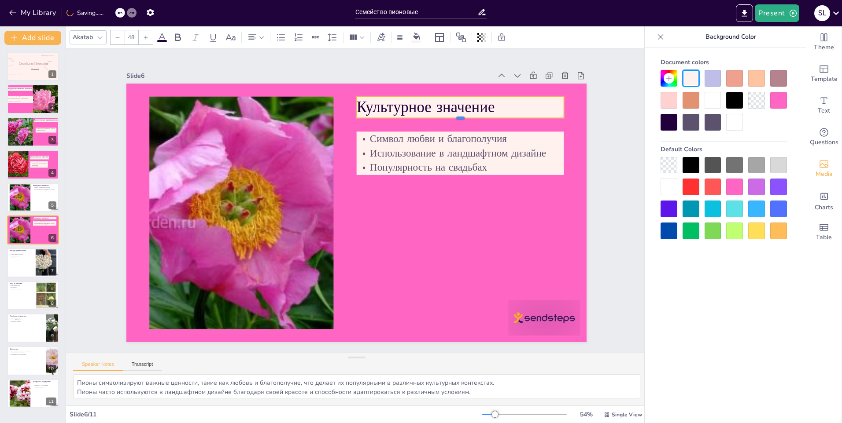
click at [457, 120] on div at bounding box center [474, 145] width 204 height 50
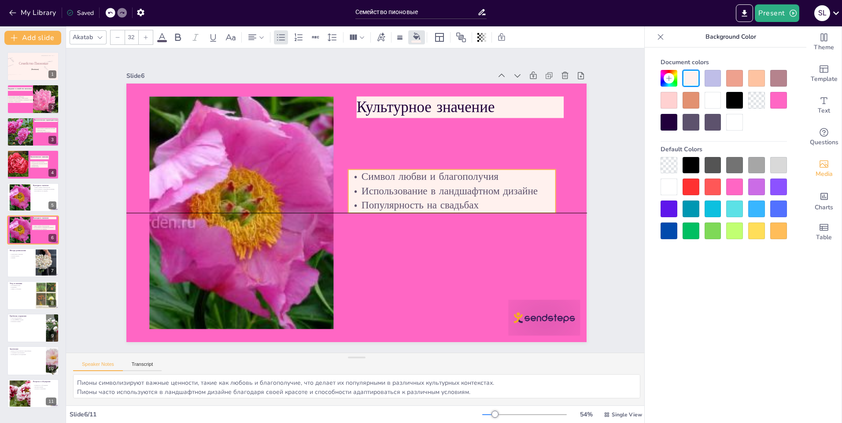
drag, startPoint x: 427, startPoint y: 157, endPoint x: 419, endPoint y: 192, distance: 35.8
click at [419, 192] on div "Символ любви и благополучия Использование в ландшафтном дизайне Популярность на…" at bounding box center [394, 288] width 105 height 210
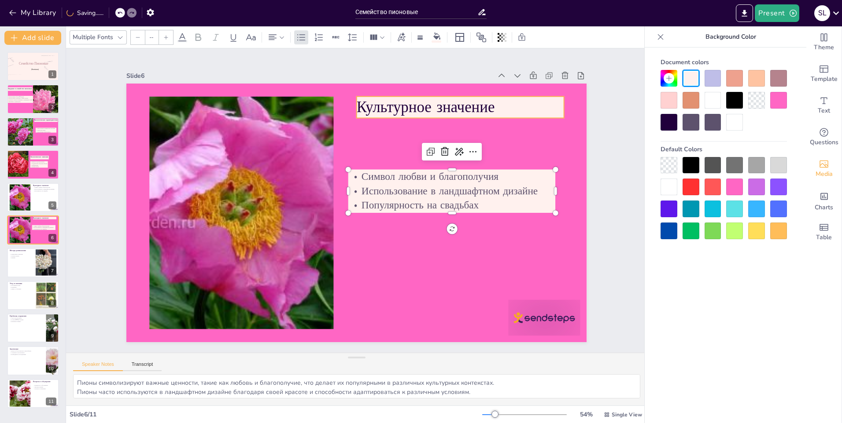
type input "48"
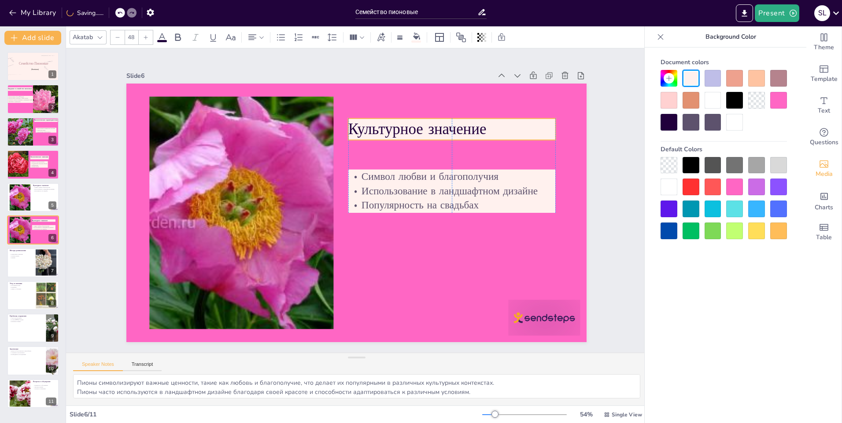
drag, startPoint x: 415, startPoint y: 102, endPoint x: 405, endPoint y: 124, distance: 24.4
click at [405, 124] on p "Культурное значение" at bounding box center [444, 119] width 208 height 43
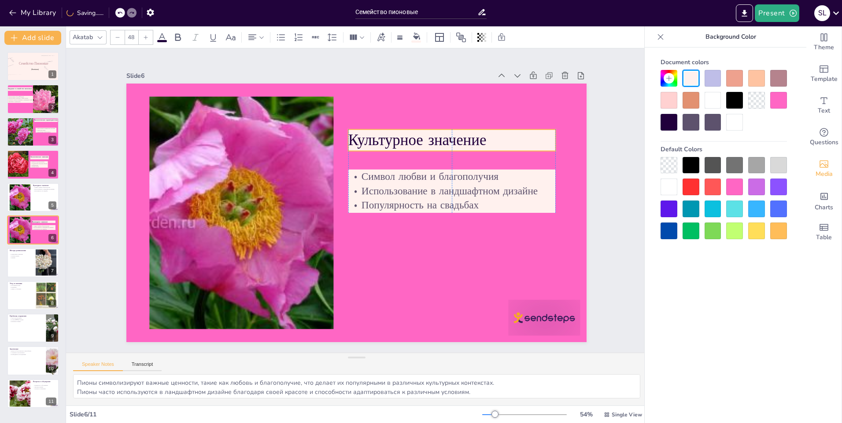
drag, startPoint x: 417, startPoint y: 129, endPoint x: 418, endPoint y: 140, distance: 11.1
click at [418, 213] on p "Культурное значение" at bounding box center [373, 312] width 104 height 198
click at [27, 195] on div at bounding box center [20, 197] width 36 height 27
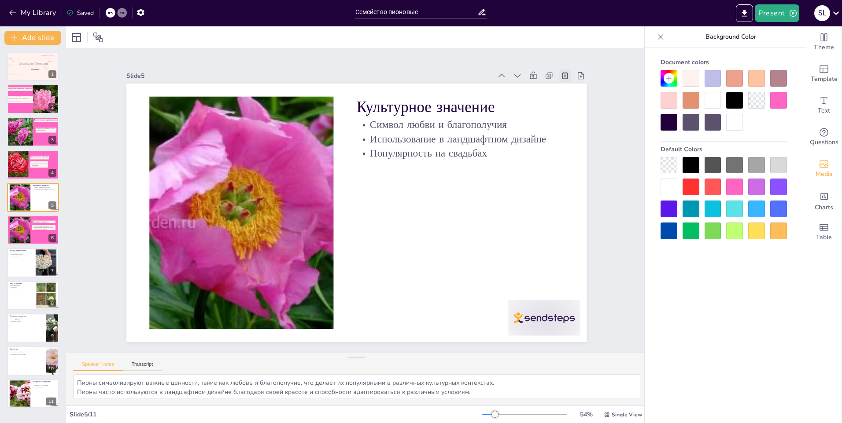
click at [595, 191] on icon at bounding box center [599, 196] width 9 height 10
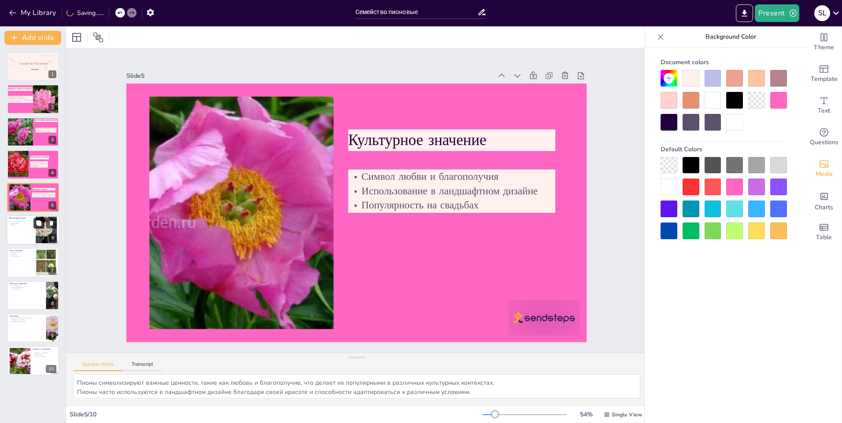
click at [42, 228] on button at bounding box center [38, 223] width 11 height 11
type textarea "Размножение семенами является одним из самых распространенных способов, но треб…"
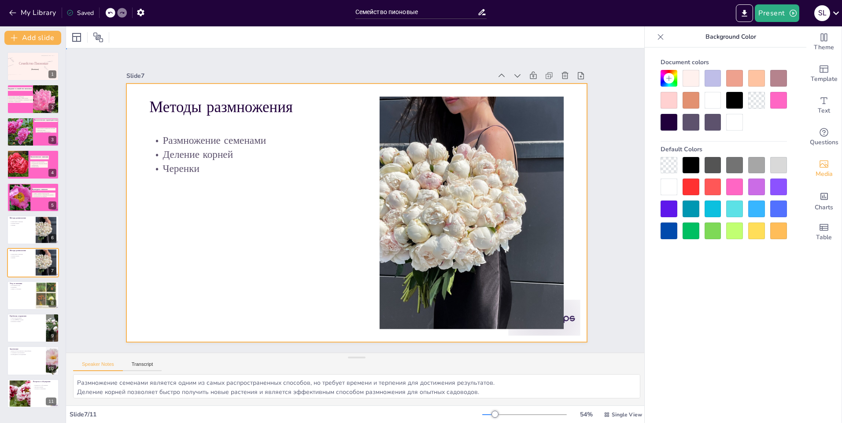
click at [227, 281] on div at bounding box center [347, 209] width 500 height 515
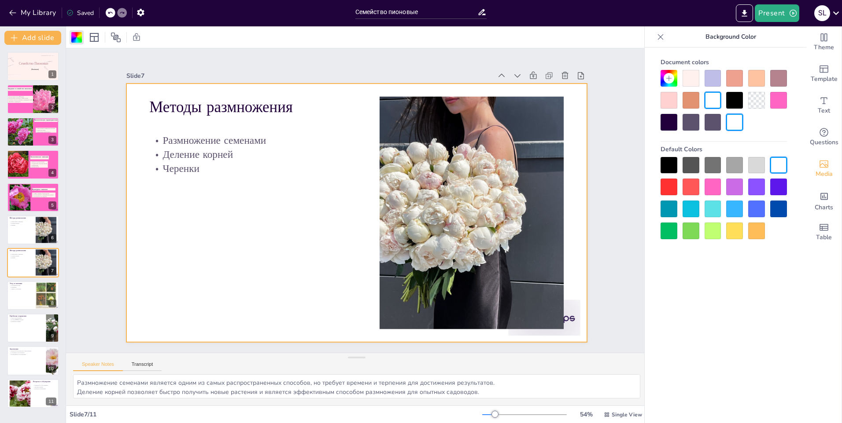
click at [711, 185] on div at bounding box center [712, 187] width 17 height 17
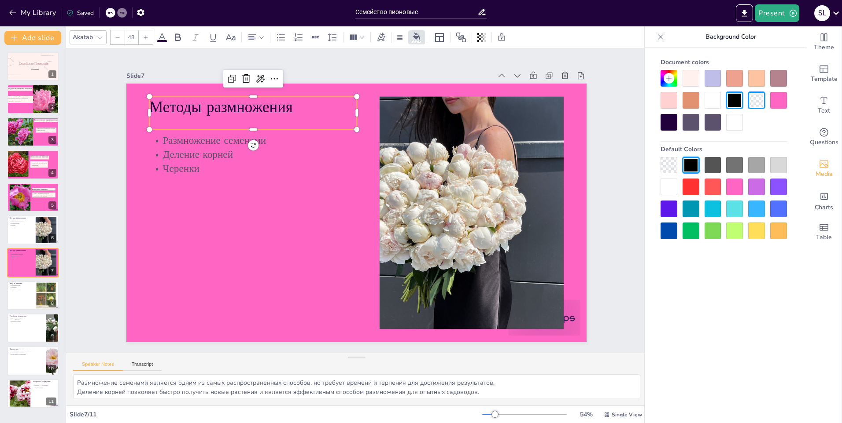
click at [205, 98] on p "Методы размножения" at bounding box center [274, 88] width 207 height 64
click at [684, 81] on div at bounding box center [690, 78] width 17 height 17
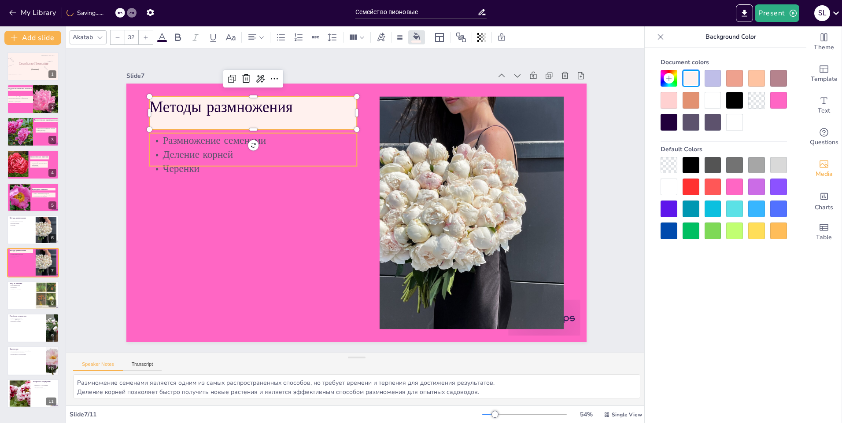
click at [308, 148] on p "Деление корней" at bounding box center [356, 87] width 97 height 195
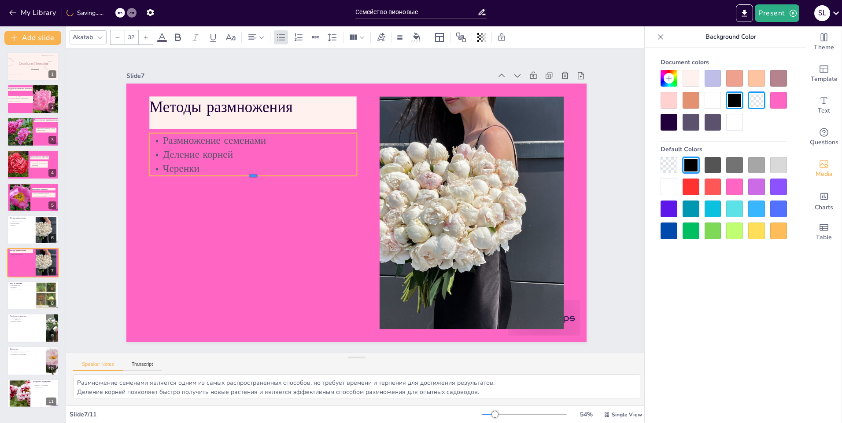
drag, startPoint x: 249, startPoint y: 165, endPoint x: 250, endPoint y: 174, distance: 8.4
click at [354, 218] on div at bounding box center [457, 232] width 206 height 29
click at [691, 81] on div at bounding box center [690, 78] width 17 height 17
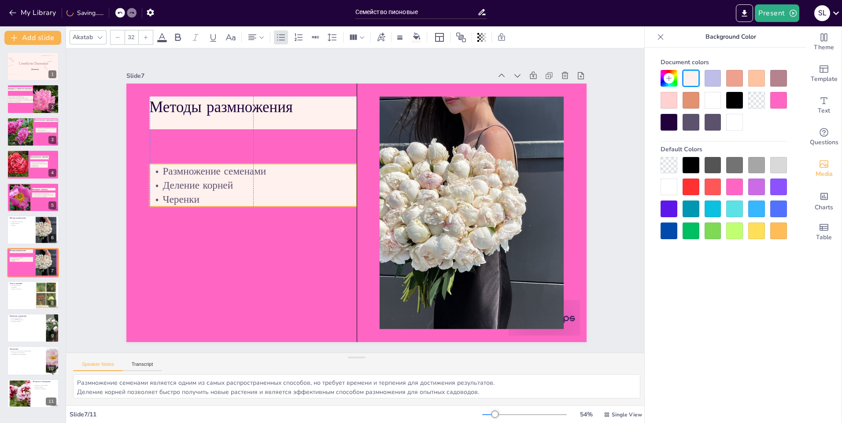
drag, startPoint x: 272, startPoint y: 156, endPoint x: 274, endPoint y: 187, distance: 30.9
click at [274, 187] on p "Деление корней" at bounding box center [289, 120] width 163 height 149
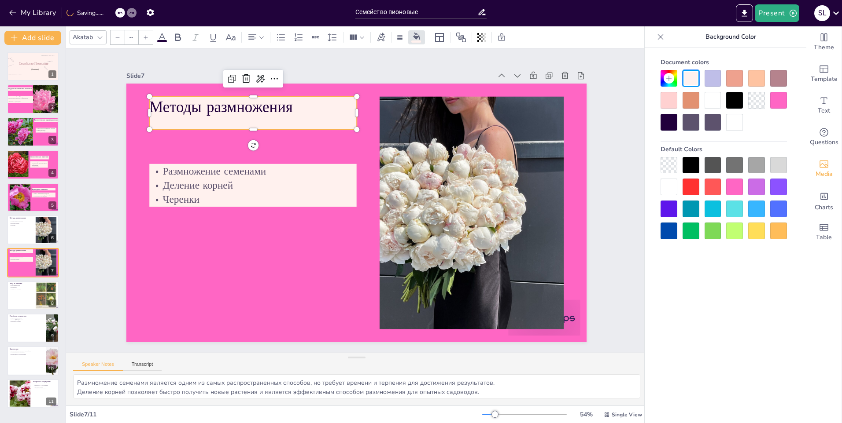
type input "48"
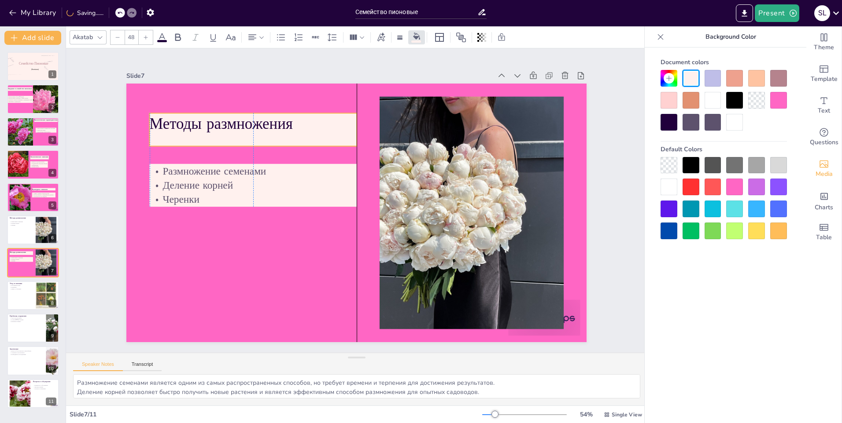
drag, startPoint x: 279, startPoint y: 109, endPoint x: 276, endPoint y: 126, distance: 16.9
click at [276, 126] on p "Методы размножения" at bounding box center [253, 124] width 207 height 22
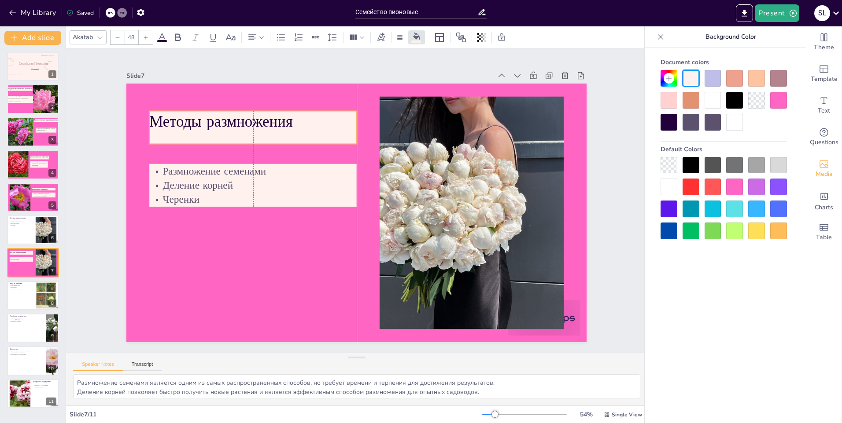
click at [247, 140] on div "Методы размножения" at bounding box center [315, 81] width 187 height 148
click at [44, 232] on div at bounding box center [46, 230] width 36 height 27
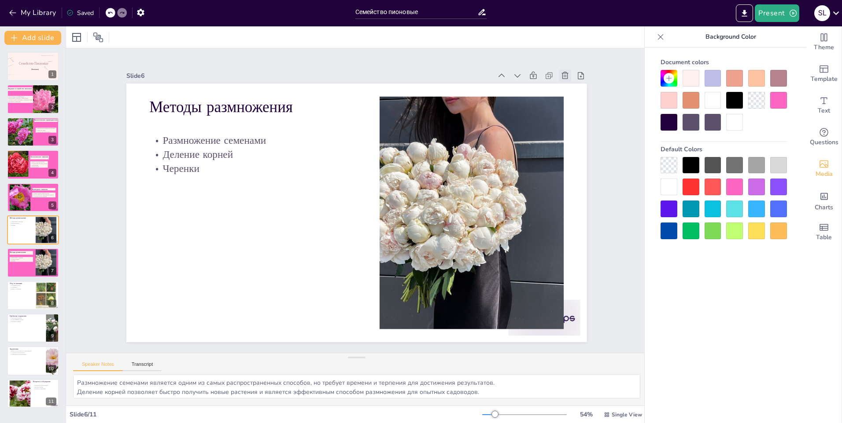
click at [139, 100] on icon at bounding box center [133, 106] width 12 height 12
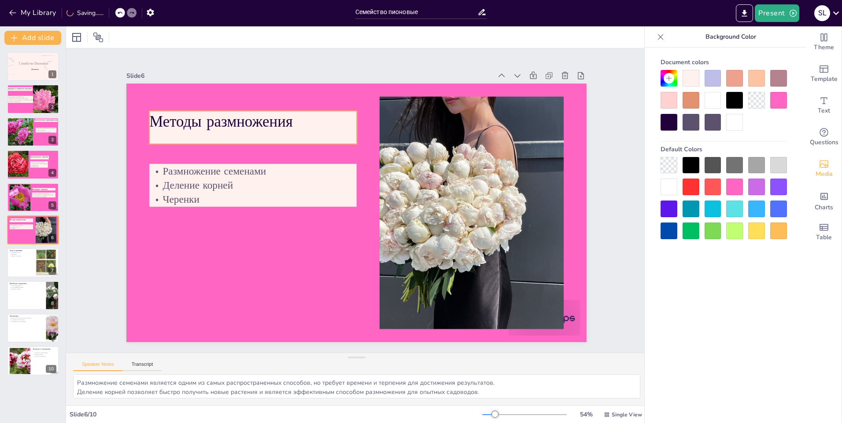
click at [241, 134] on div "Методы размножения" at bounding box center [329, 77] width 176 height 163
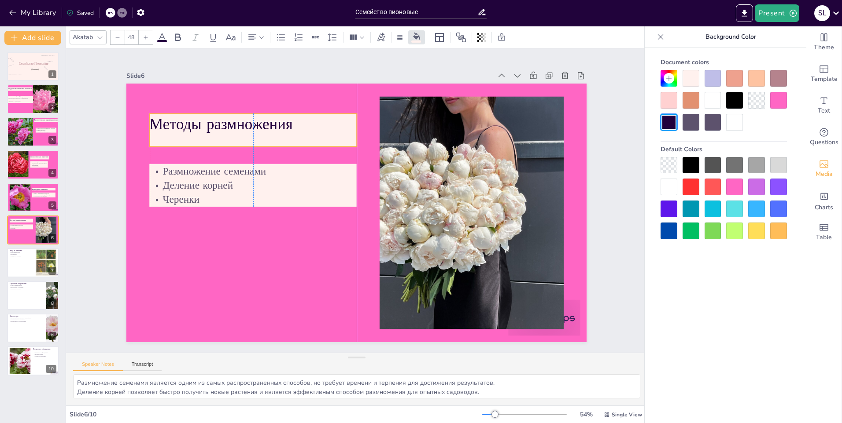
click at [249, 143] on div "Методы размножения" at bounding box center [302, 88] width 196 height 132
drag, startPoint x: 247, startPoint y: 143, endPoint x: 250, endPoint y: 136, distance: 7.3
click at [250, 136] on div at bounding box center [318, 89] width 158 height 144
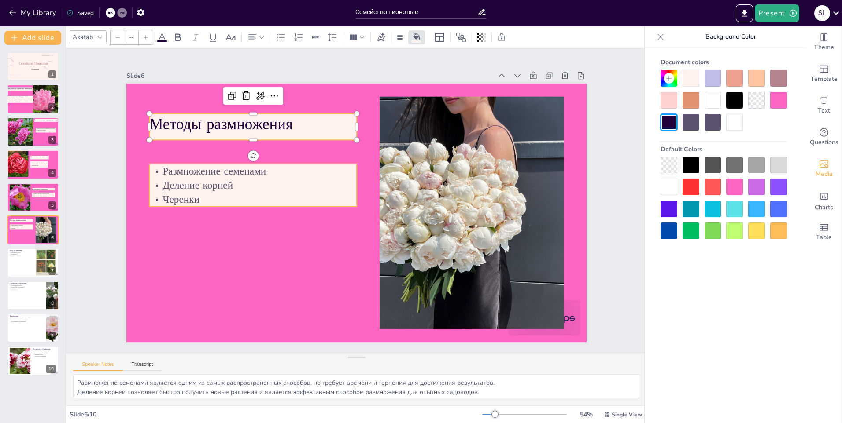
type input "32"
click at [364, 185] on p "Деление корней" at bounding box center [382, 99] width 36 height 207
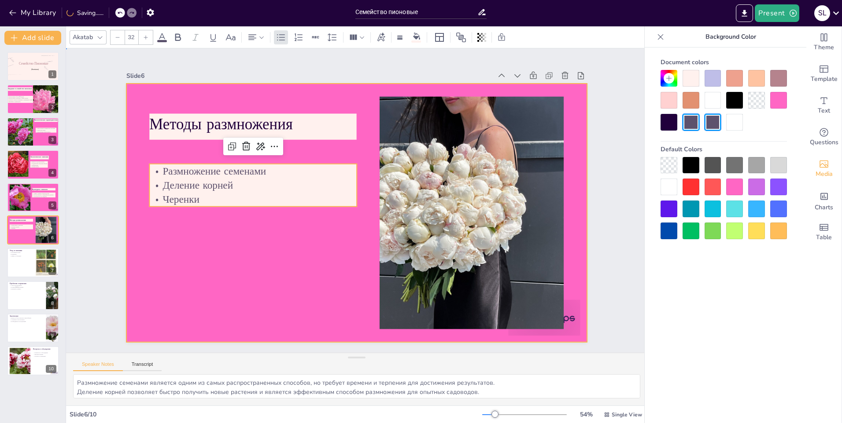
click at [287, 236] on div at bounding box center [349, 211] width 524 height 480
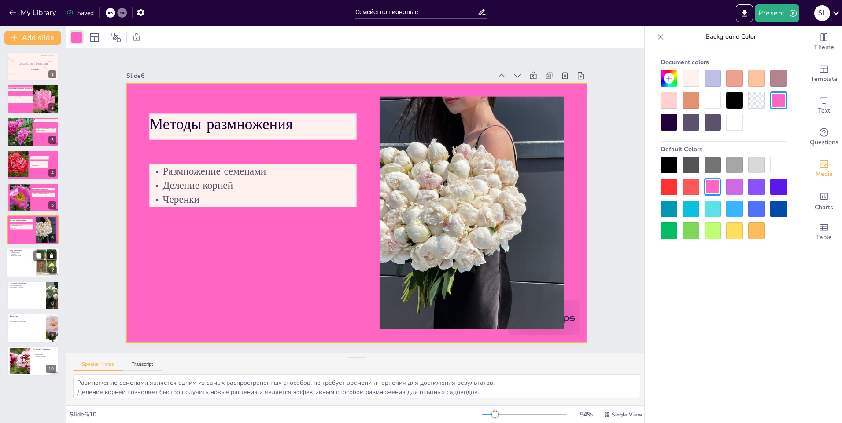
click at [10, 267] on div at bounding box center [33, 263] width 53 height 30
type textarea "Регулярный полив является ключевым аспектом ухода за пионами, так как они требу…"
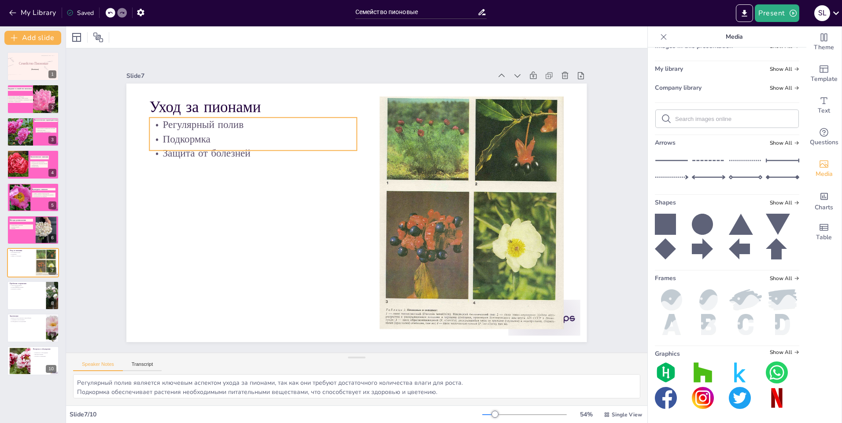
click at [248, 176] on div at bounding box center [354, 212] width 504 height 349
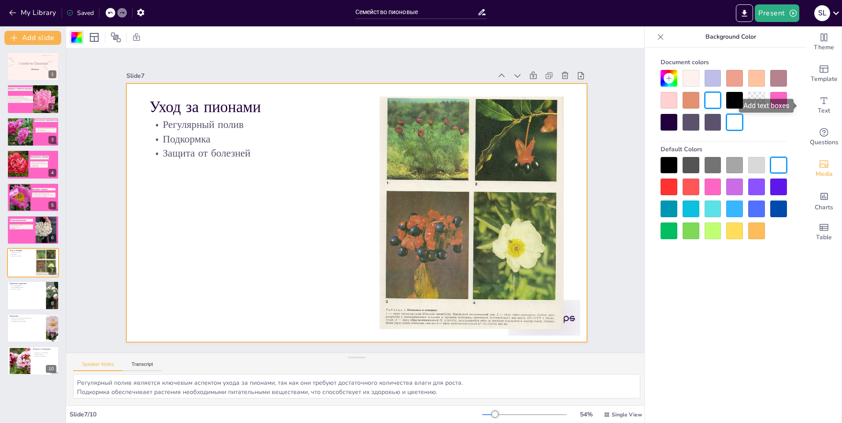
click at [782, 102] on div "Add text boxes" at bounding box center [766, 106] width 55 height 14
click at [777, 107] on div at bounding box center [778, 100] width 17 height 17
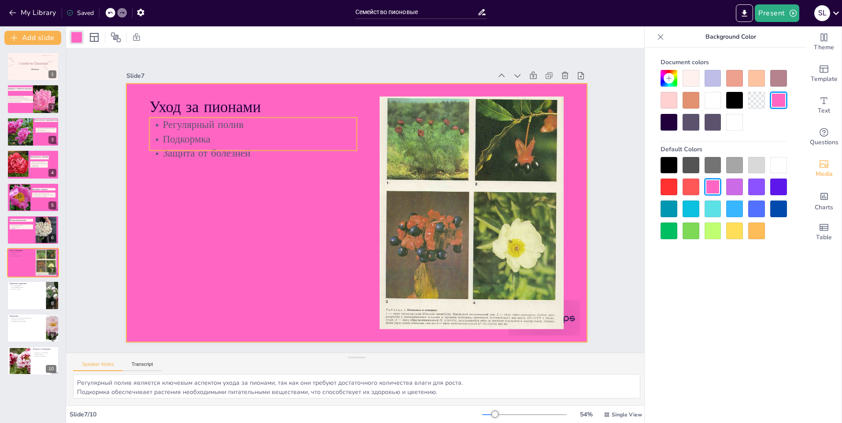
click at [162, 155] on p "Защита от болезней" at bounding box center [265, 132] width 206 height 57
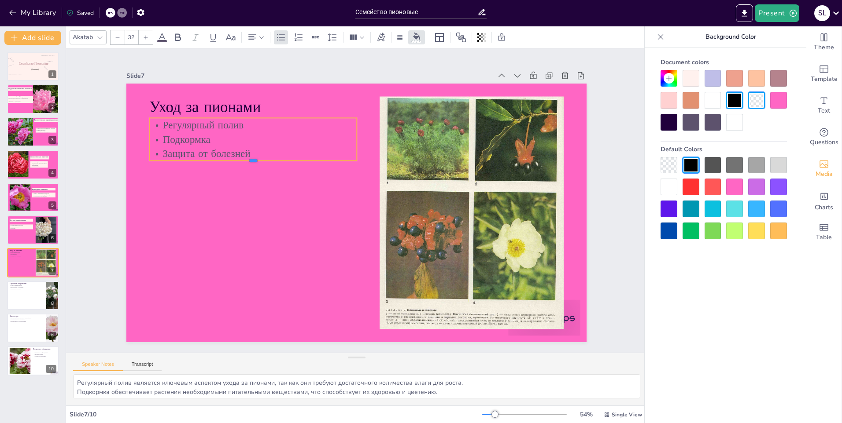
drag, startPoint x: 246, startPoint y: 148, endPoint x: 246, endPoint y: 154, distance: 6.2
click at [246, 154] on div "Уход за пионами Регулярный полив Подкормка Защита от болезней" at bounding box center [350, 211] width 528 height 454
click at [694, 78] on div at bounding box center [690, 78] width 17 height 17
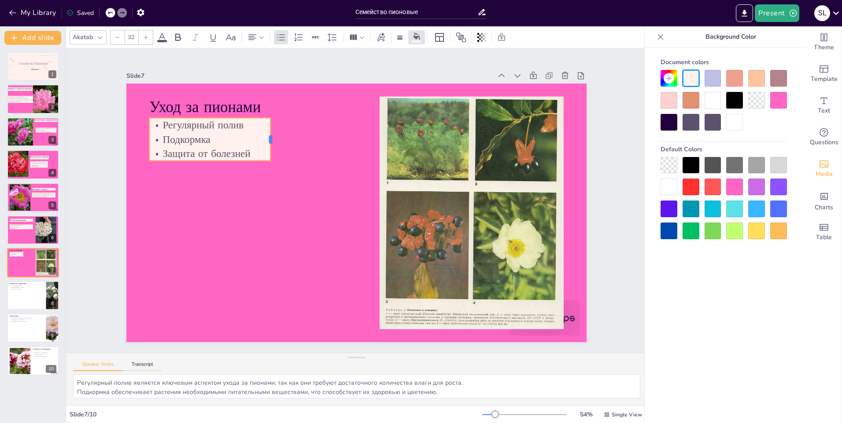
drag, startPoint x: 352, startPoint y: 136, endPoint x: 265, endPoint y: 138, distance: 86.3
click at [294, 132] on div at bounding box center [306, 111] width 24 height 42
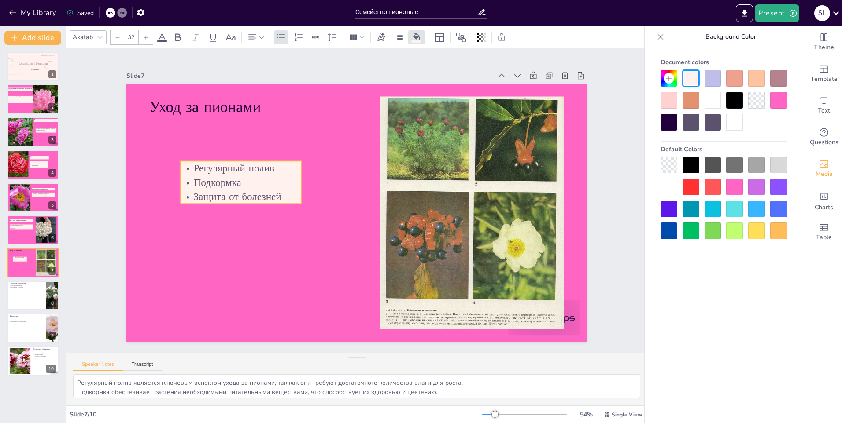
drag, startPoint x: 229, startPoint y: 134, endPoint x: 260, endPoint y: 177, distance: 53.0
click at [412, 177] on p "Подкормка" at bounding box center [471, 182] width 119 height 51
click at [201, 103] on p "Уход за пионами" at bounding box center [300, 73] width 198 height 104
type input "48"
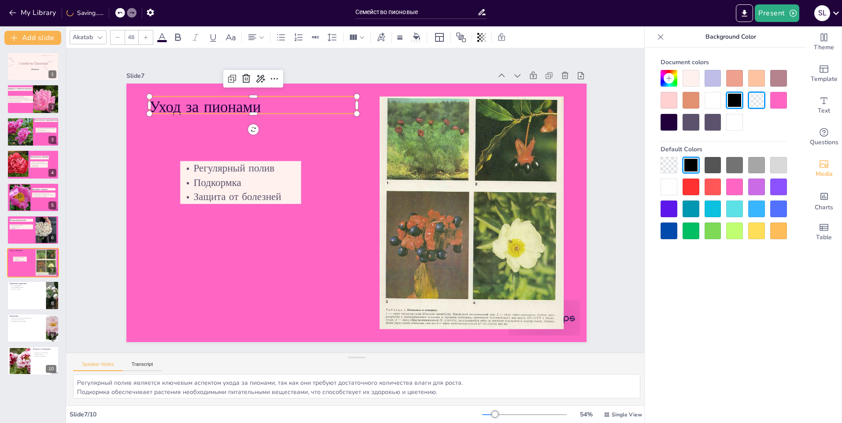
click at [692, 79] on div at bounding box center [690, 78] width 17 height 17
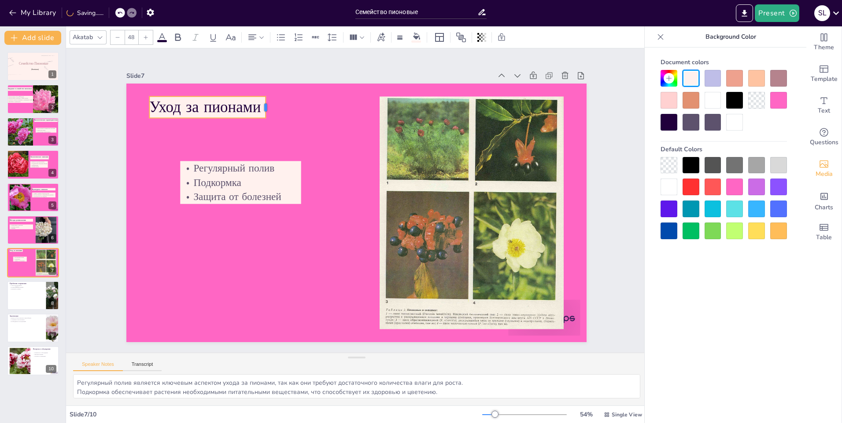
drag, startPoint x: 350, startPoint y: 104, endPoint x: 259, endPoint y: 106, distance: 91.1
click at [455, 129] on div at bounding box center [466, 134] width 22 height 11
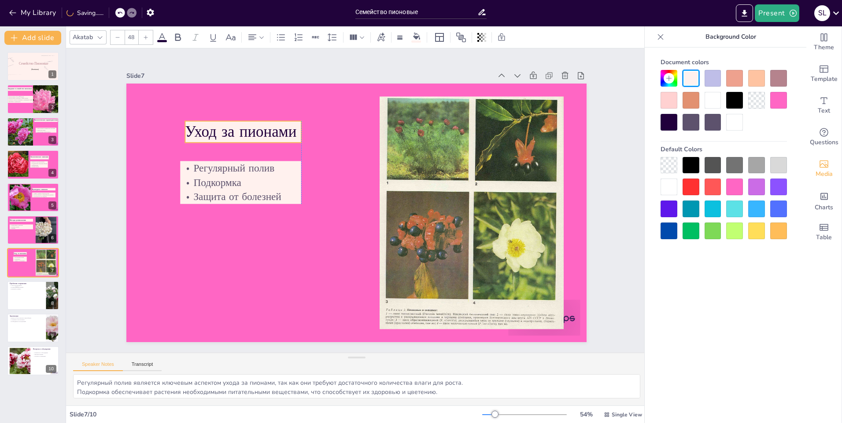
drag, startPoint x: 208, startPoint y: 106, endPoint x: 243, endPoint y: 130, distance: 43.0
click at [243, 125] on p "Уход за пионами" at bounding box center [281, 92] width 114 height 67
click at [40, 288] on icon at bounding box center [38, 288] width 5 height 5
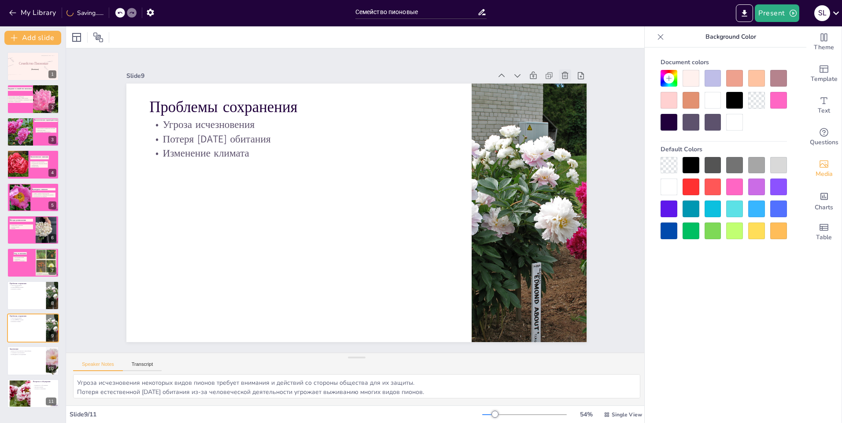
click at [581, 117] on icon at bounding box center [586, 122] width 11 height 11
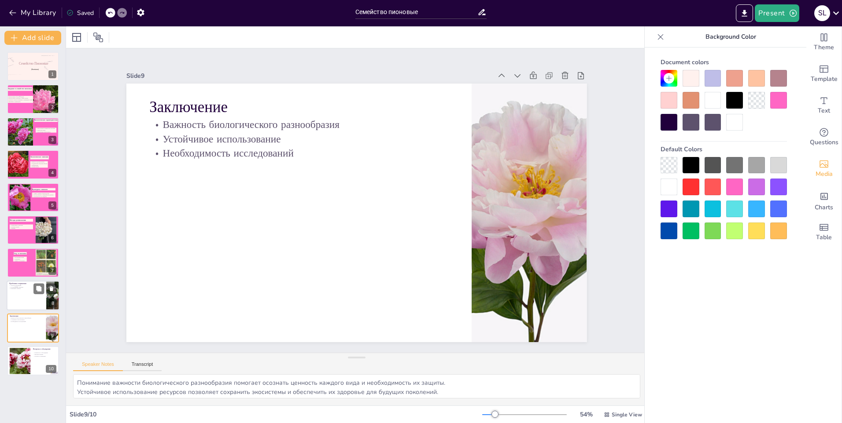
click at [39, 301] on div at bounding box center [33, 296] width 53 height 30
type textarea "Угроза исчезновения некоторых видов пионов требует внимания и действий со сторо…"
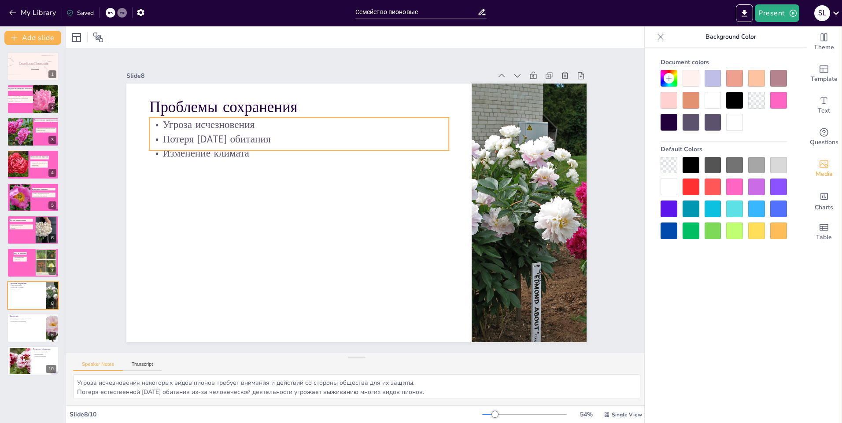
click at [212, 149] on div "Проблемы сохранения Угроза исчезновения Потеря [DATE] обитания Изменение климата" at bounding box center [368, 198] width 349 height 504
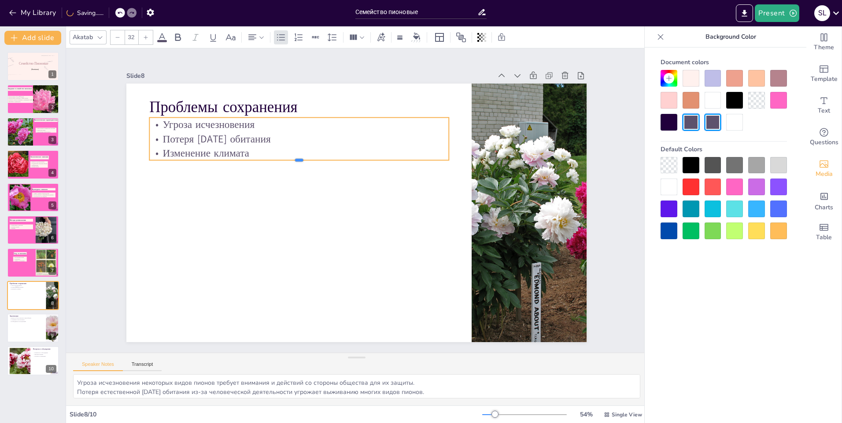
drag, startPoint x: 292, startPoint y: 147, endPoint x: 293, endPoint y: 155, distance: 8.4
click at [293, 155] on div "Проблемы сохранения Угроза исчезновения Потеря [DATE] обитания Изменение климата" at bounding box center [355, 212] width 485 height 305
drag, startPoint x: 445, startPoint y: 138, endPoint x: 272, endPoint y: 138, distance: 172.5
click at [440, 186] on div at bounding box center [455, 205] width 31 height 39
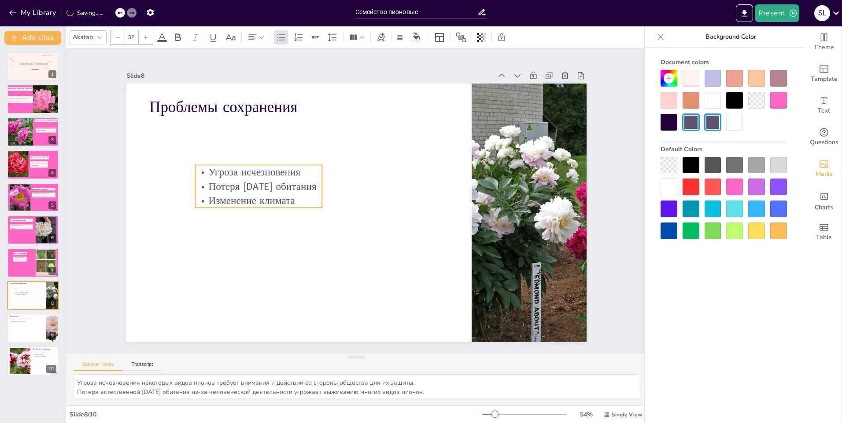
drag, startPoint x: 213, startPoint y: 135, endPoint x: 259, endPoint y: 183, distance: 66.0
click at [259, 183] on p "Потеря [DATE] обитания" at bounding box center [267, 157] width 125 height 53
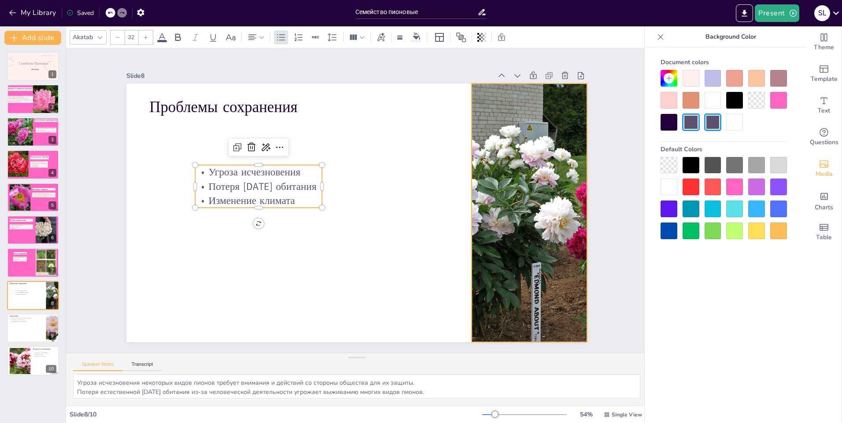
click at [528, 224] on div at bounding box center [500, 297] width 428 height 397
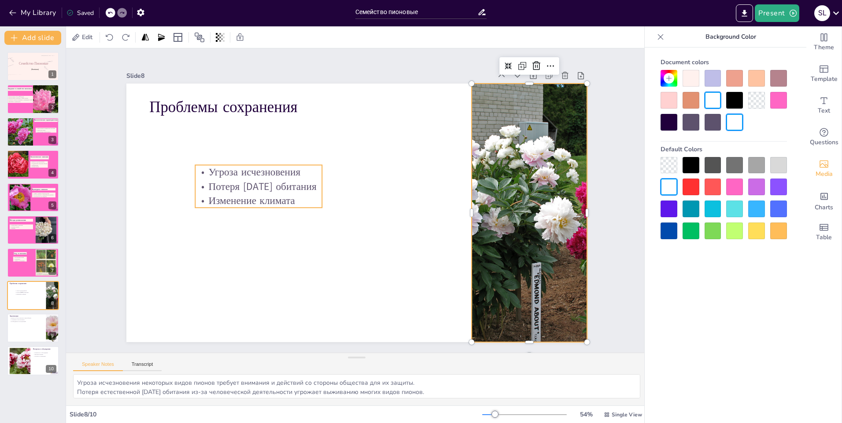
click at [367, 168] on p "Потеря [DATE] обитания" at bounding box center [380, 104] width 27 height 127
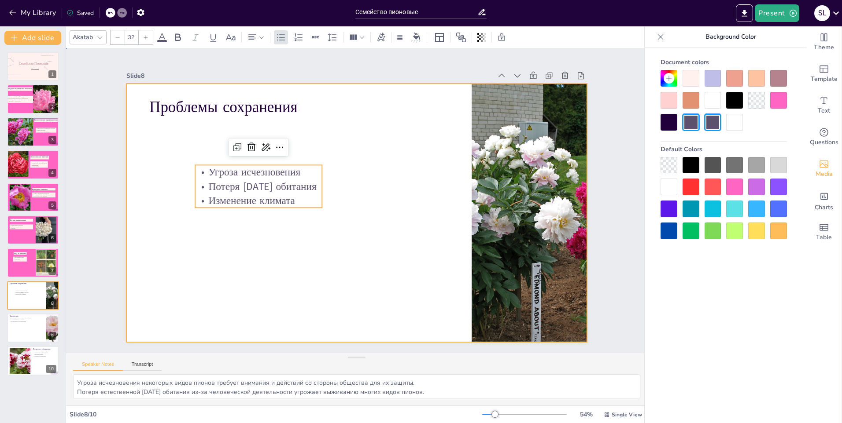
click at [437, 176] on div at bounding box center [345, 206] width 424 height 526
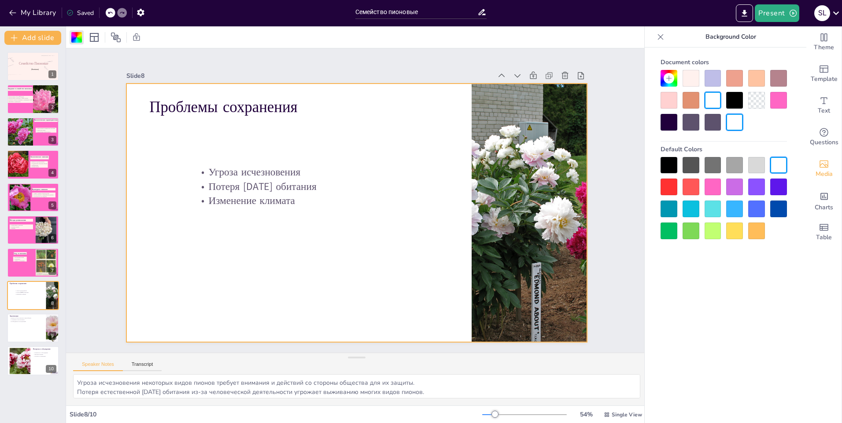
click at [773, 101] on div at bounding box center [778, 100] width 17 height 17
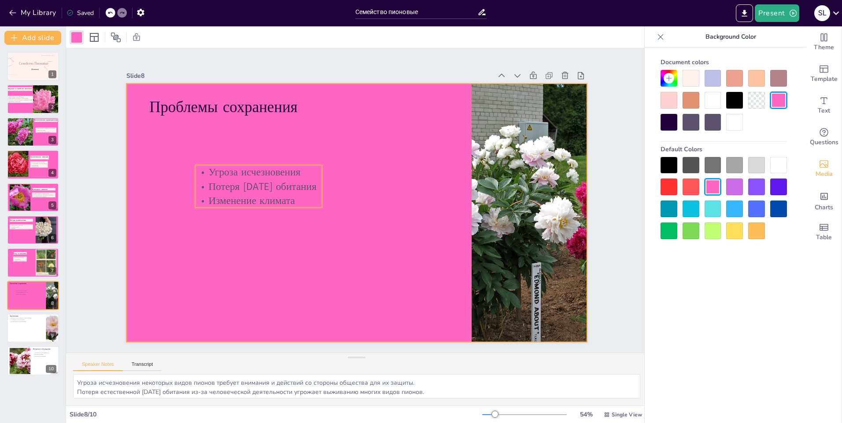
click at [282, 167] on p "Потеря [DATE] обитания" at bounding box center [320, 109] width 76 height 117
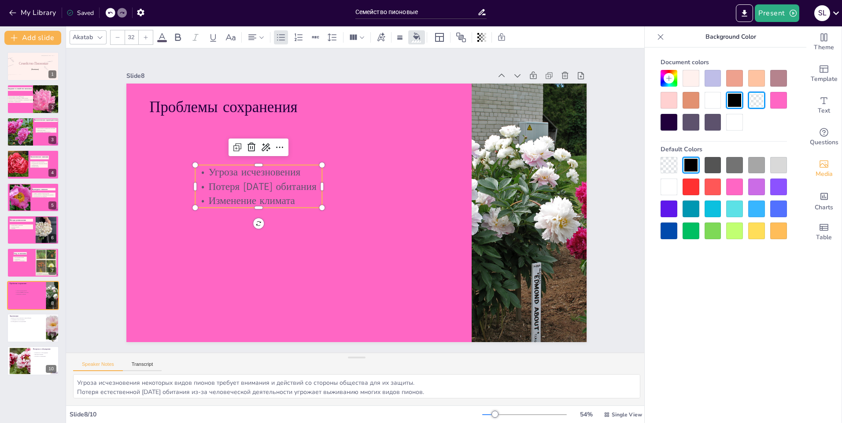
click at [695, 79] on div at bounding box center [690, 78] width 17 height 17
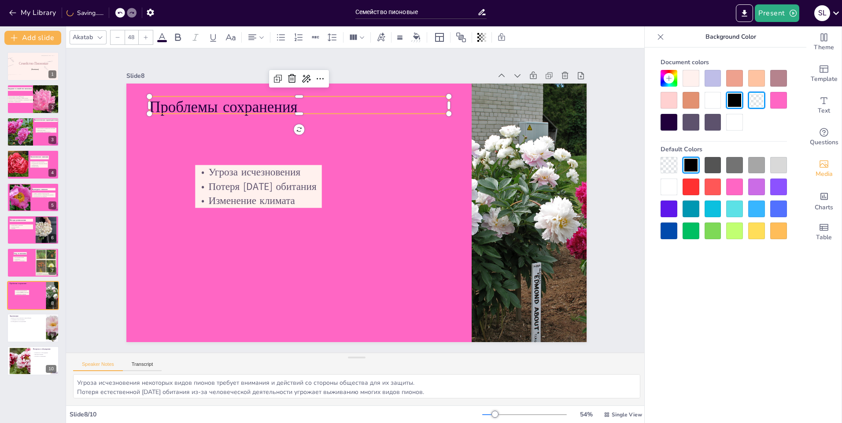
click at [273, 97] on p "Проблемы сохранения" at bounding box center [319, 97] width 297 height 83
drag, startPoint x: 444, startPoint y: 103, endPoint x: 298, endPoint y: 103, distance: 145.7
click at [351, 103] on div at bounding box center [359, 95] width 17 height 22
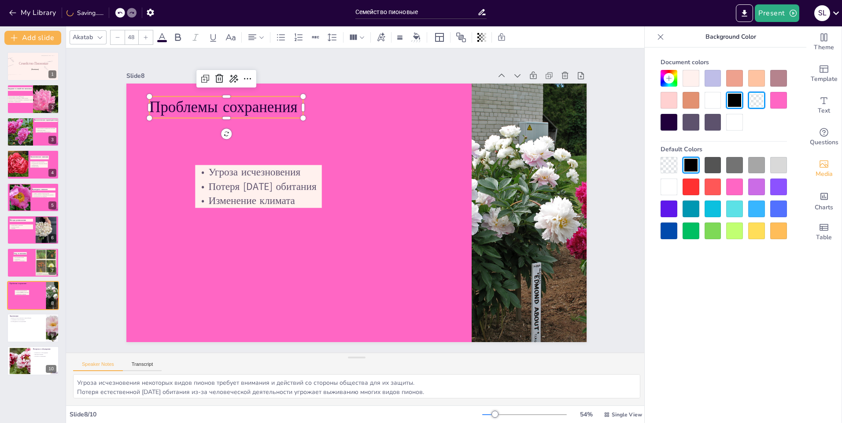
click at [689, 71] on div at bounding box center [690, 78] width 17 height 17
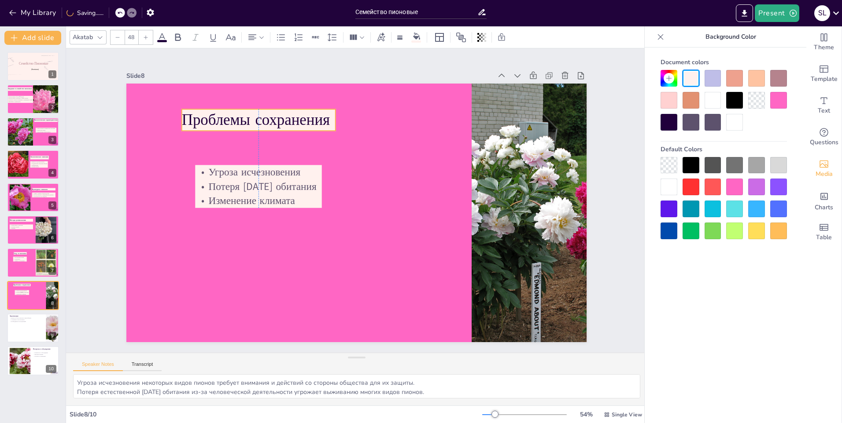
drag, startPoint x: 254, startPoint y: 101, endPoint x: 284, endPoint y: 114, distance: 32.9
click at [426, 114] on p "Проблемы сохранения" at bounding box center [479, 168] width 107 height 137
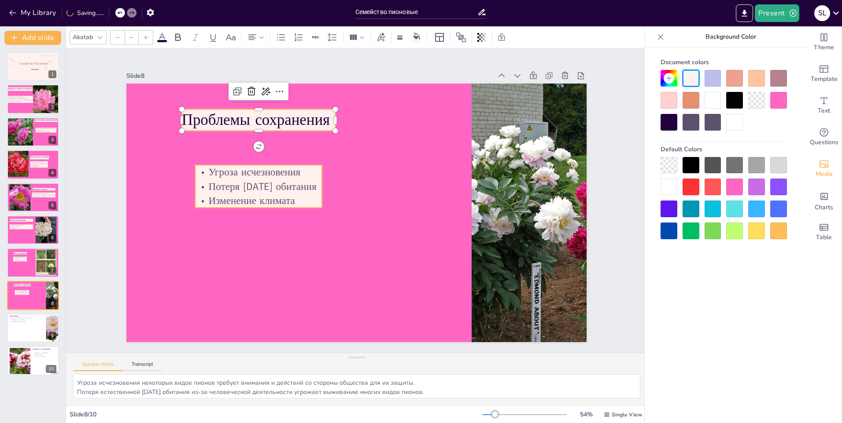
type input "32"
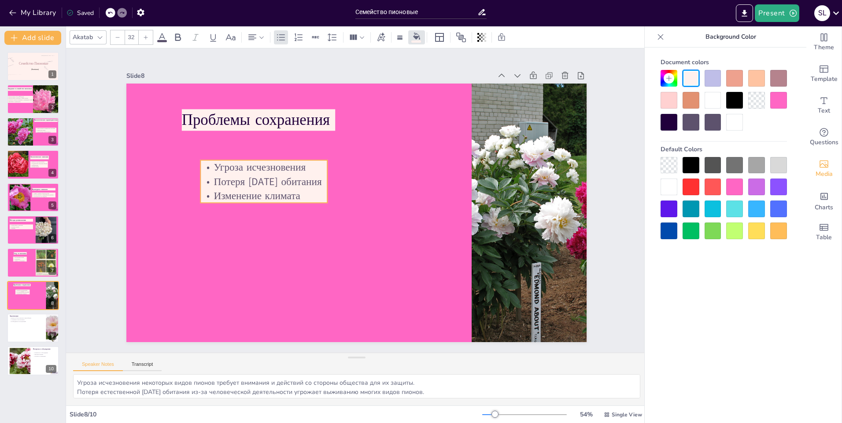
drag, startPoint x: 267, startPoint y: 181, endPoint x: 272, endPoint y: 176, distance: 7.2
click at [320, 169] on p "Потеря [DATE] обитания" at bounding box center [346, 106] width 53 height 125
click at [13, 313] on div "Заключение Важность биологического разнообразия Устойчивое использование Необхо…" at bounding box center [33, 313] width 53 height 0
type textarea "Понимание важности биологического разнообразия помогает осознать ценность каждо…"
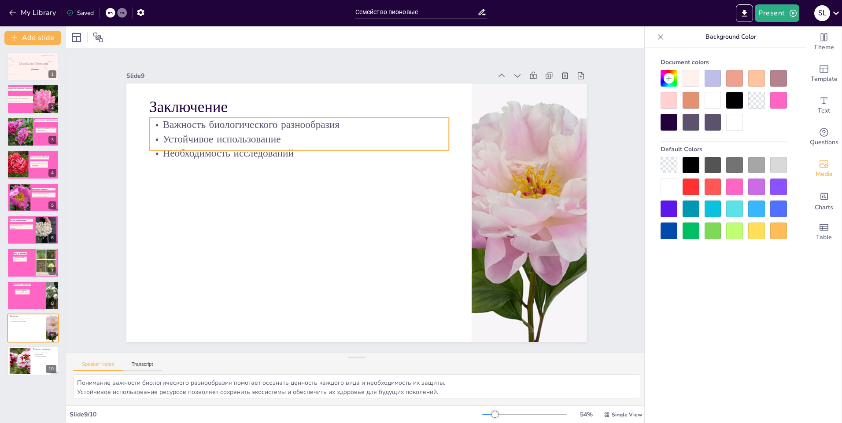
click at [259, 146] on p "Необходимость исследований" at bounding box center [304, 147] width 299 height 45
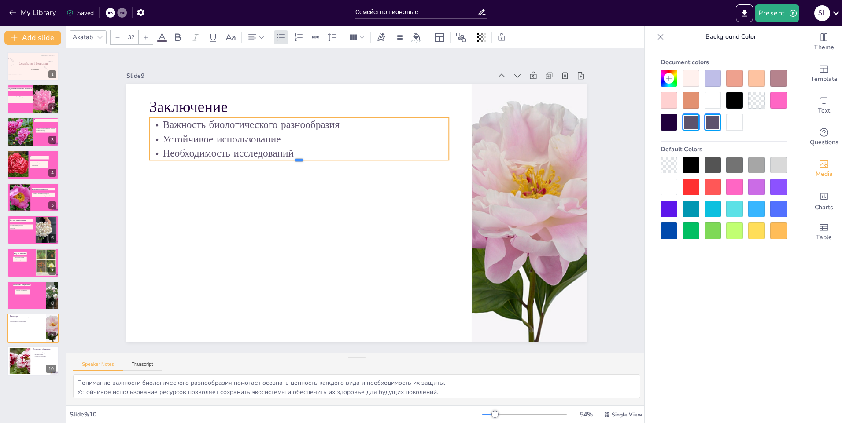
drag, startPoint x: 294, startPoint y: 147, endPoint x: 289, endPoint y: 157, distance: 11.0
click at [289, 157] on div at bounding box center [325, 140] width 262 height 156
drag, startPoint x: 444, startPoint y: 136, endPoint x: 343, endPoint y: 124, distance: 101.1
click at [357, 124] on div at bounding box center [365, 140] width 16 height 44
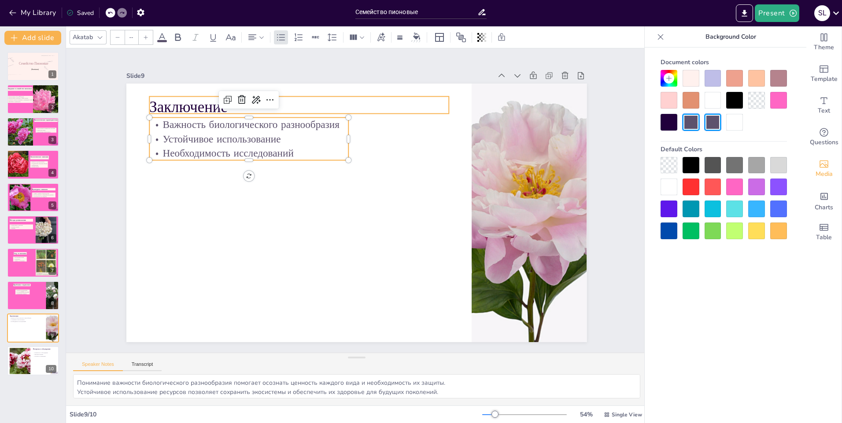
type input "48"
click at [312, 103] on p "Заключение" at bounding box center [330, 94] width 291 height 113
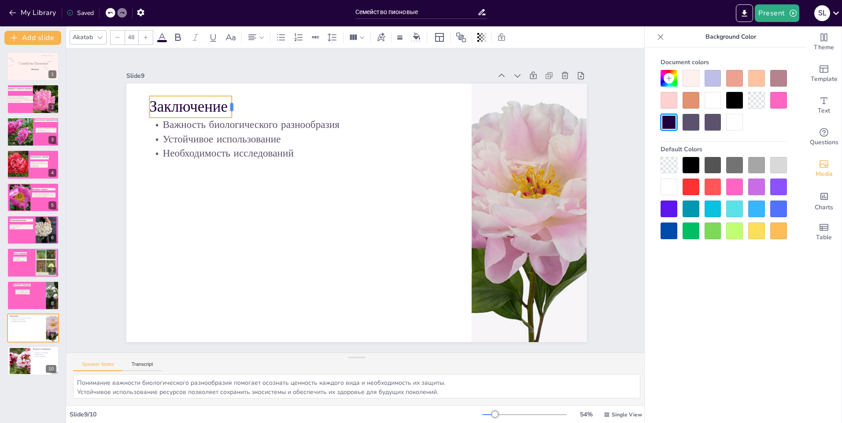
drag, startPoint x: 443, startPoint y: 101, endPoint x: 226, endPoint y: 91, distance: 217.2
click at [226, 91] on div "Заключение Важность биологического разнообразия Устойчивое использование Необхо…" at bounding box center [353, 212] width 518 height 388
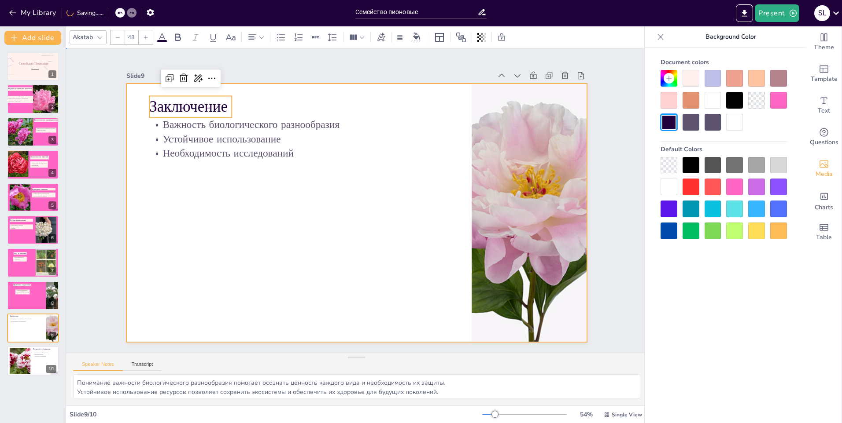
click at [282, 200] on div at bounding box center [343, 202] width 305 height 485
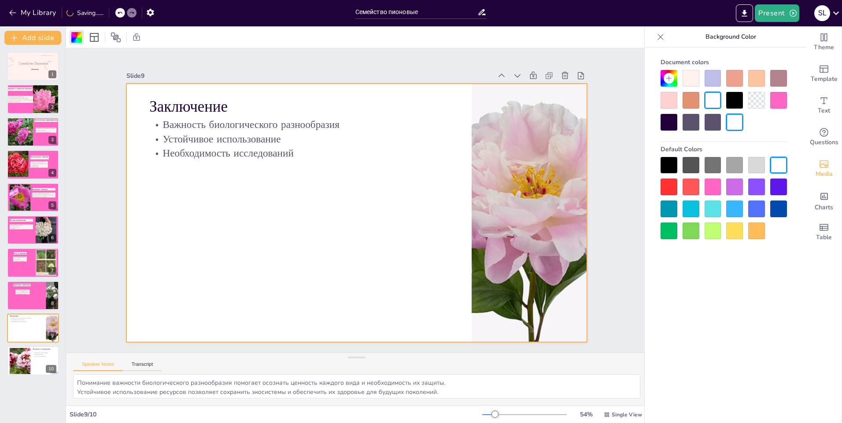
click at [787, 96] on div "Document colors Default Colors" at bounding box center [723, 147] width 144 height 185
click at [783, 96] on div at bounding box center [778, 100] width 17 height 17
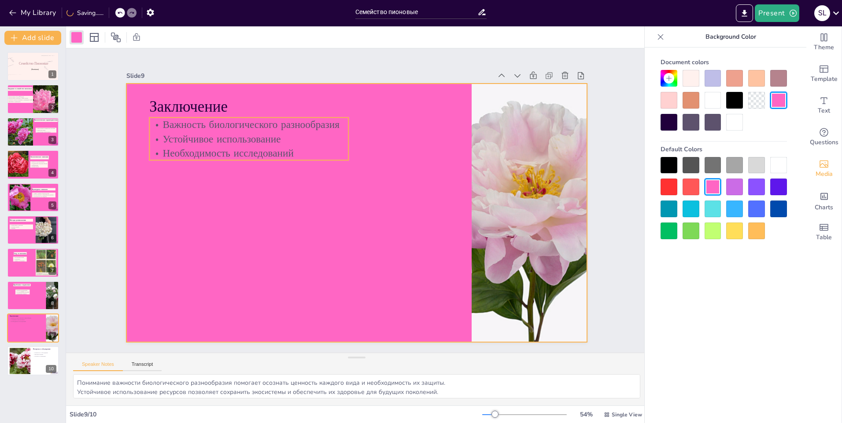
click at [223, 143] on p "Необходимость исследований" at bounding box center [260, 131] width 197 height 55
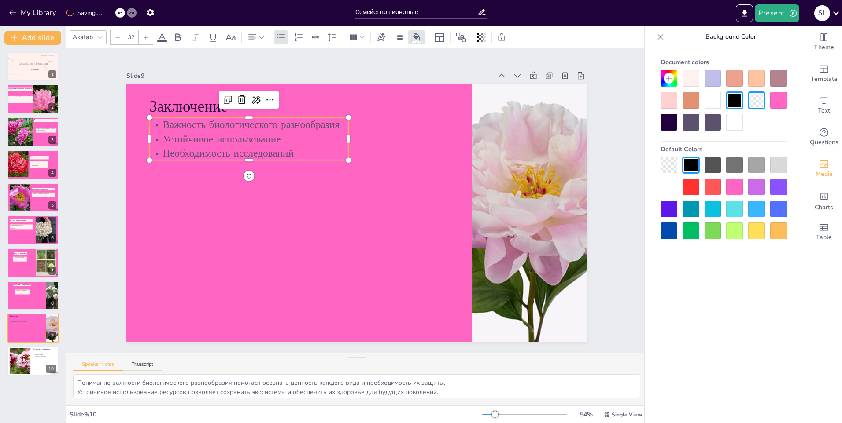
click at [692, 81] on div at bounding box center [690, 78] width 17 height 17
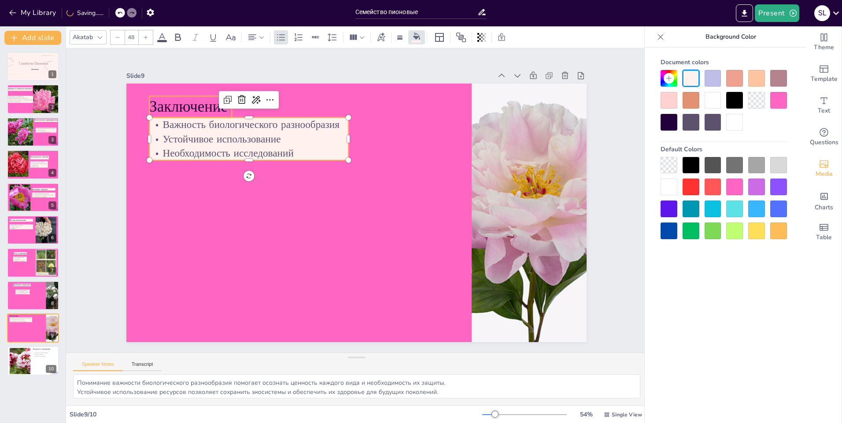
click at [219, 66] on p "Заключение" at bounding box center [260, 36] width 82 height 59
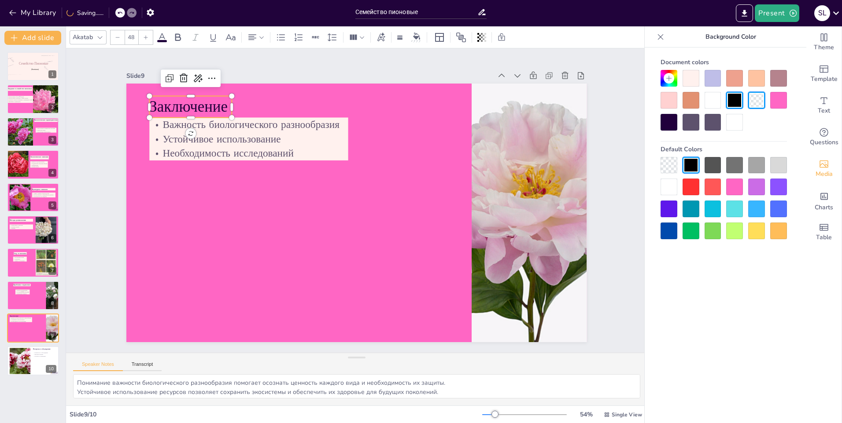
click at [690, 77] on div at bounding box center [690, 78] width 17 height 17
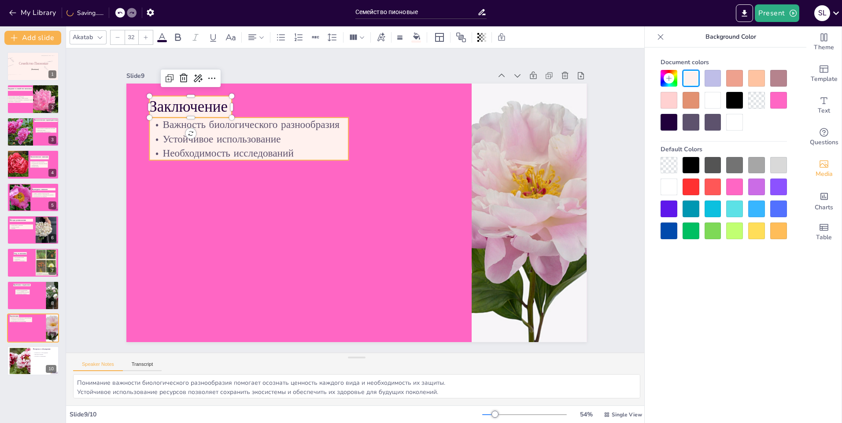
click at [238, 138] on p "Устойчивое использование" at bounding box center [283, 101] width 187 height 94
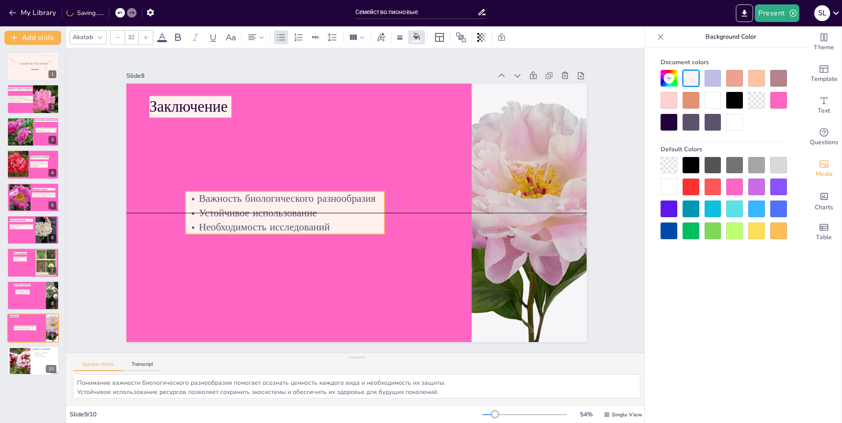
drag, startPoint x: 267, startPoint y: 138, endPoint x: 303, endPoint y: 209, distance: 79.5
click at [303, 209] on p "Устойчивое использование" at bounding box center [304, 150] width 129 height 169
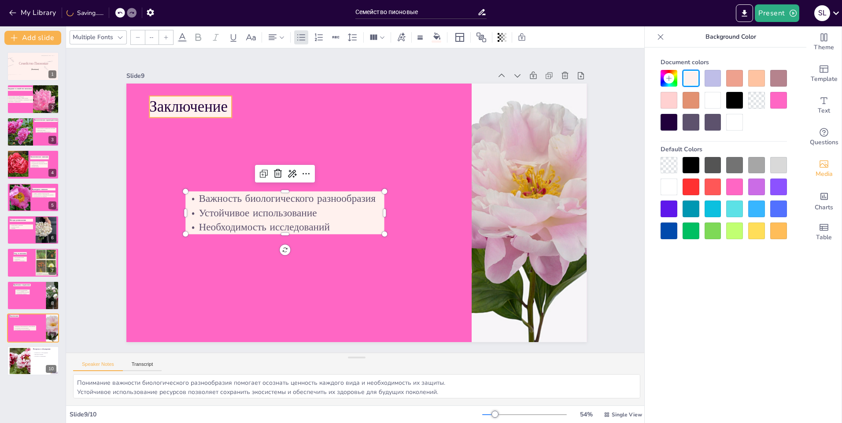
type input "48"
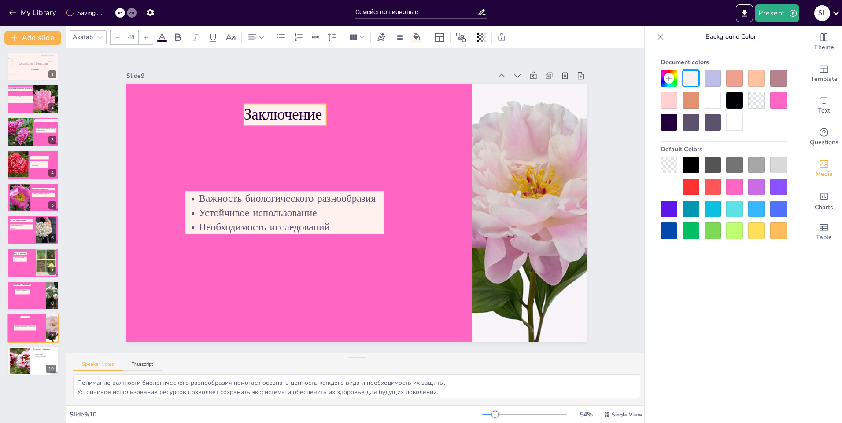
drag, startPoint x: 191, startPoint y: 102, endPoint x: 286, endPoint y: 110, distance: 95.4
click at [286, 110] on p "Заключение" at bounding box center [314, 97] width 85 height 46
click at [21, 359] on div at bounding box center [20, 361] width 40 height 27
type textarea "Открытость к обсуждению позволяет обмениваться мнениями и находить новые идеи д…"
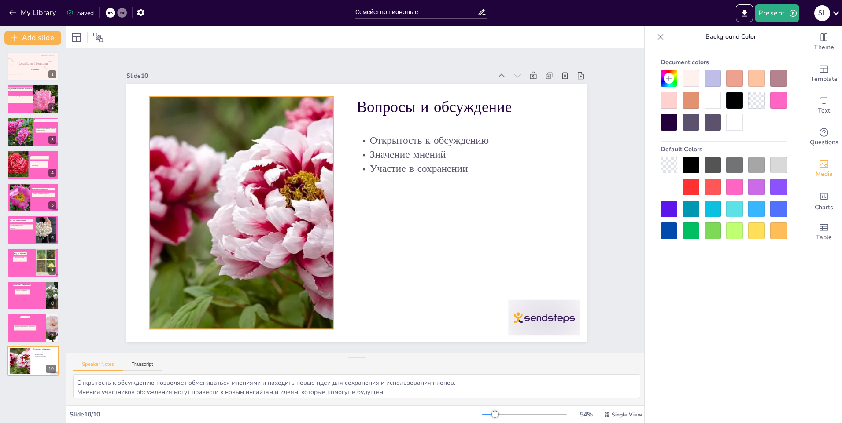
click at [285, 266] on div at bounding box center [241, 201] width 372 height 268
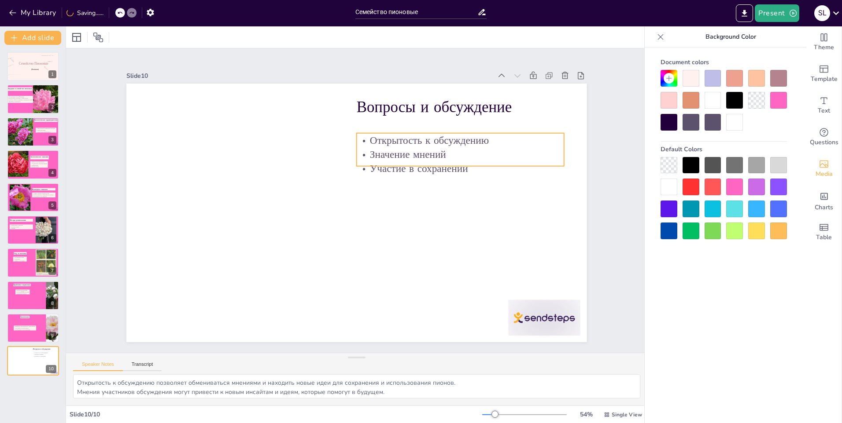
click at [437, 148] on p "Значение мнений" at bounding box center [463, 166] width 207 height 36
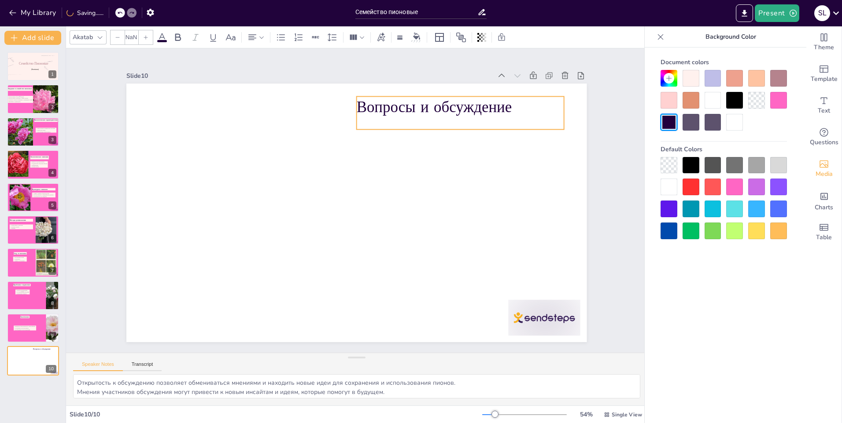
type input "48"
click at [432, 102] on p "Вопросы и обсуждение" at bounding box center [483, 144] width 203 height 85
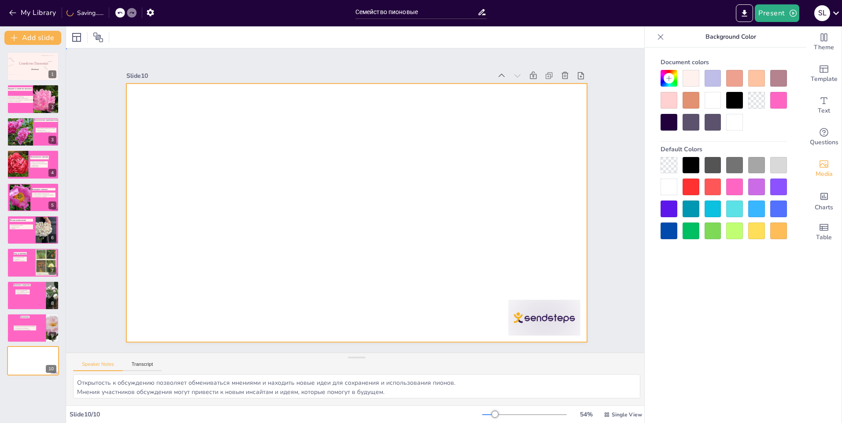
click at [368, 200] on div at bounding box center [353, 212] width 518 height 388
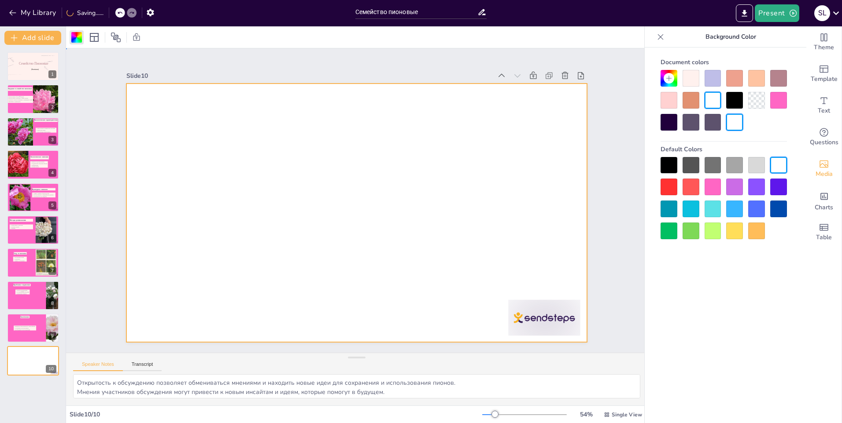
click at [368, 200] on div at bounding box center [354, 212] width 504 height 349
click at [330, 204] on div at bounding box center [352, 212] width 526 height 424
click at [330, 204] on div at bounding box center [356, 213] width 460 height 259
click at [330, 204] on div at bounding box center [355, 212] width 485 height 305
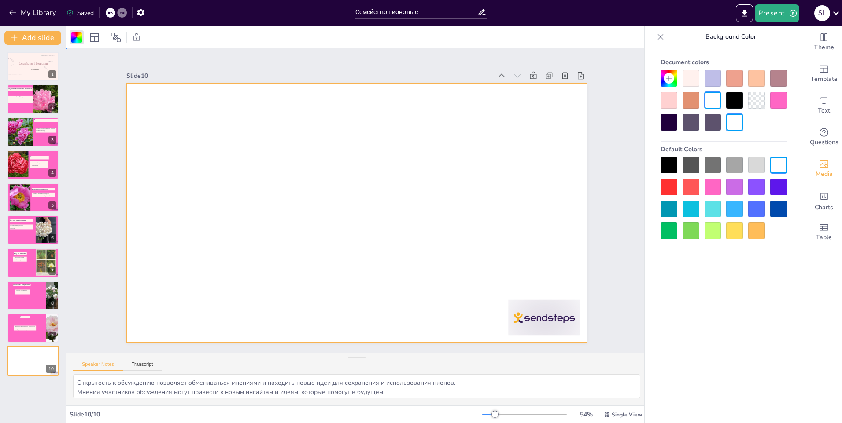
click at [330, 204] on div at bounding box center [348, 191] width 515 height 500
click at [330, 204] on div at bounding box center [353, 212] width 518 height 388
click at [330, 204] on div at bounding box center [344, 198] width 349 height 504
click at [330, 204] on div at bounding box center [348, 210] width 515 height 500
click at [330, 204] on div at bounding box center [353, 212] width 518 height 388
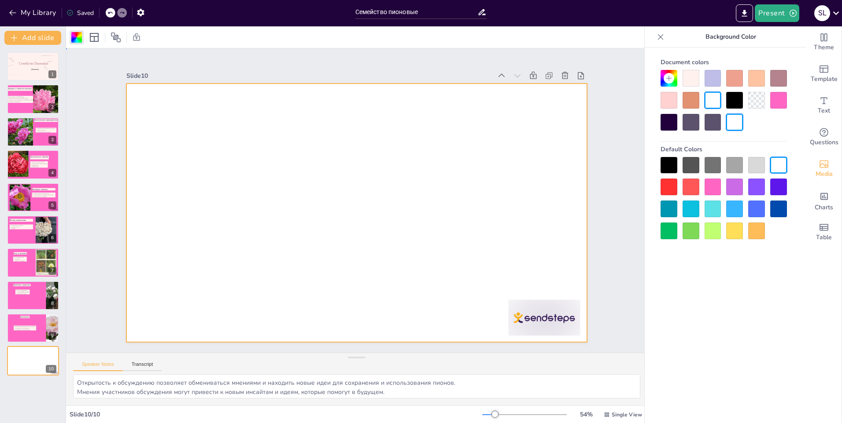
click at [330, 204] on div at bounding box center [353, 212] width 518 height 388
click at [330, 204] on div at bounding box center [367, 194] width 454 height 528
click at [817, 107] on span "Text" at bounding box center [823, 111] width 12 height 10
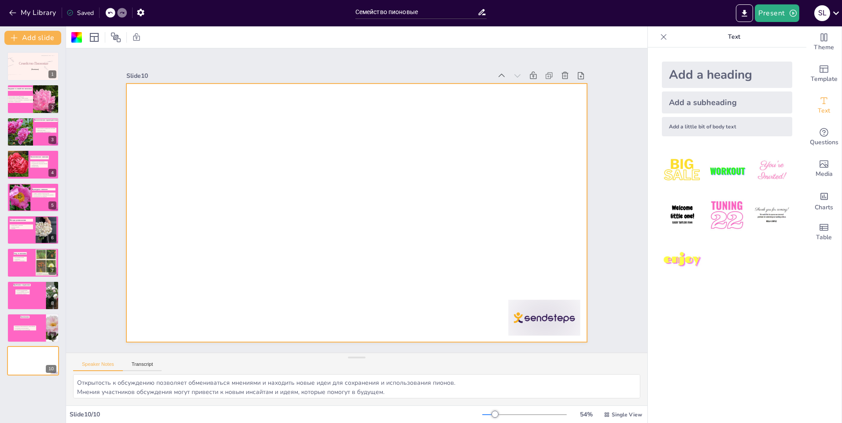
click at [704, 76] on div "Add a heading" at bounding box center [727, 75] width 130 height 26
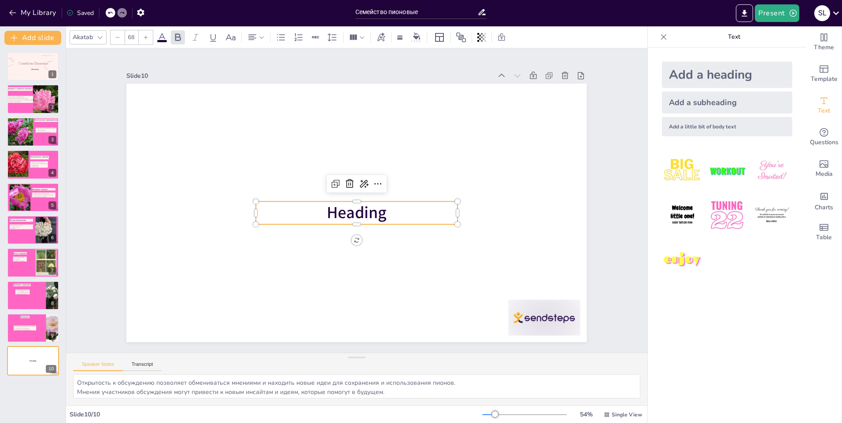
click at [765, 174] on img at bounding box center [771, 171] width 41 height 41
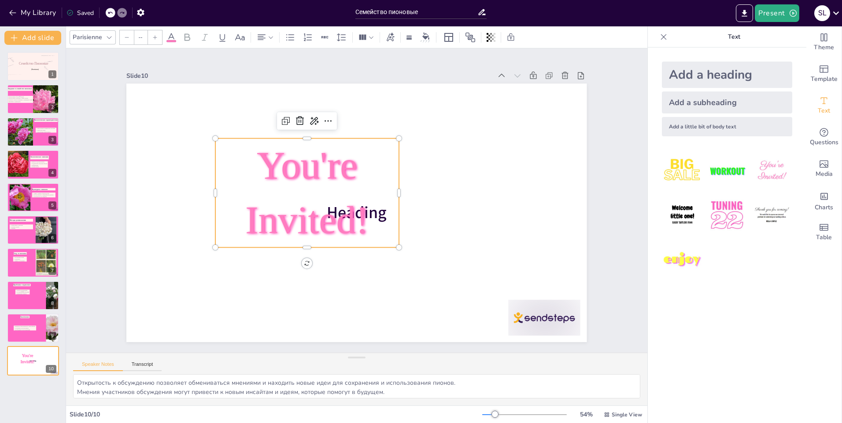
type input "162.7"
click at [776, 211] on img at bounding box center [771, 215] width 41 height 41
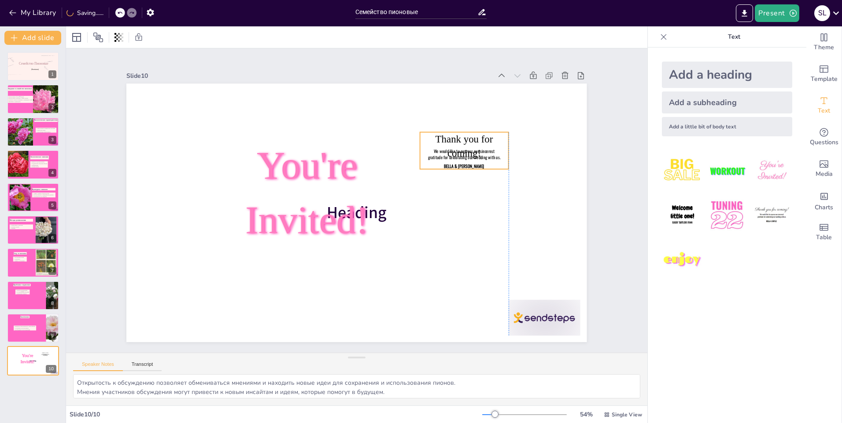
drag, startPoint x: 357, startPoint y: 176, endPoint x: 483, endPoint y: 135, distance: 133.2
click at [483, 142] on span "Thank you for coming!" at bounding box center [470, 157] width 59 height 30
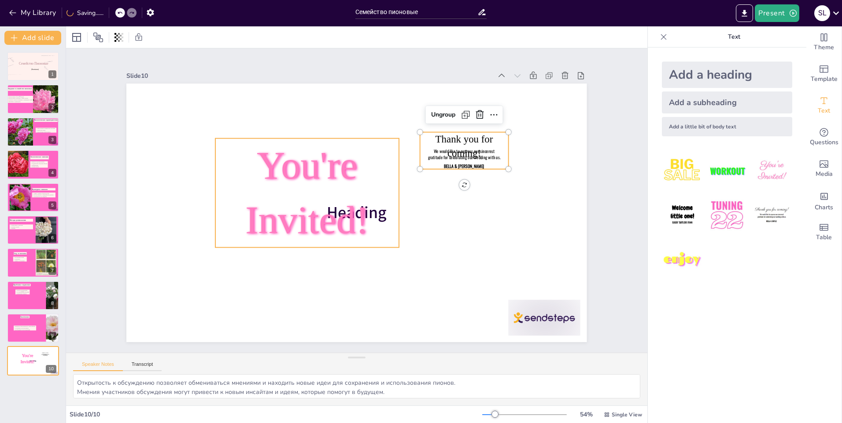
click at [286, 194] on p "You're Invited!" at bounding box center [317, 169] width 213 height 186
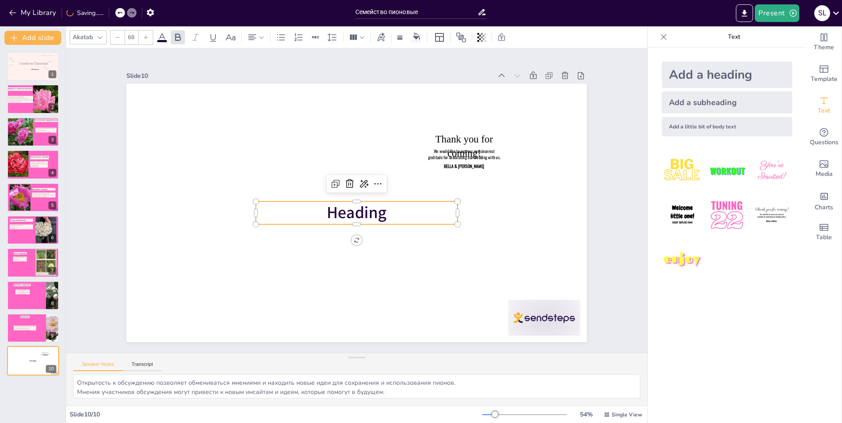
click at [368, 214] on span "Heading" at bounding box center [353, 213] width 64 height 40
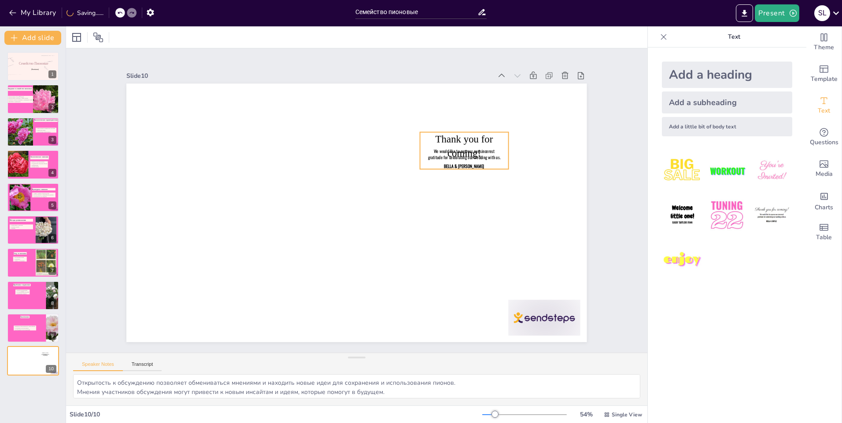
click at [442, 174] on span "We would like to express our sincerest gratitude for celebrating our wedding wi…" at bounding box center [472, 190] width 71 height 32
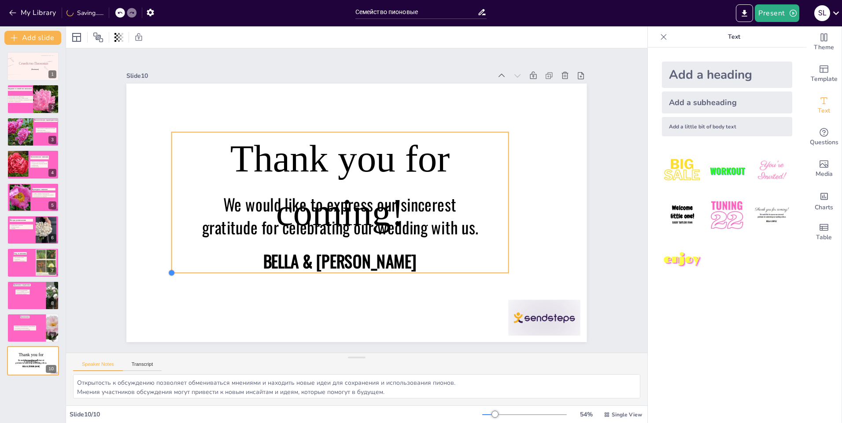
drag, startPoint x: 415, startPoint y: 167, endPoint x: 167, endPoint y: 236, distance: 257.8
click at [167, 236] on div "Thank you for coming! We would like to express our sincerest gratitude for cele…" at bounding box center [354, 212] width 504 height 349
click at [358, 260] on span "bella & [PERSON_NAME]" at bounding box center [308, 239] width 138 height 109
click at [340, 255] on span "bella & [PERSON_NAME]" at bounding box center [300, 229] width 120 height 130
click at [340, 255] on span "bella & [PERSON_NAME]" at bounding box center [317, 249] width 150 height 84
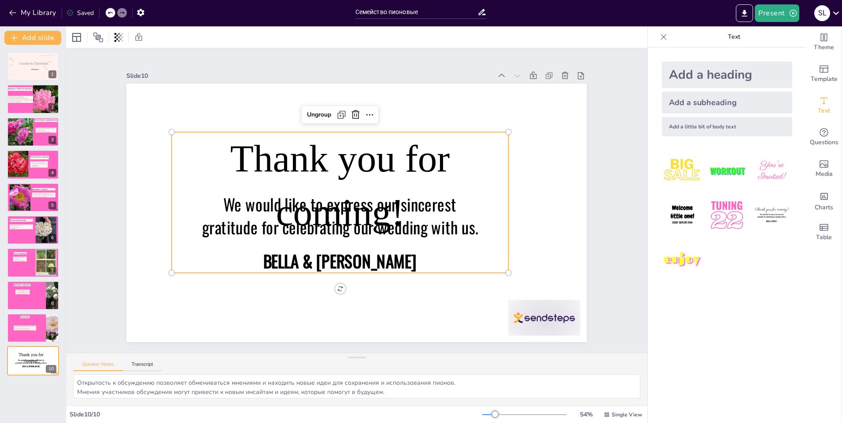
click at [368, 260] on span "bella & [PERSON_NAME]" at bounding box center [322, 253] width 153 height 70
click at [368, 260] on span "bella & [PERSON_NAME]" at bounding box center [317, 249] width 150 height 84
click at [313, 223] on span "We would like to express our sincerest gratitude for celebrating our wedding wi…" at bounding box center [326, 206] width 205 height 221
click at [331, 219] on span "We would like to express our sincerest gratitude for celebrating our wedding wi…" at bounding box center [333, 213] width 270 height 123
click at [389, 246] on div "Thank you for coming! We would like to express our sincerest gratitude for cele…" at bounding box center [339, 201] width 349 height 175
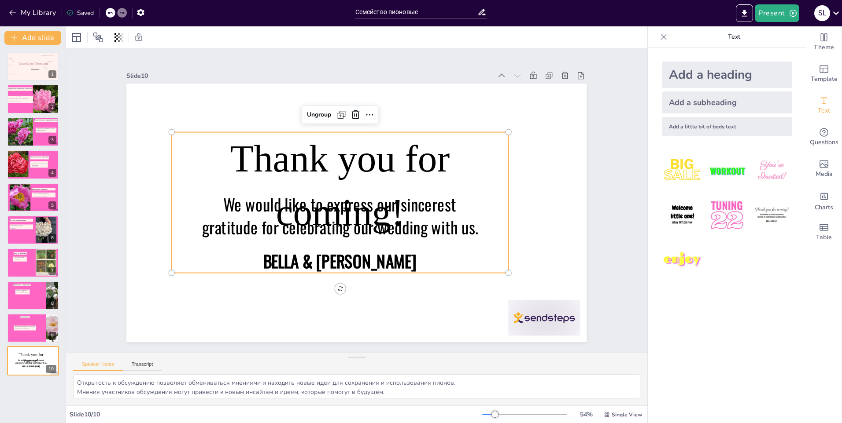
click at [371, 258] on span "bella & [PERSON_NAME]" at bounding box center [317, 249] width 150 height 84
click at [371, 258] on span "bella & [PERSON_NAME]" at bounding box center [327, 256] width 155 height 55
click at [701, 77] on div "Add a heading" at bounding box center [727, 75] width 130 height 26
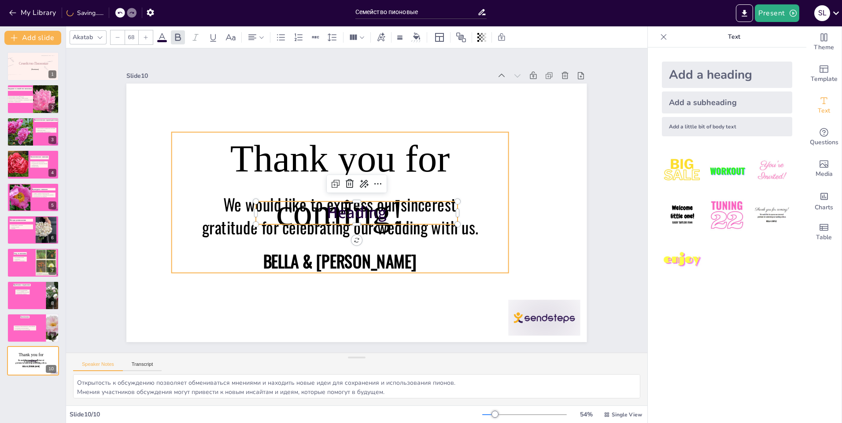
click at [411, 261] on p "bella & [PERSON_NAME]" at bounding box center [307, 240] width 207 height 159
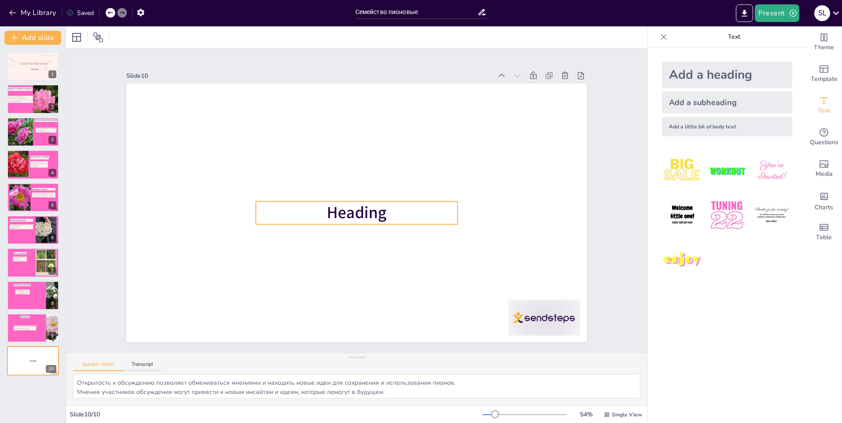
click at [365, 213] on span "Heading" at bounding box center [364, 191] width 59 height 56
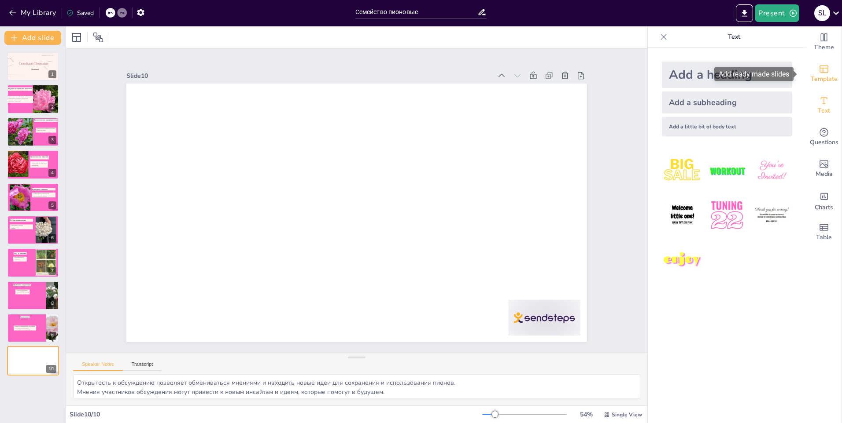
click at [820, 73] on icon "Add ready made slides" at bounding box center [823, 69] width 11 height 11
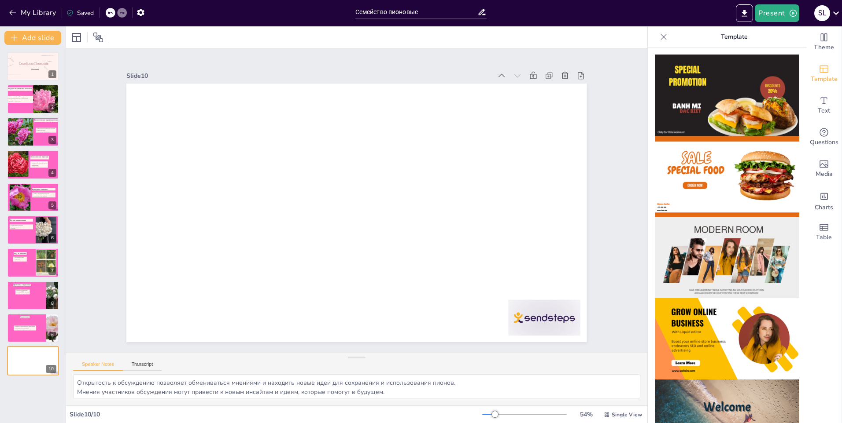
click at [708, 167] on img at bounding box center [726, 176] width 144 height 81
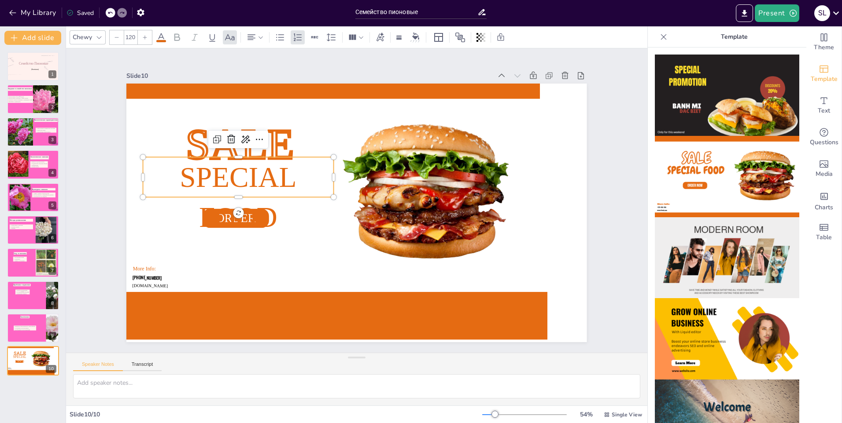
click at [229, 167] on span "Special Food" at bounding box center [241, 184] width 119 height 82
type input "180.6"
click at [272, 138] on span "SALE" at bounding box center [295, 86] width 116 height 103
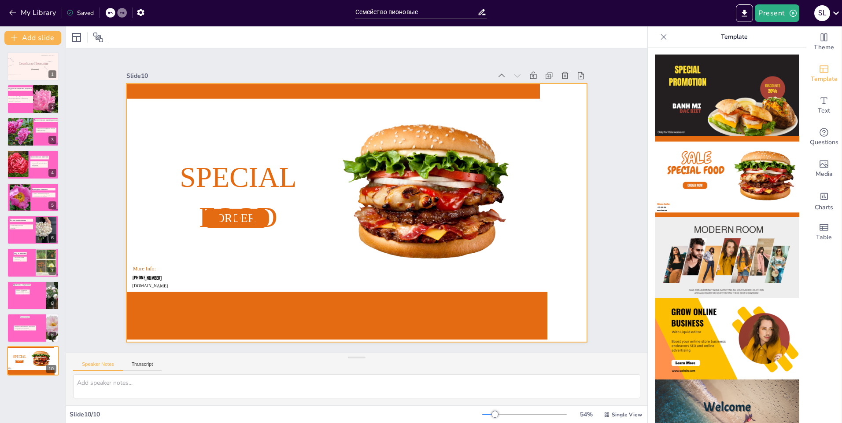
click at [240, 157] on p "Special Food" at bounding box center [262, 128] width 201 height 177
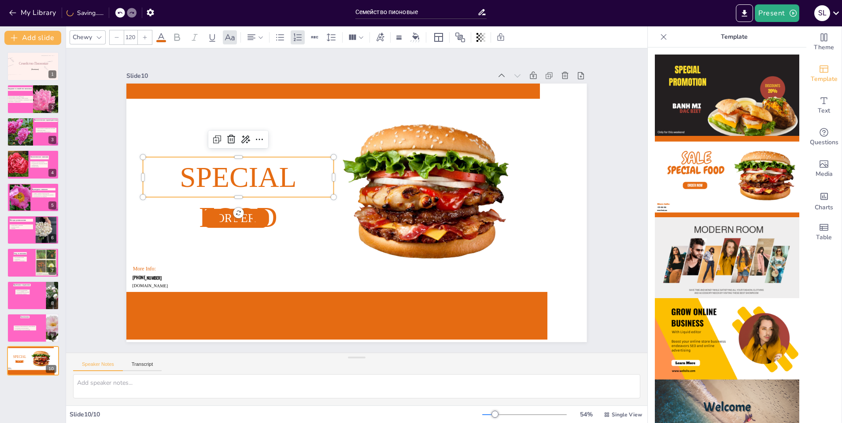
click at [240, 182] on span "Special Food" at bounding box center [258, 146] width 120 height 106
click at [283, 181] on span "Special Food" at bounding box center [251, 158] width 121 height 99
click at [283, 181] on span "Special Food" at bounding box center [238, 198] width 117 height 72
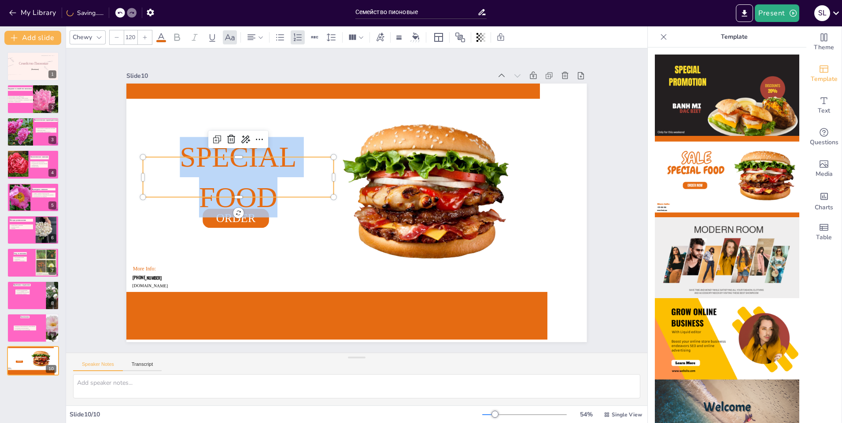
click at [342, 181] on p "Special Food" at bounding box center [392, 86] width 100 height 198
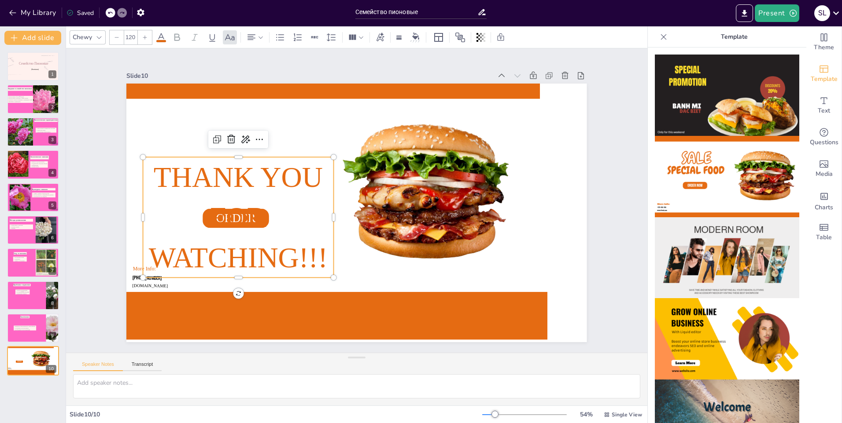
click at [239, 214] on span "Thank you for watching!!!" at bounding box center [239, 168] width 205 height 173
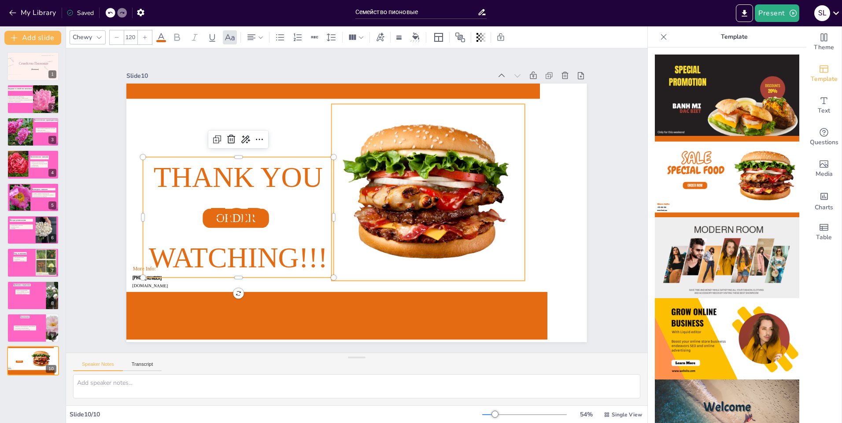
drag, startPoint x: 270, startPoint y: 210, endPoint x: 298, endPoint y: 205, distance: 29.1
click at [338, 218] on div "ORDER NOW [PHONE_NUMBER] More Info: [DOMAIN_NAME] Thank you for watching!!!" at bounding box center [353, 212] width 518 height 388
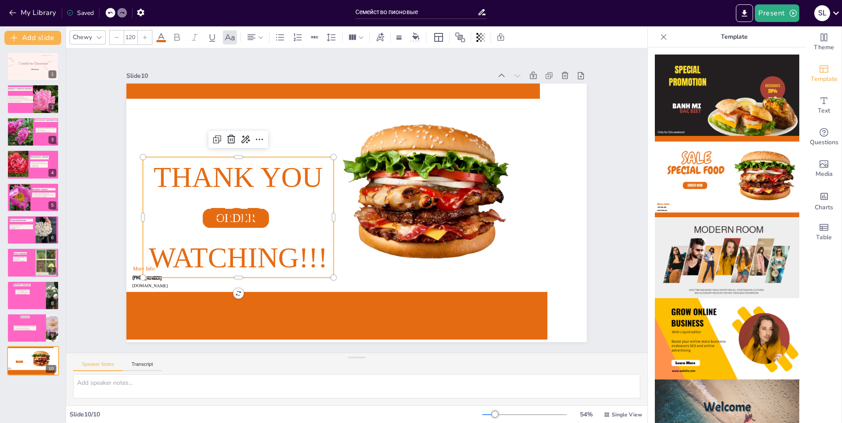
click at [249, 191] on p "Thank you for watching!!!" at bounding box center [237, 193] width 211 height 158
drag, startPoint x: 262, startPoint y: 199, endPoint x: 219, endPoint y: 198, distance: 43.1
click at [219, 198] on p "Thank you for watching!!!" at bounding box center [237, 205] width 202 height 140
click at [179, 170] on span "Thank you for watching!!!" at bounding box center [249, 146] width 207 height 193
click at [160, 218] on p "Thank you for watching!!!" at bounding box center [241, 168] width 223 height 188
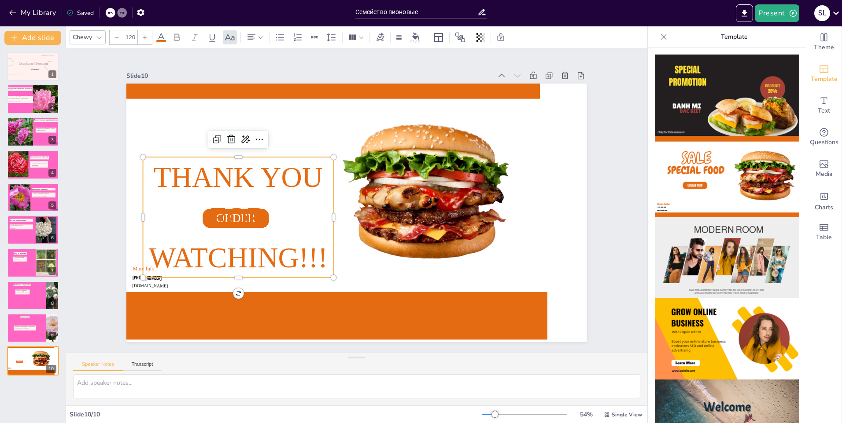
click at [160, 217] on p "Thank you for watching!!!" at bounding box center [237, 205] width 202 height 140
click at [165, 201] on p "Thank you for watching!!!" at bounding box center [241, 168] width 223 height 188
click at [165, 201] on p "Thank you for watching!!!" at bounding box center [250, 145] width 225 height 210
click at [153, 206] on p "Thank you for watching!!!" at bounding box center [241, 168] width 223 height 188
click at [153, 206] on p "Thank you for watching!!!" at bounding box center [237, 205] width 202 height 140
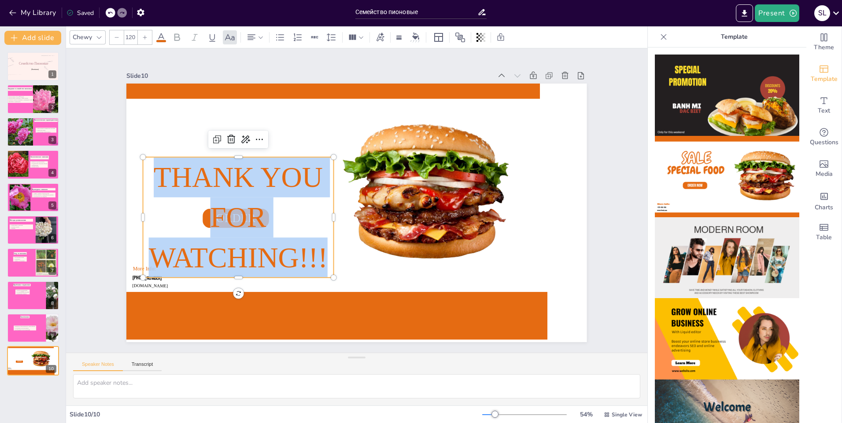
click at [153, 206] on p "Thank you for watching!!!" at bounding box center [237, 193] width 211 height 158
click at [210, 181] on span "Thank you for watching!!!" at bounding box center [235, 193] width 194 height 146
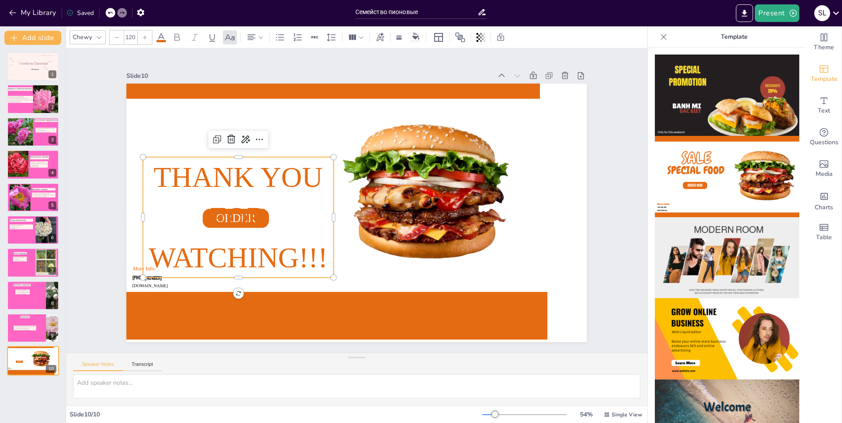
click at [256, 213] on span "Thank you for watching!!!" at bounding box center [243, 157] width 207 height 184
click at [256, 213] on span "Thank you for watching!!!" at bounding box center [236, 180] width 200 height 161
drag, startPoint x: 249, startPoint y: 215, endPoint x: 199, endPoint y: 220, distance: 50.8
click at [199, 220] on p "Thank you for watching!!!" at bounding box center [238, 180] width 218 height 174
click at [282, 231] on p "Thank you for watching!!!" at bounding box center [237, 205] width 202 height 140
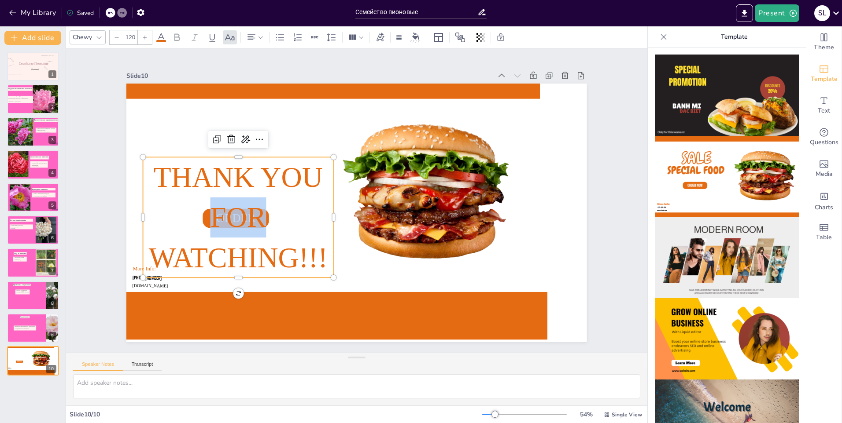
drag, startPoint x: 258, startPoint y: 219, endPoint x: 138, endPoint y: 216, distance: 119.8
click at [138, 216] on p "Thank you for watching!!!" at bounding box center [238, 179] width 218 height 173
click at [321, 329] on div at bounding box center [270, 281] width 373 height 290
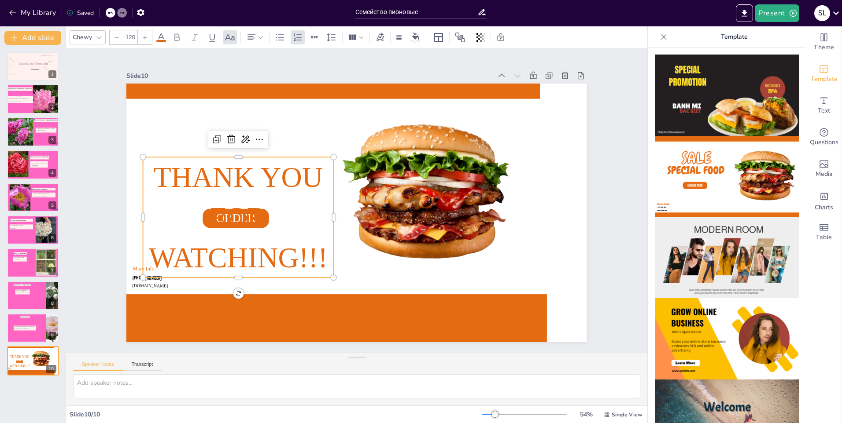
click at [307, 225] on p "Thank you for watching!!!" at bounding box center [245, 156] width 225 height 200
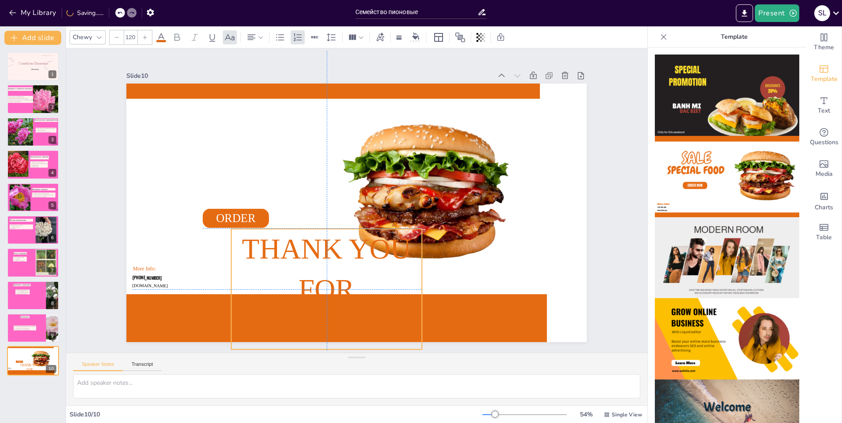
drag, startPoint x: 283, startPoint y: 238, endPoint x: 319, endPoint y: 271, distance: 48.0
click at [374, 309] on p "Thank you for watching!!!" at bounding box center [317, 286] width 202 height 140
type input "48.6"
click at [220, 183] on span "ORDER NOW" at bounding box center [242, 161] width 44 height 42
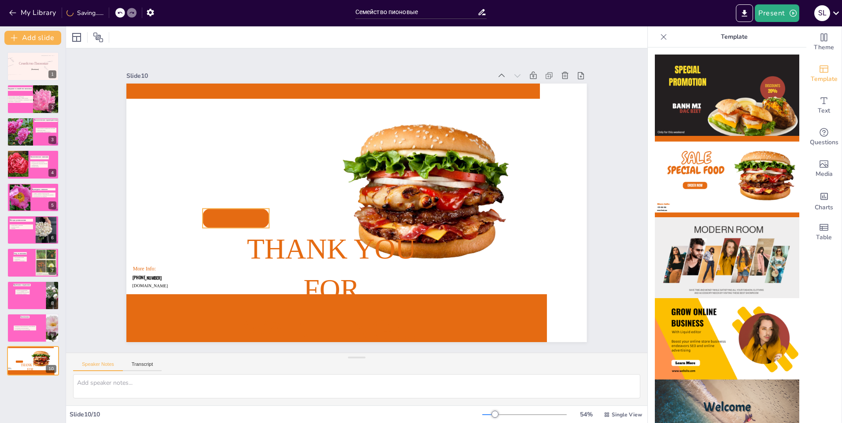
click at [210, 181] on div at bounding box center [243, 156] width 67 height 50
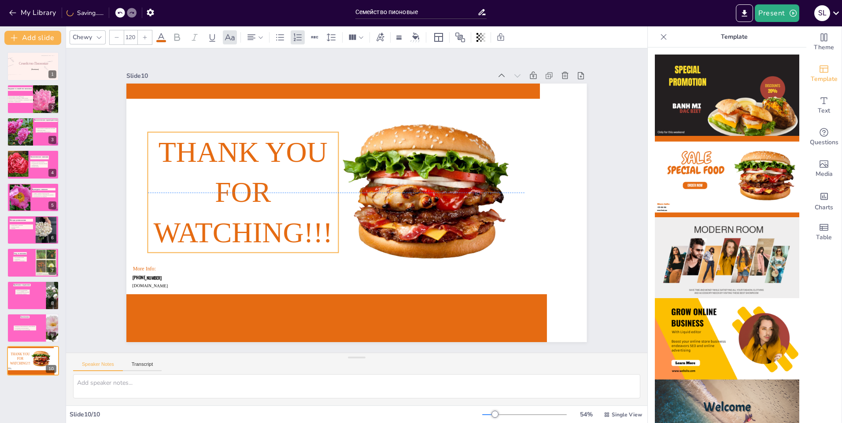
drag, startPoint x: 307, startPoint y: 278, endPoint x: 218, endPoint y: 184, distance: 128.9
click at [218, 184] on span "Thank you for watching!!!" at bounding box center [249, 158] width 200 height 161
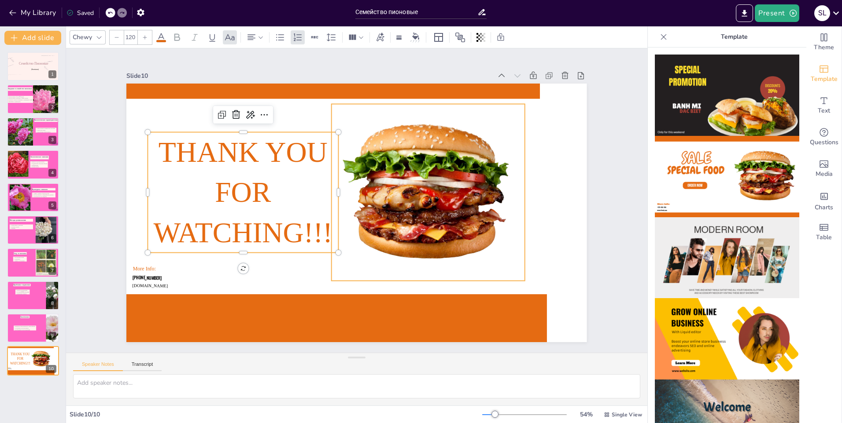
click at [412, 221] on div at bounding box center [404, 254] width 257 height 260
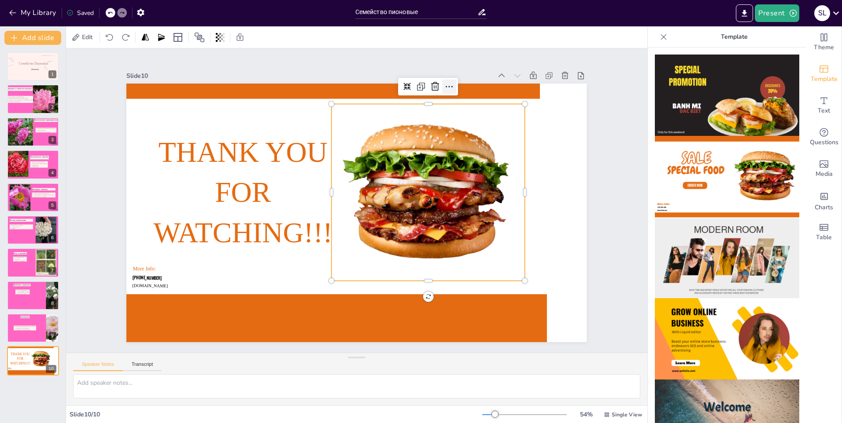
click at [473, 114] on icon at bounding box center [479, 120] width 13 height 13
click at [412, 223] on div at bounding box center [425, 222] width 248 height 240
click at [601, 163] on div "Slide 1 (Paeoniaceae) Семейство Пионовые Slide 2 Введение в семейство пионовые …" at bounding box center [356, 201] width 529 height 579
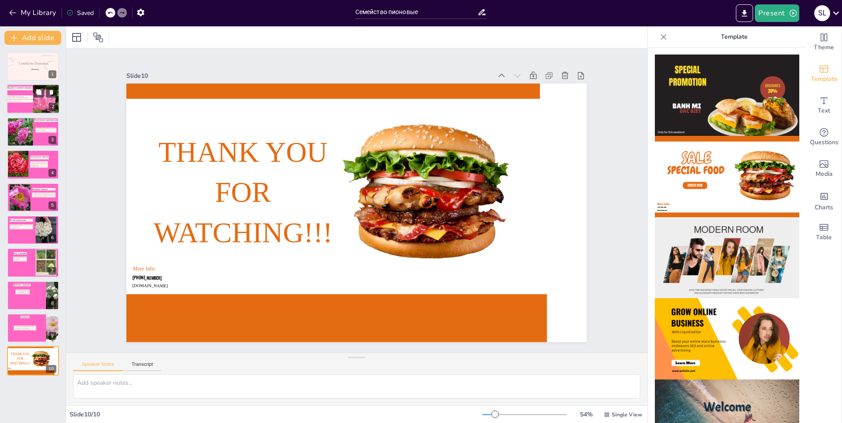
click at [29, 101] on p "Значение в садоводстве" at bounding box center [20, 102] width 26 height 2
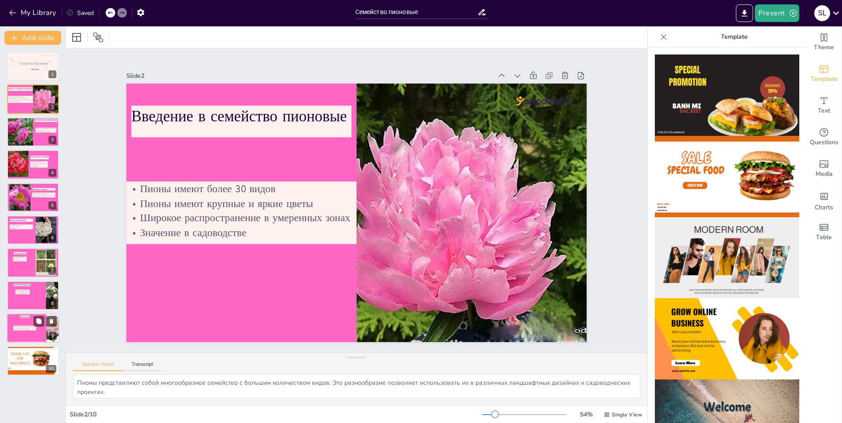
click at [25, 341] on div at bounding box center [33, 328] width 53 height 30
type textarea "Понимание важности биологического разнообразия помогает осознать ценность каждо…"
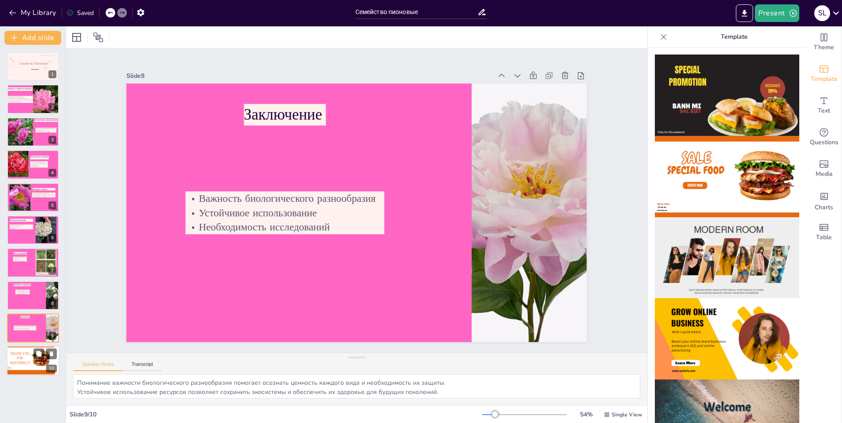
click at [26, 356] on p "Thank you for watching!!!" at bounding box center [20, 359] width 22 height 14
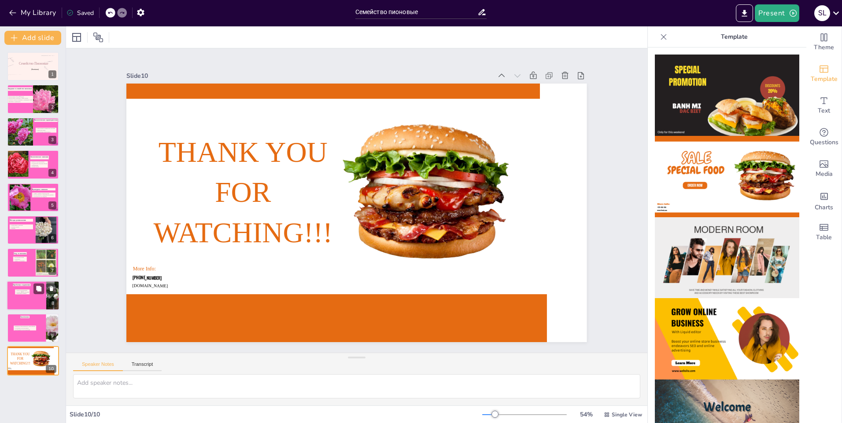
click at [9, 293] on div at bounding box center [33, 296] width 53 height 30
type textarea "Угроза исчезновения некоторых видов пионов требует внимания и действий со сторо…"
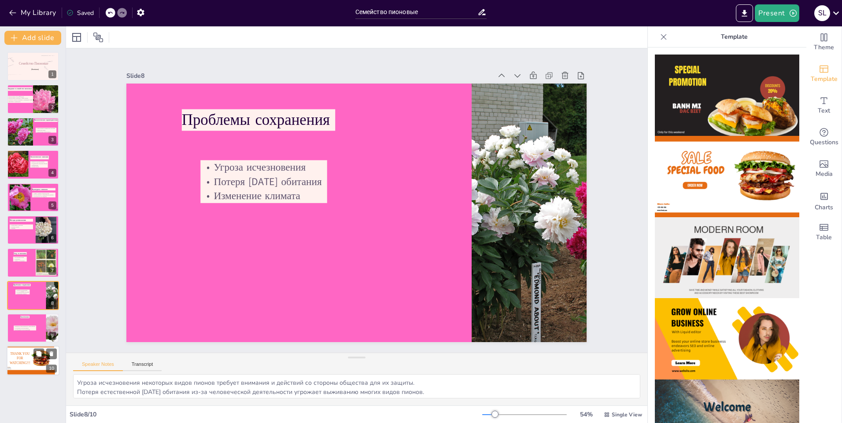
click at [28, 360] on p "Thank you for watching!!!" at bounding box center [20, 359] width 22 height 14
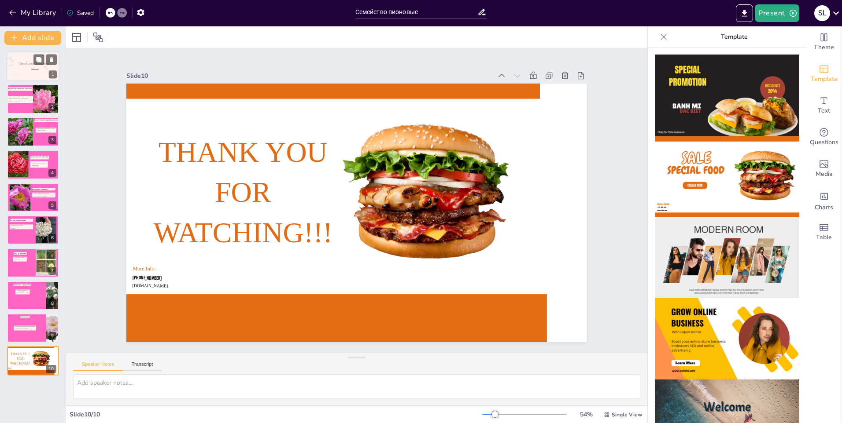
click at [24, 70] on div at bounding box center [33, 66] width 53 height 30
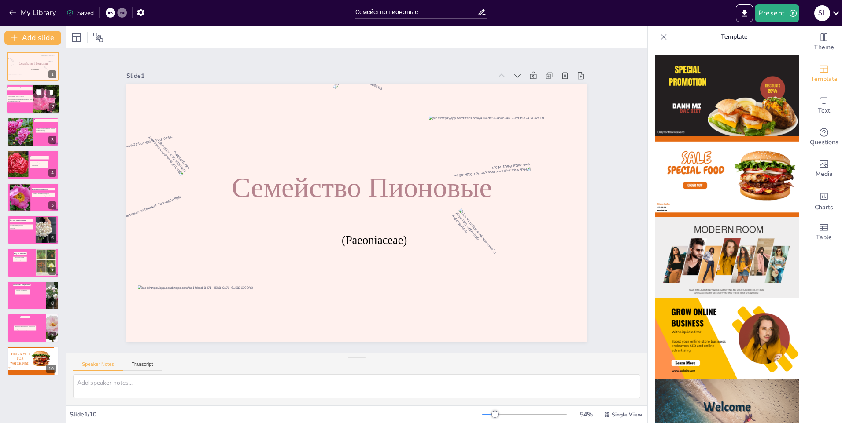
click at [15, 106] on div at bounding box center [33, 100] width 53 height 30
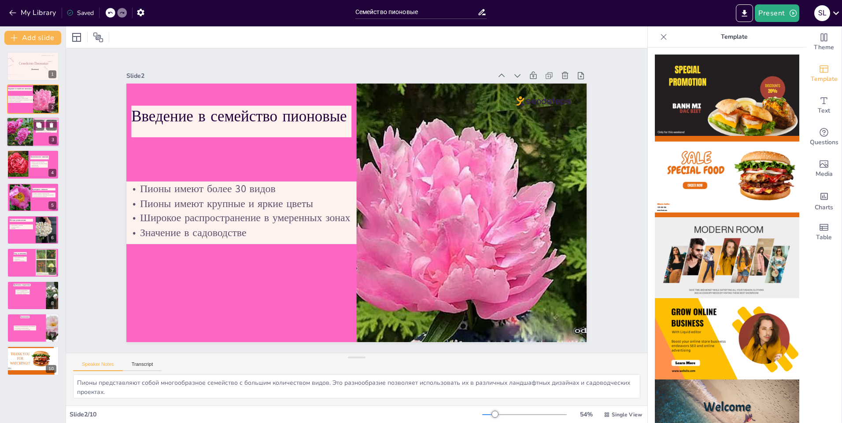
click at [16, 140] on div at bounding box center [19, 132] width 44 height 30
type textarea "Многолетний характер пионов позволяет им выживать в различных климатических усл…"
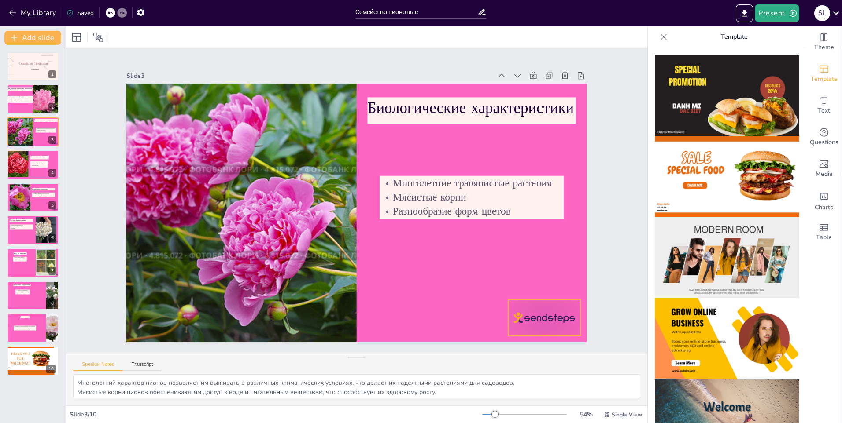
click at [539, 342] on div at bounding box center [499, 370] width 80 height 56
click at [23, 357] on span "Thank you for watching!!!" at bounding box center [20, 359] width 21 height 13
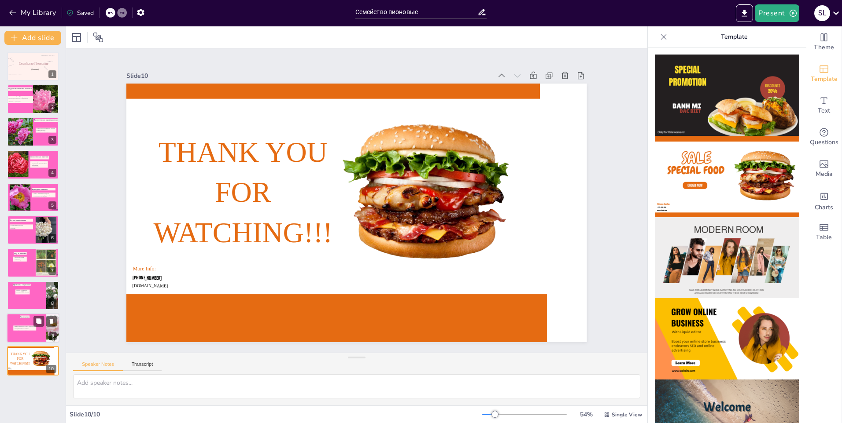
click at [21, 335] on div at bounding box center [33, 328] width 53 height 30
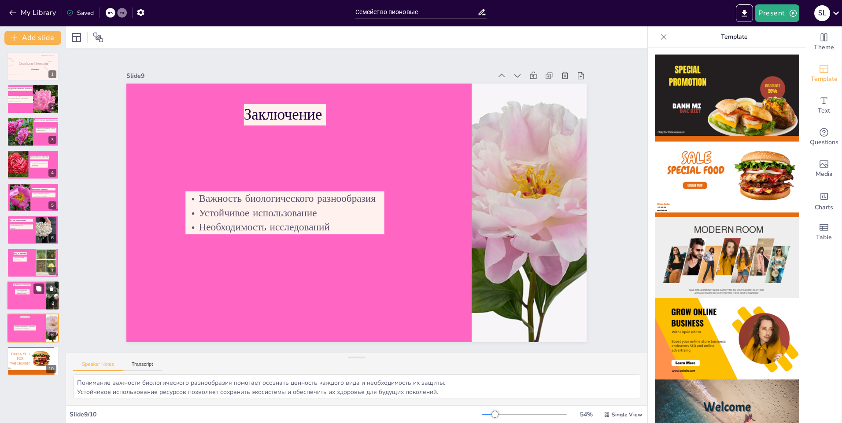
click at [19, 298] on div at bounding box center [33, 296] width 53 height 30
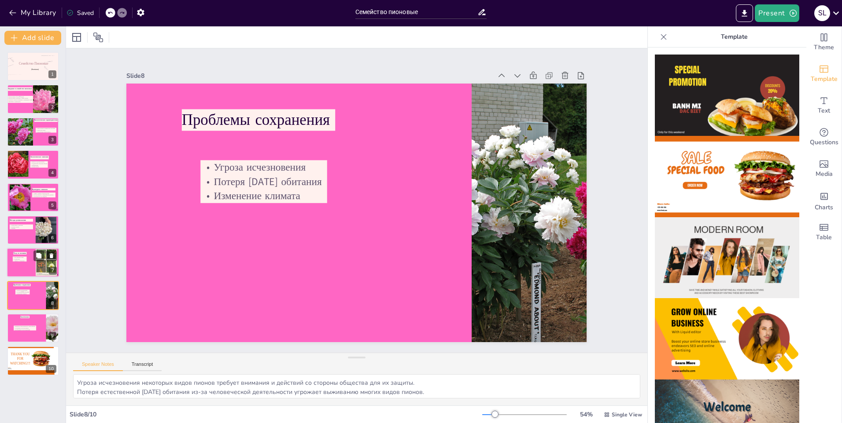
click at [17, 262] on div at bounding box center [33, 263] width 53 height 30
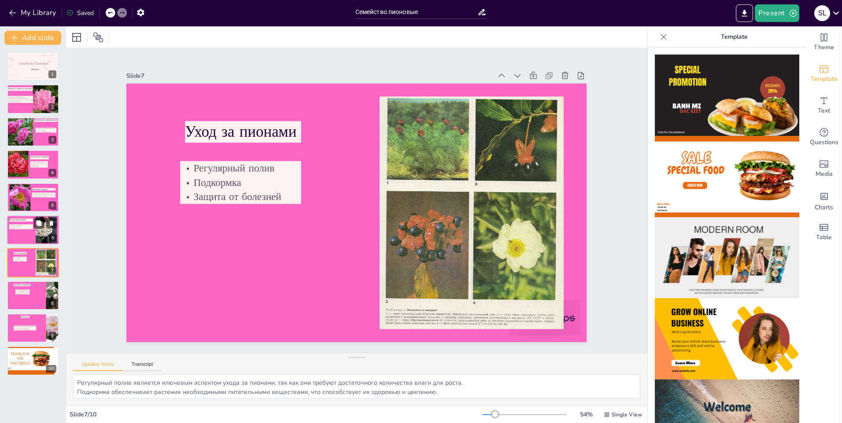
click at [15, 232] on div at bounding box center [33, 230] width 53 height 30
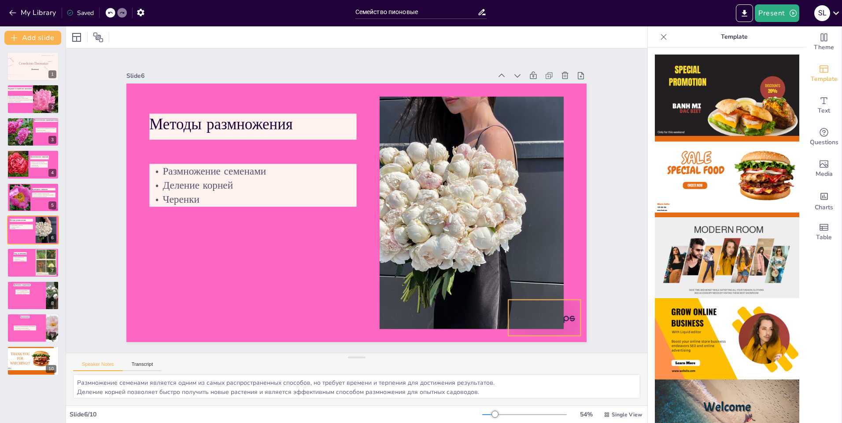
click at [520, 353] on div at bounding box center [480, 384] width 80 height 62
click at [29, 203] on div at bounding box center [20, 197] width 36 height 27
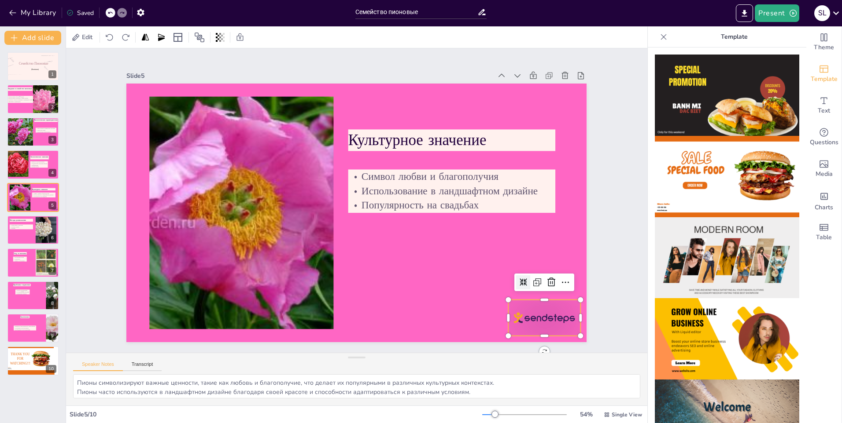
click at [528, 342] on div at bounding box center [499, 370] width 80 height 56
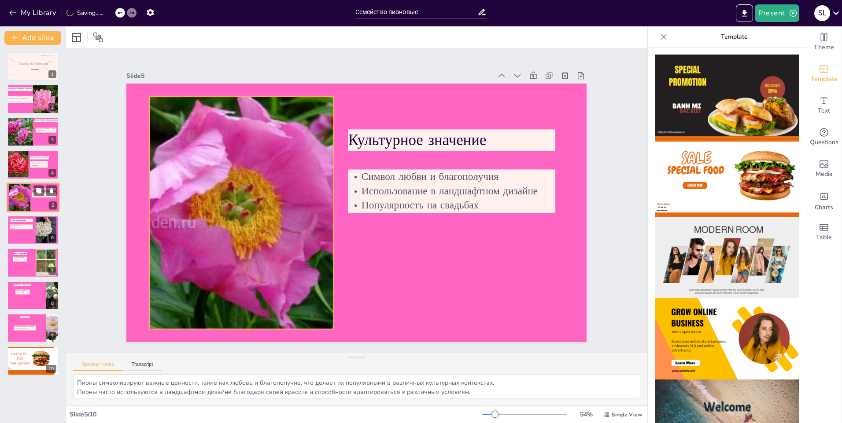
click at [23, 202] on div at bounding box center [20, 197] width 36 height 27
click at [18, 162] on div at bounding box center [17, 164] width 27 height 27
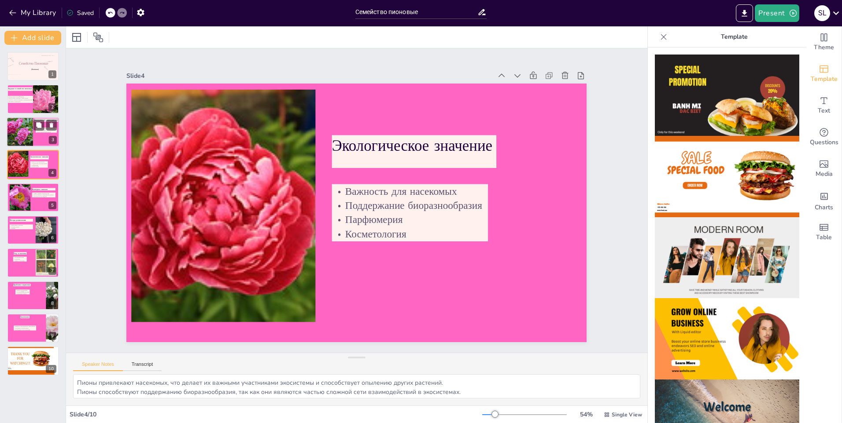
click at [27, 137] on div at bounding box center [19, 132] width 44 height 30
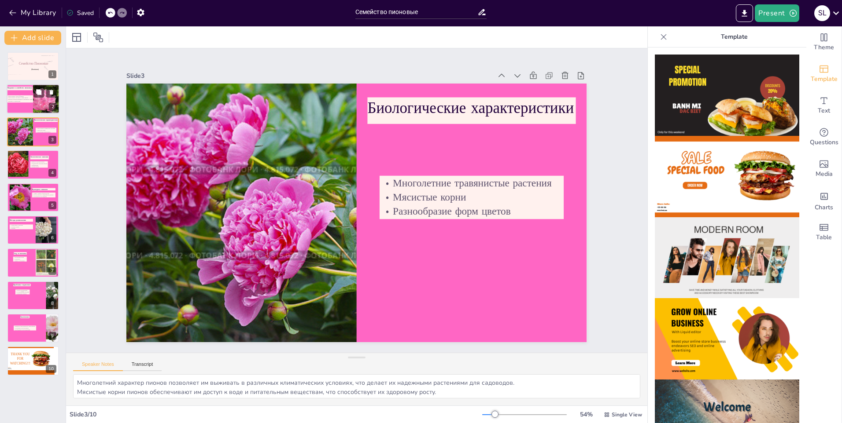
click at [28, 106] on div at bounding box center [33, 100] width 53 height 30
type textarea "Пионы представляют собой многообразное семейство с большим количеством видов. Э…"
